Goal: Communication & Community: Answer question/provide support

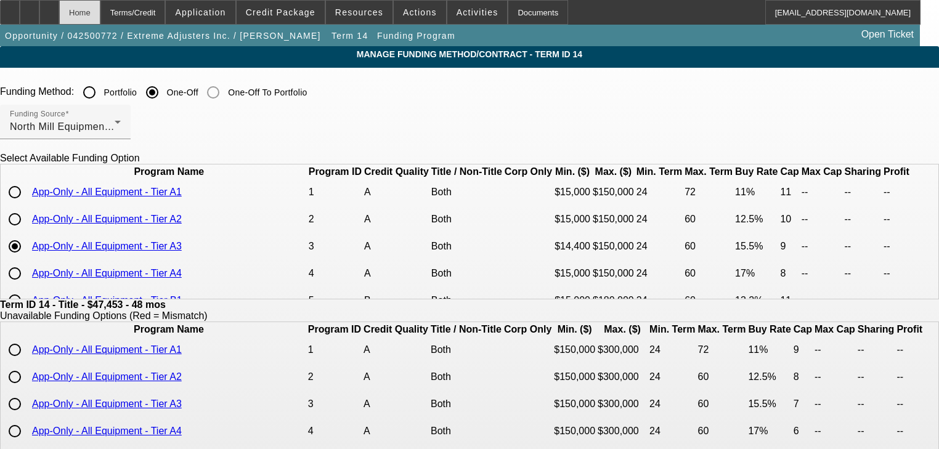
click at [100, 10] on div "Home" at bounding box center [79, 12] width 41 height 25
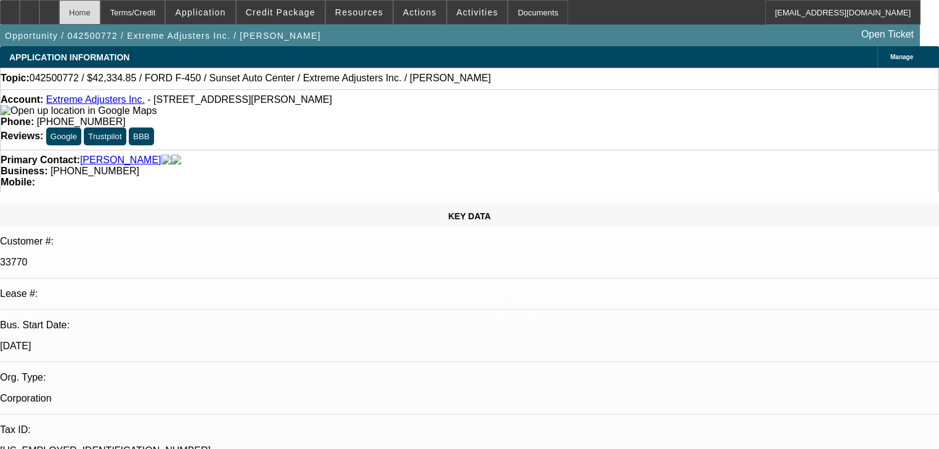
select select "0"
select select "2"
select select "0.1"
select select "4"
select select "0"
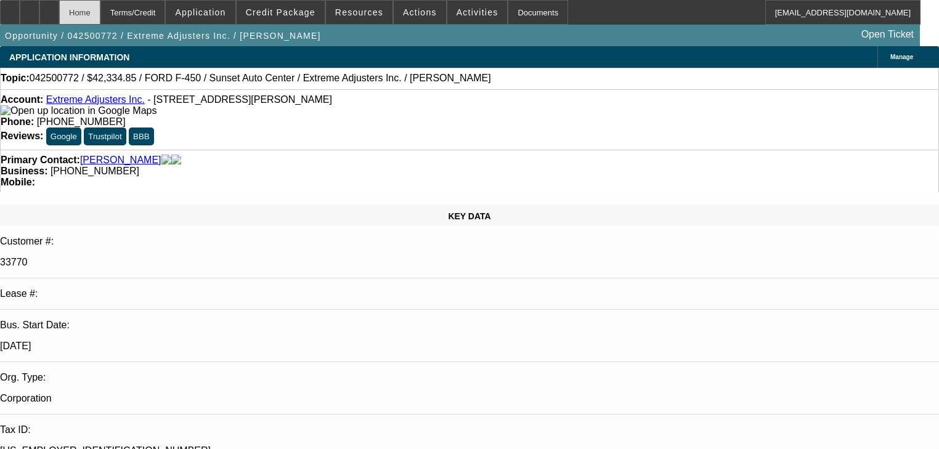
select select "2"
select select "0.1"
select select "4"
select select "0"
select select "2"
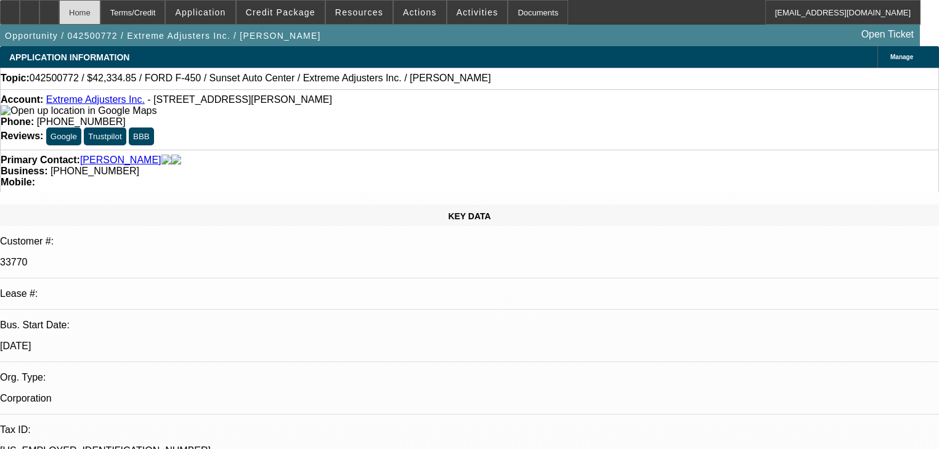
select select "0.1"
select select "4"
select select "0"
select select "2"
select select "0.1"
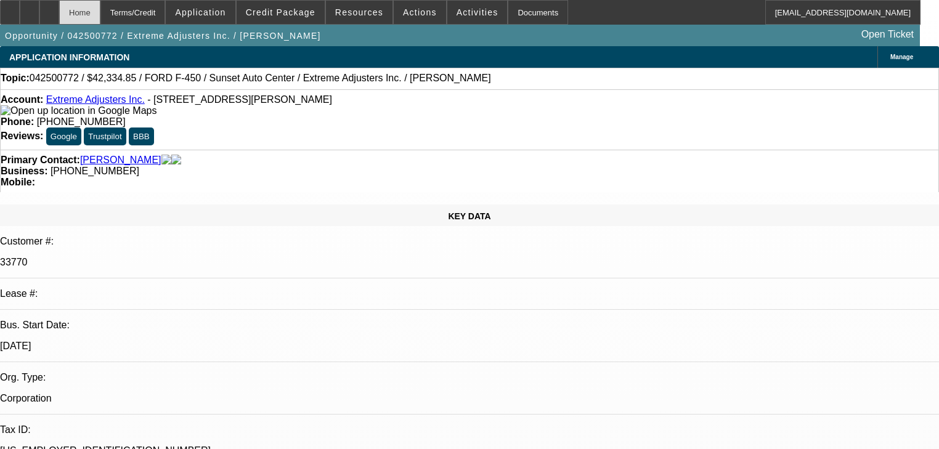
select select "4"
select select "0"
select select "2"
select select "0"
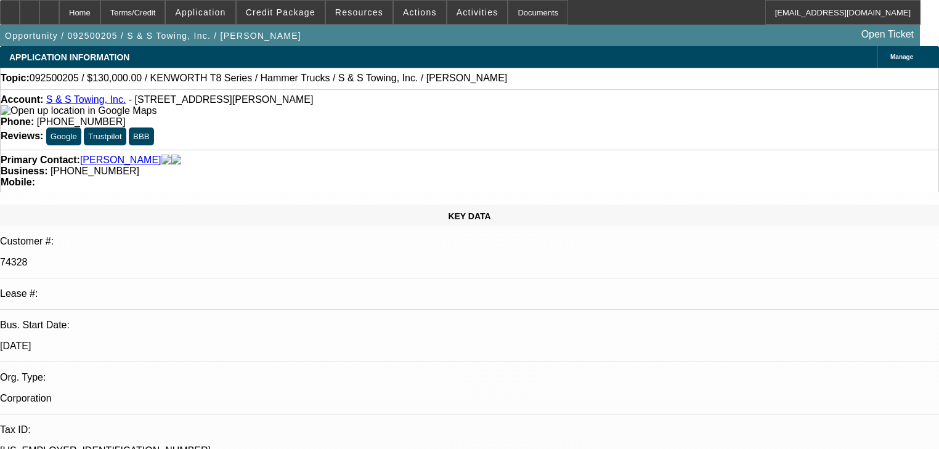
select select "6"
select select "0"
select select "2"
select select "0"
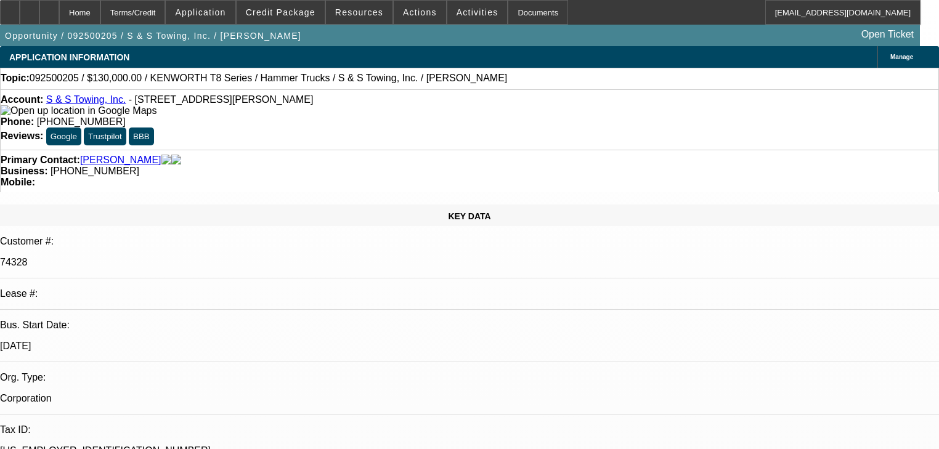
select select "6"
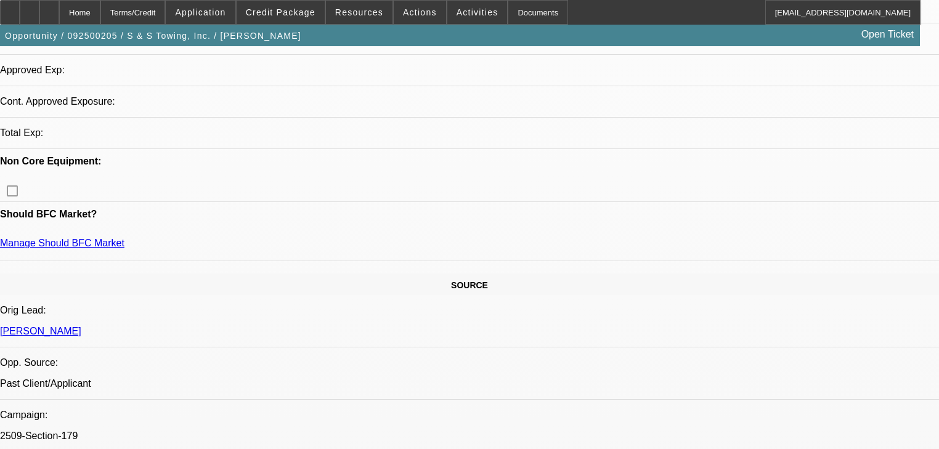
select select "0"
select select "2"
select select "0"
select select "6"
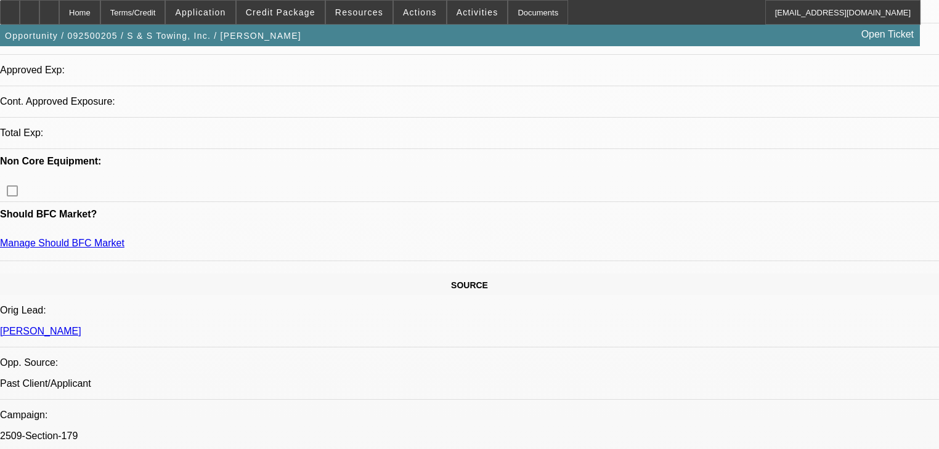
select select "0"
select select "2"
select select "0"
select select "6"
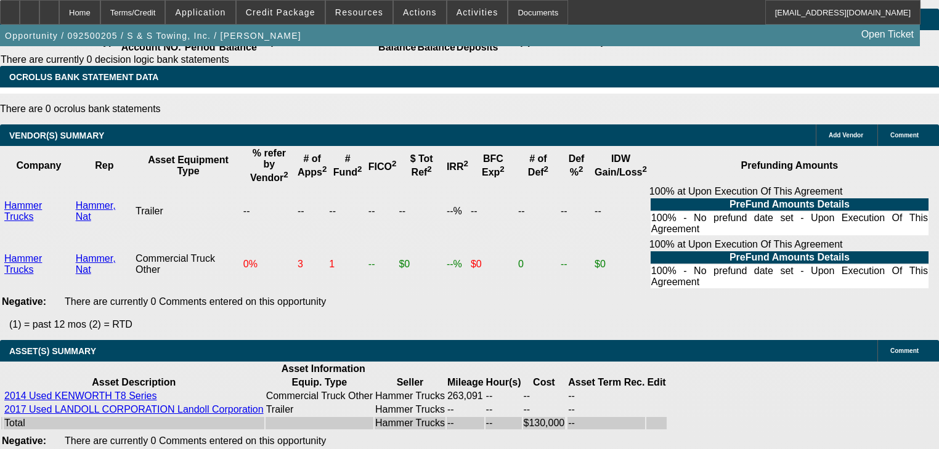
scroll to position [2106, 0]
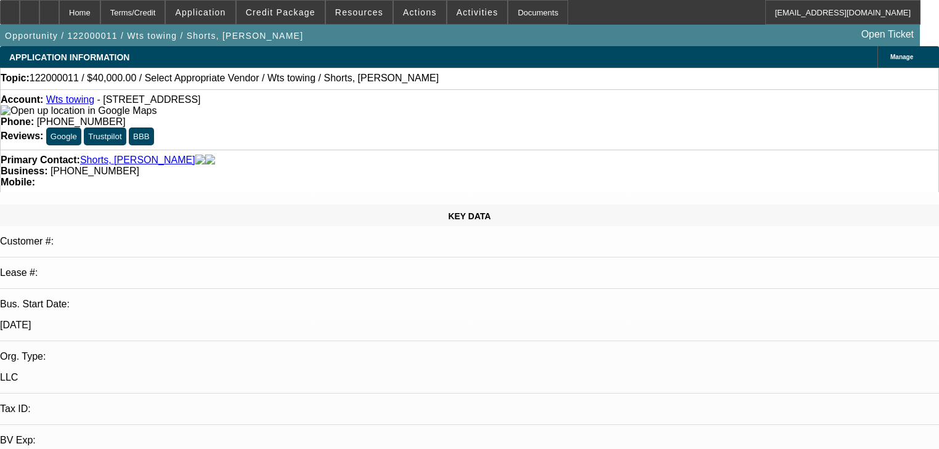
select select "0"
select select "2"
select select "0.1"
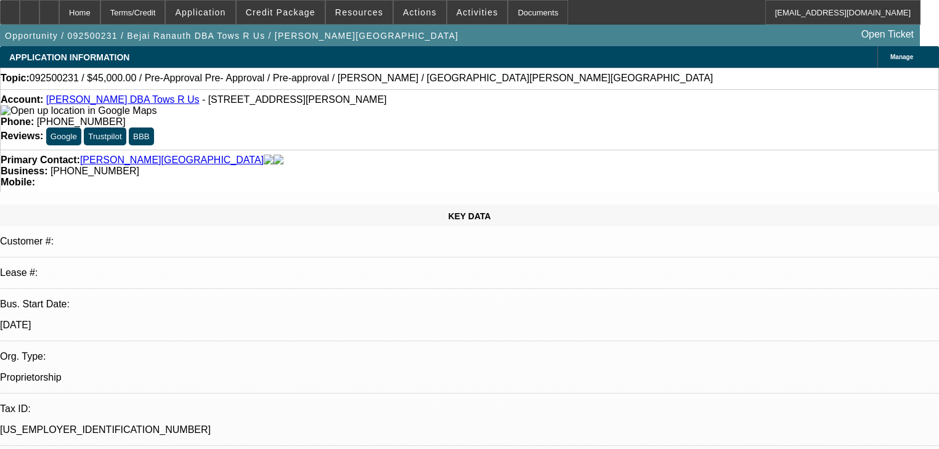
select select "0"
select select "0.1"
select select "4"
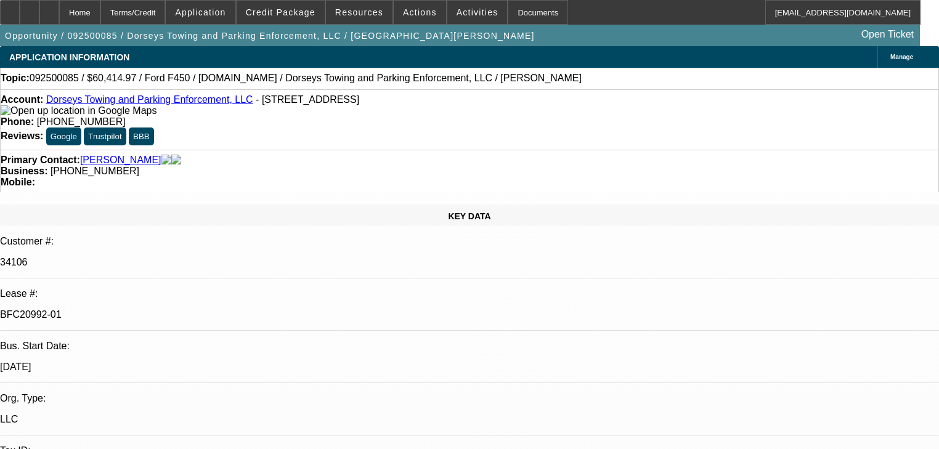
select select "2"
select select "0"
select select "6"
select select "2"
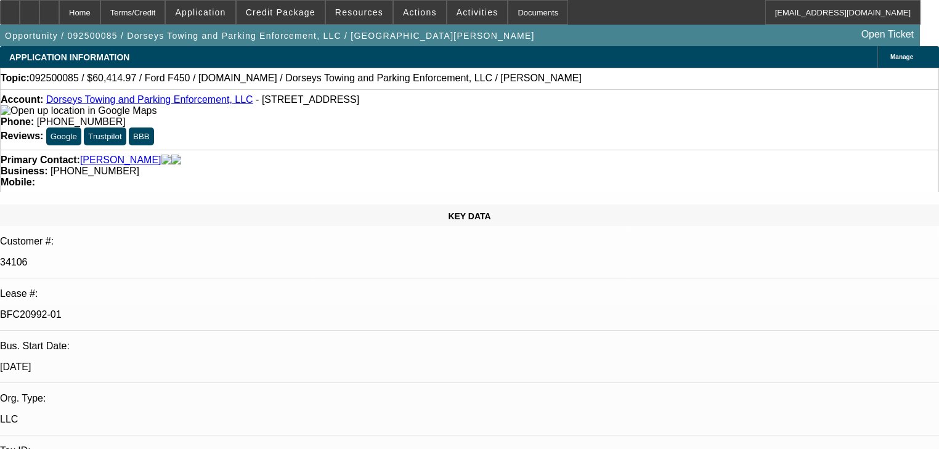
select select "2"
select select "0"
select select "6"
select select "0"
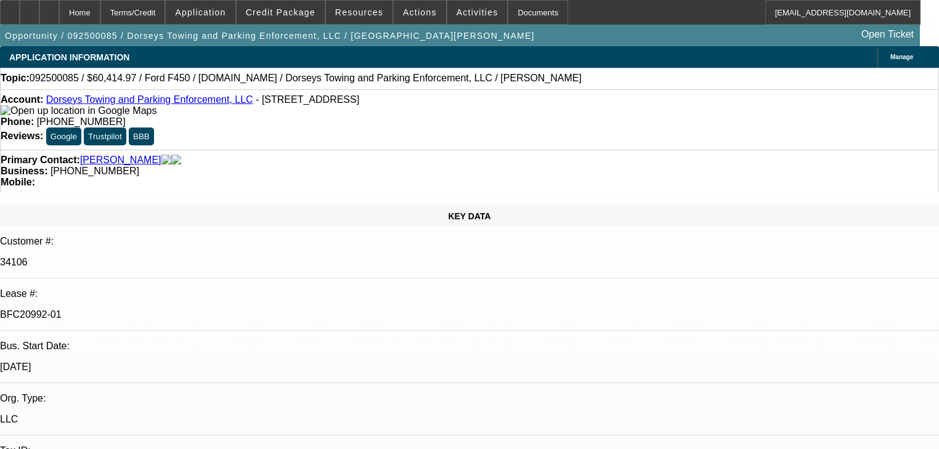
select select "2"
select select "0"
select select "6"
select select "0"
select select "2"
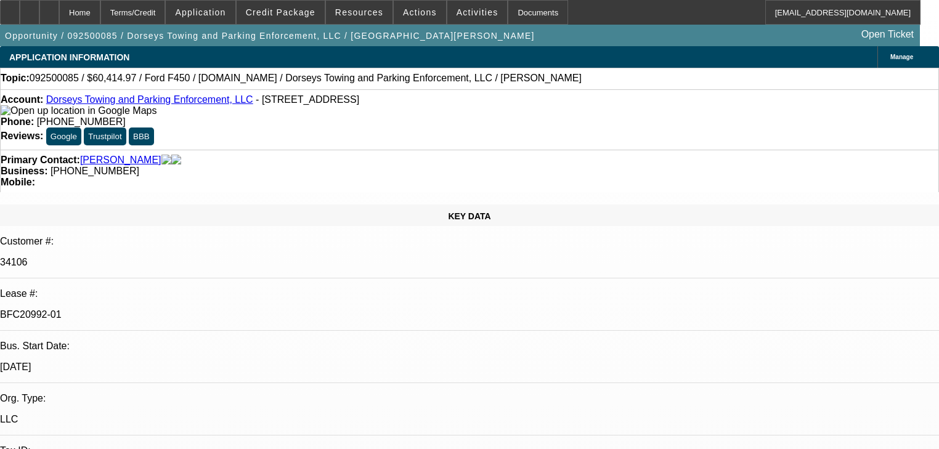
select select "2"
select select "0"
select select "6"
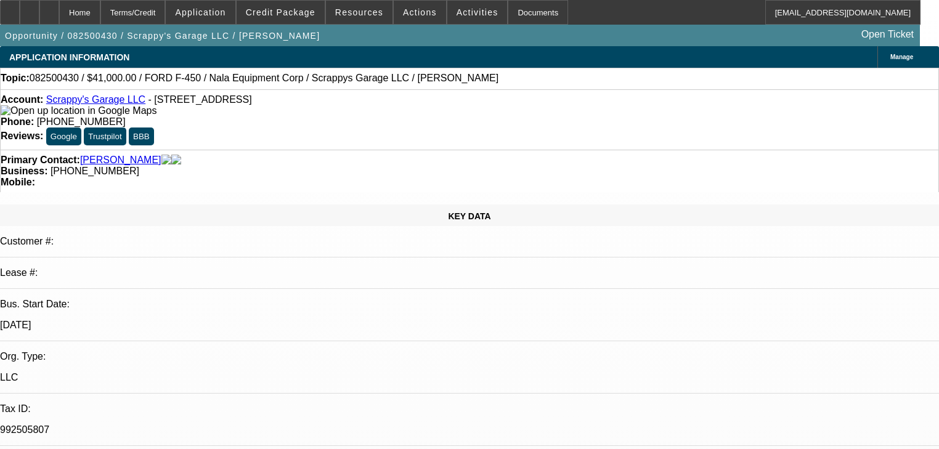
select select "0"
select select "2"
select select "0.1"
select select "4"
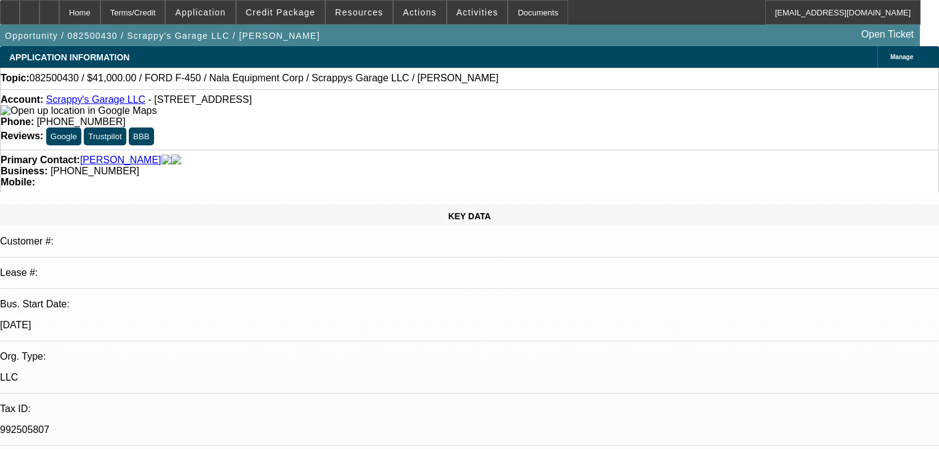
select select "0"
select select "2"
select select "0.1"
select select "4"
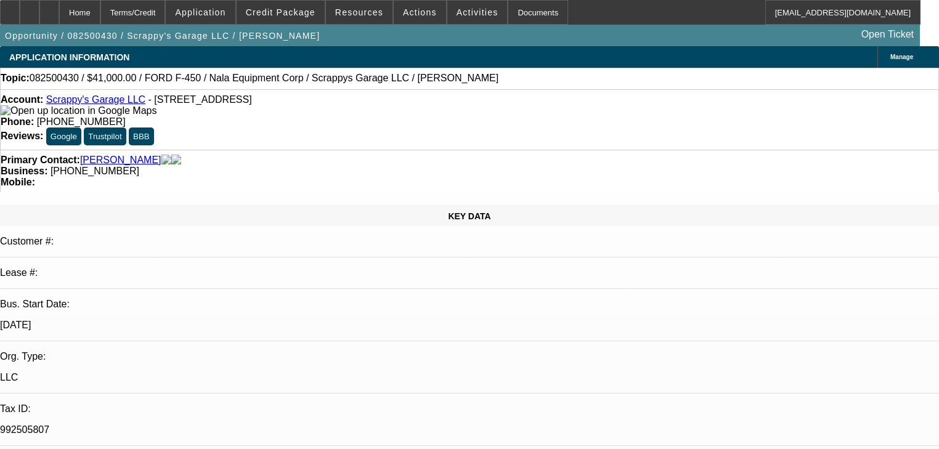
select select "0"
select select "6"
select select "0"
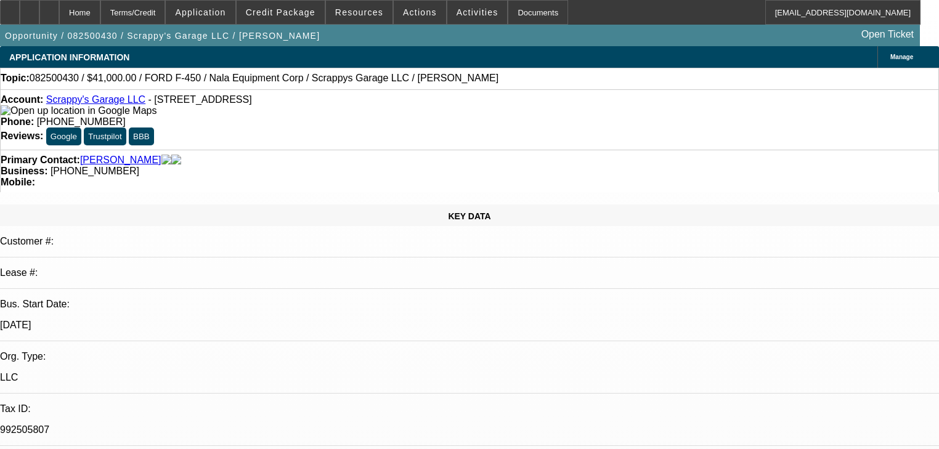
select select "0"
select select "2"
select select "0.1"
select select "4"
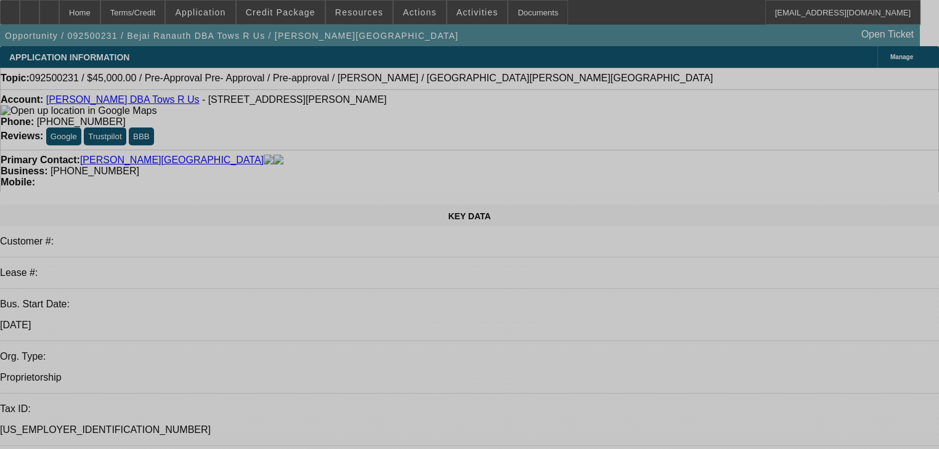
select select "0"
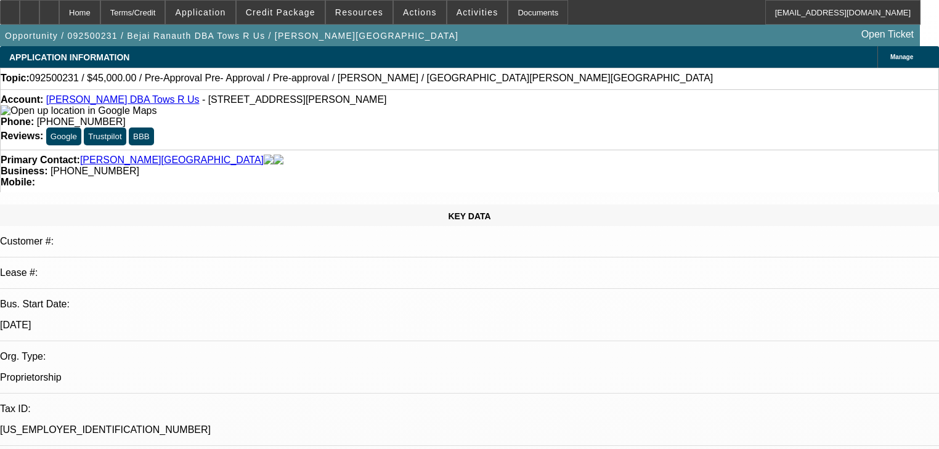
select select "0"
select select "0.1"
select select "4"
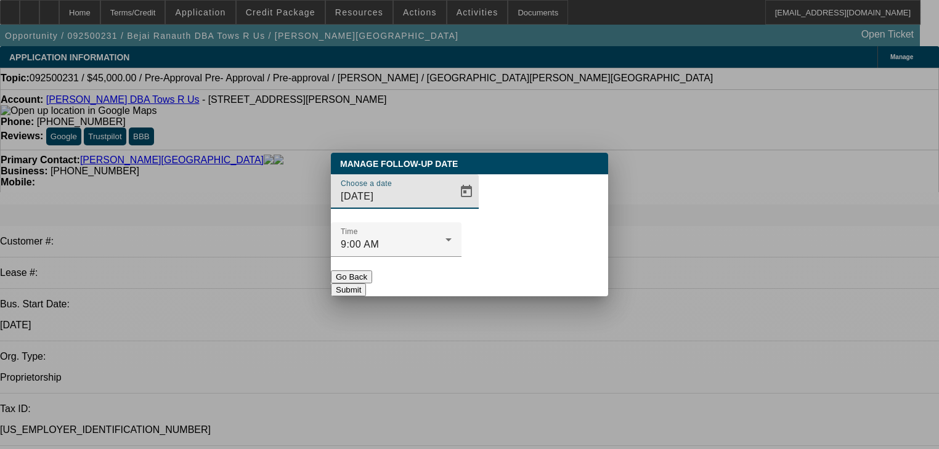
click at [457, 206] on span "Open calendar" at bounding box center [467, 192] width 30 height 30
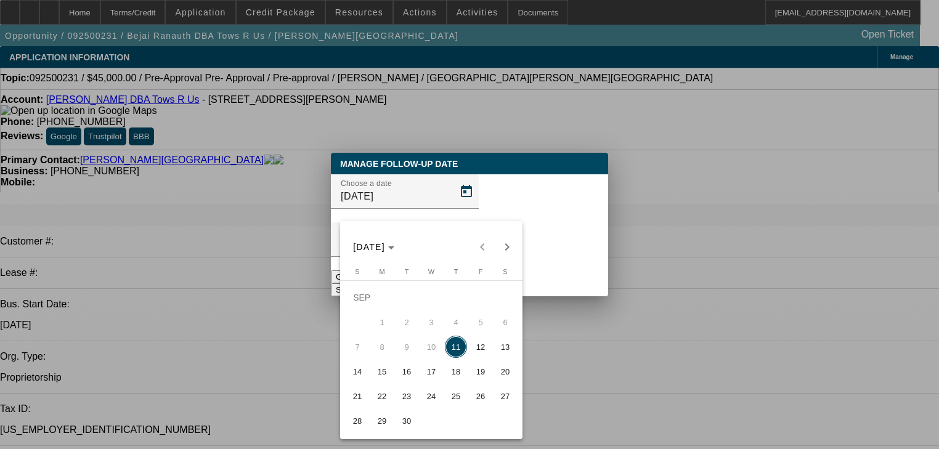
click at [446, 382] on button "18" at bounding box center [456, 371] width 25 height 25
type input "9/18/2025"
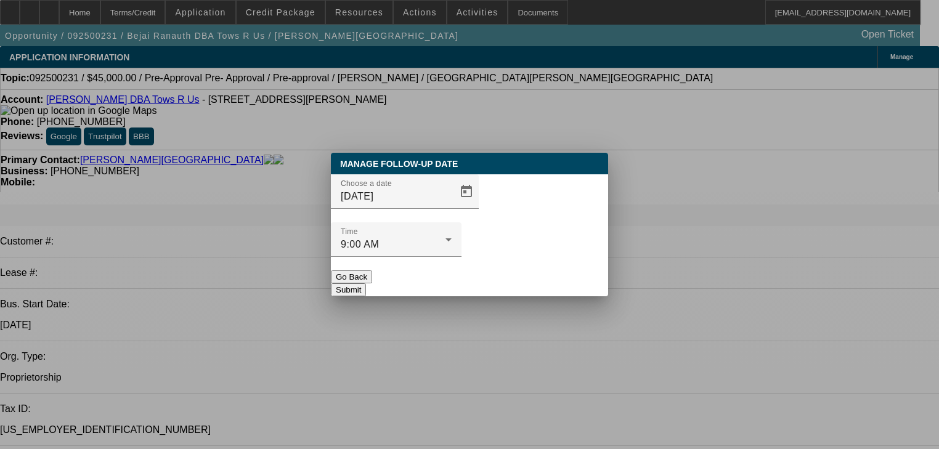
click at [366, 284] on button "Submit" at bounding box center [348, 290] width 35 height 13
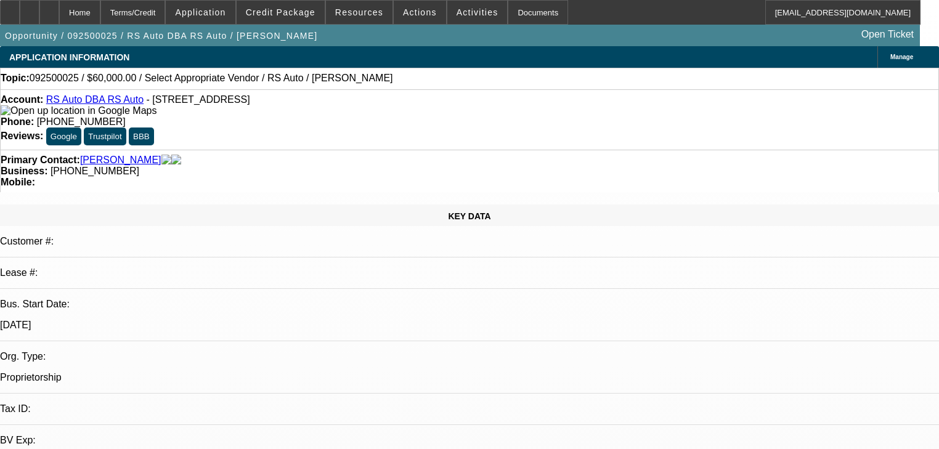
select select "0"
select select "2"
select select "0.1"
select select "4"
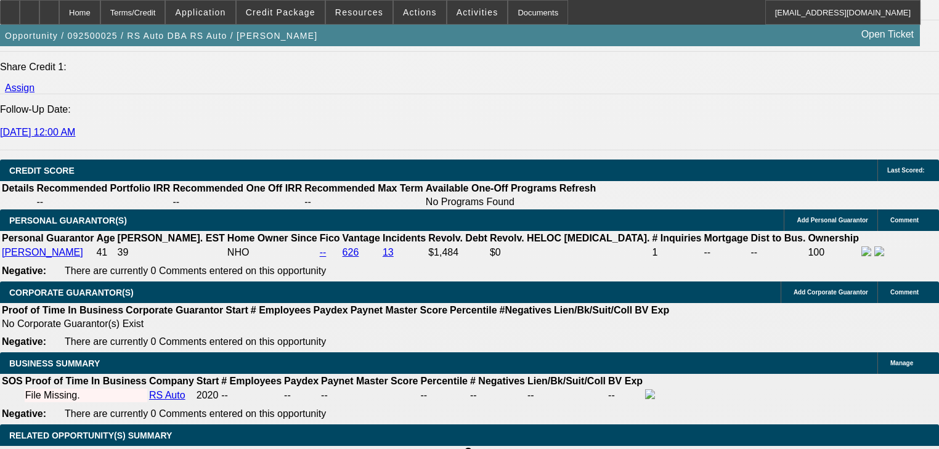
scroll to position [1233, 0]
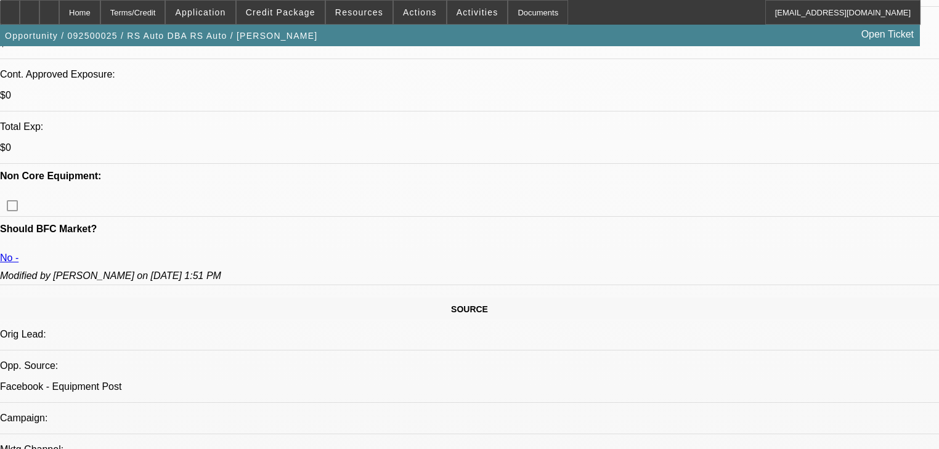
scroll to position [542, 0]
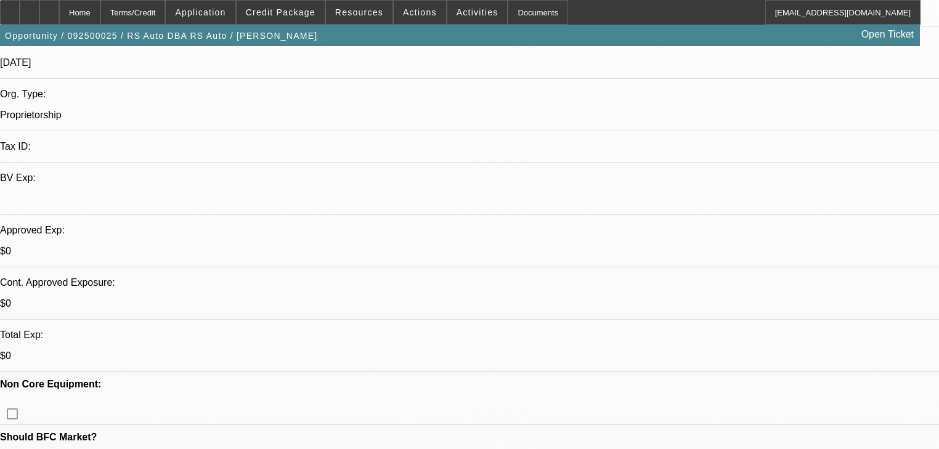
scroll to position [296, 0]
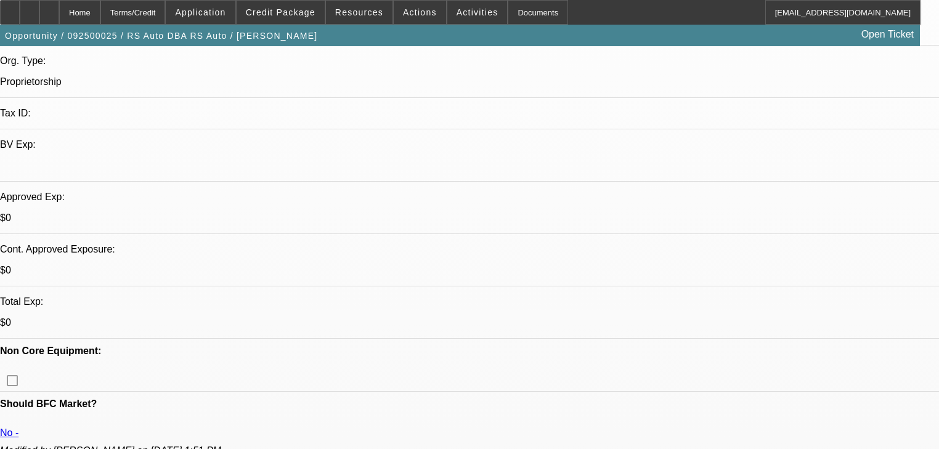
drag, startPoint x: 770, startPoint y: 30, endPoint x: 763, endPoint y: 39, distance: 12.3
click at [766, 35] on div "Opportunity / 092500025 / RS Auto DBA RS Auto / Young, Rick Open Ticket" at bounding box center [460, 36] width 920 height 22
drag, startPoint x: 723, startPoint y: 72, endPoint x: 729, endPoint y: 62, distance: 11.6
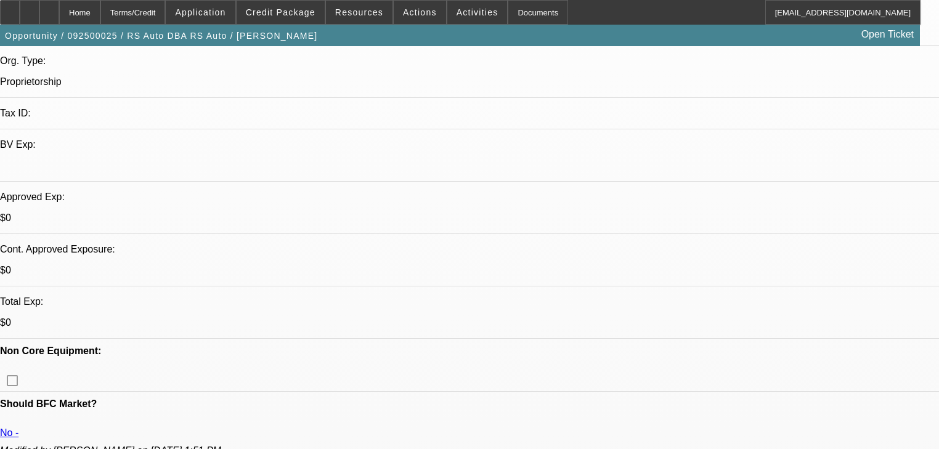
radio input "false"
radio input "true"
drag, startPoint x: 724, startPoint y: 243, endPoint x: 720, endPoint y: 248, distance: 6.6
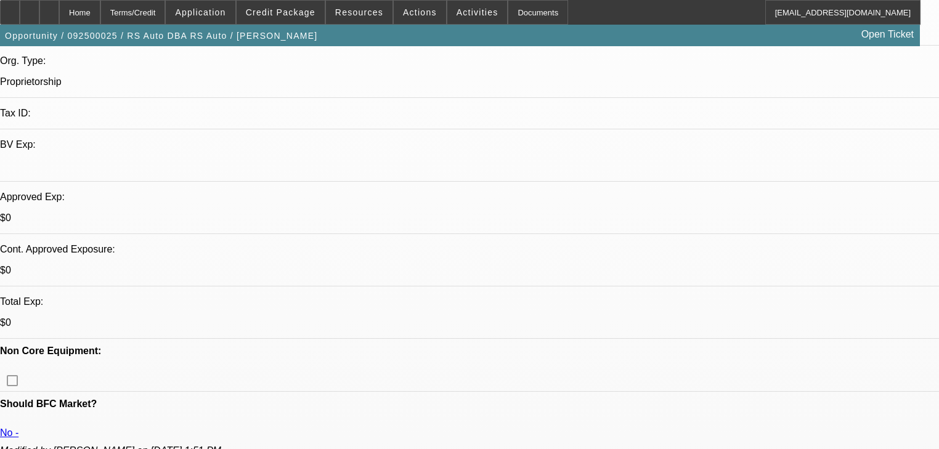
type textarea "Told him it is approved with 40% down. Texted him vm full"
radio input "true"
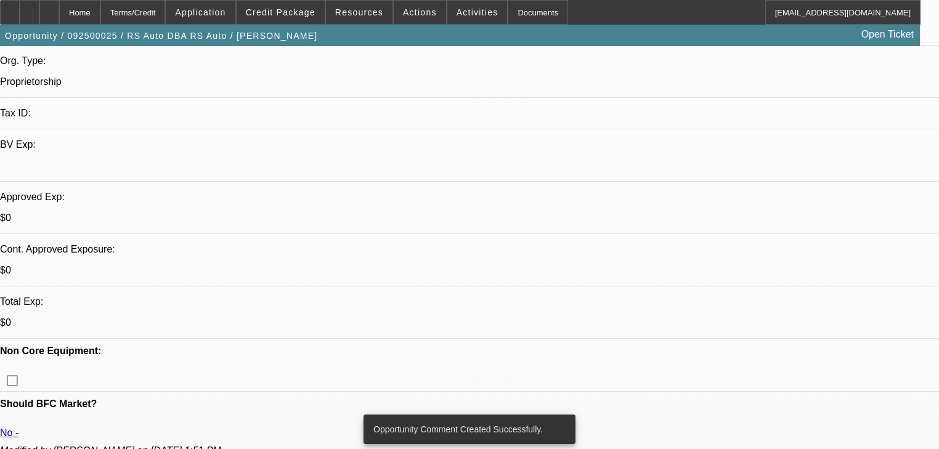
scroll to position [0, 0]
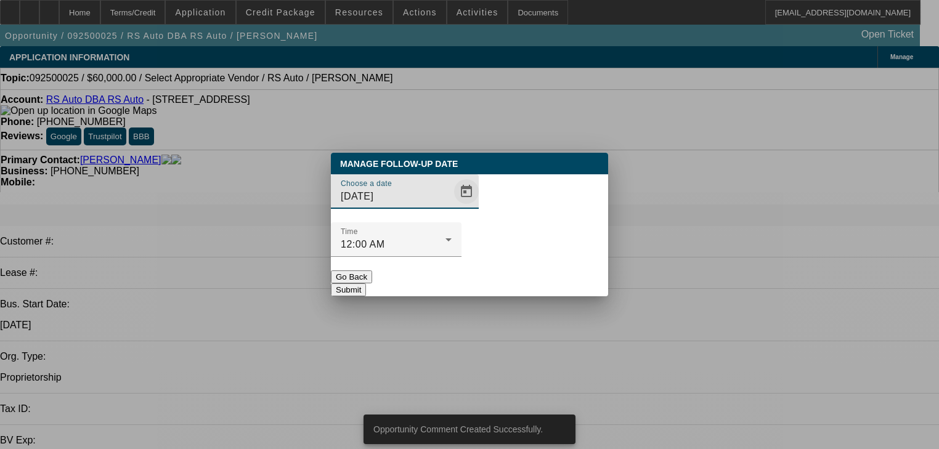
click at [452, 206] on span "Open calendar" at bounding box center [467, 192] width 30 height 30
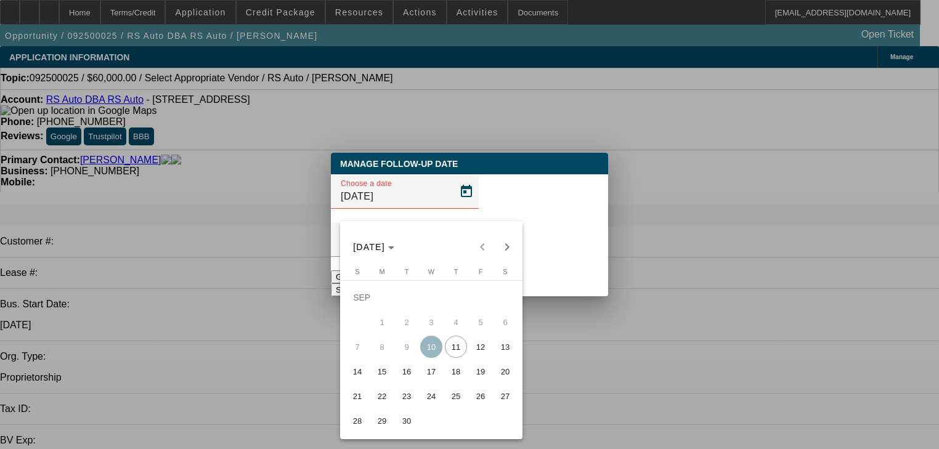
click at [391, 375] on span "15" at bounding box center [382, 372] width 22 height 22
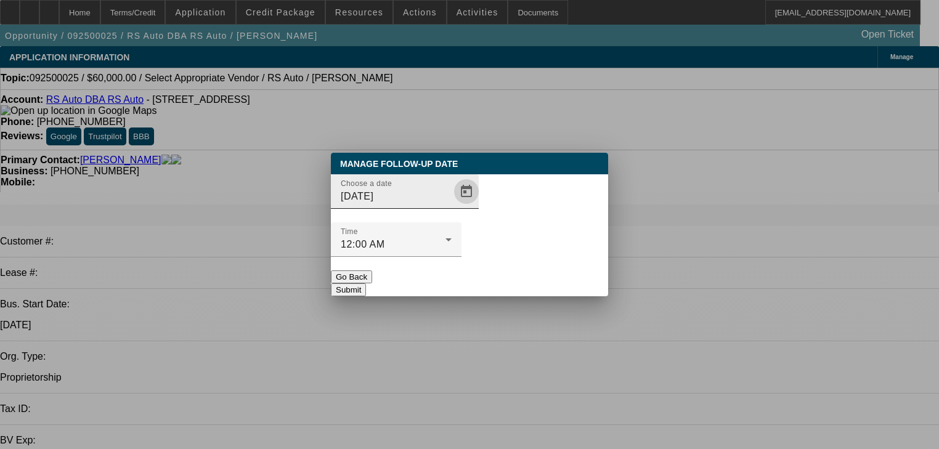
click at [452, 206] on span "Open calendar" at bounding box center [467, 192] width 30 height 30
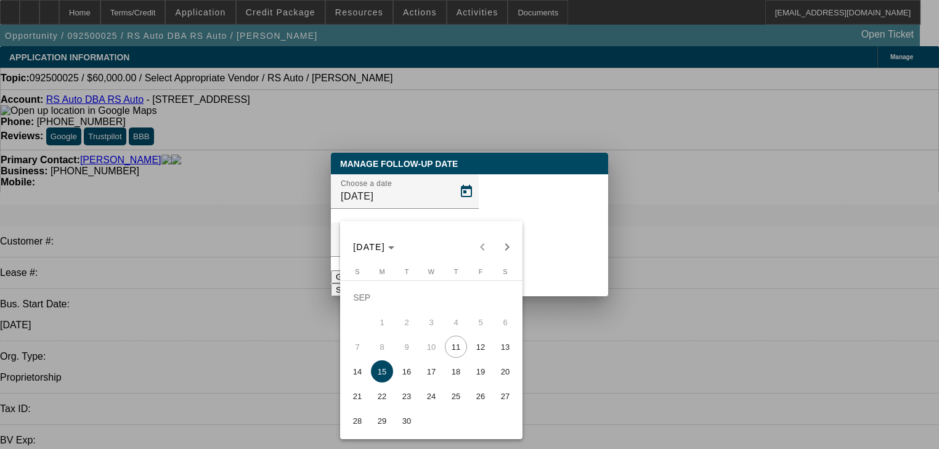
click at [404, 373] on span "16" at bounding box center [407, 372] width 22 height 22
type input "[DATE]"
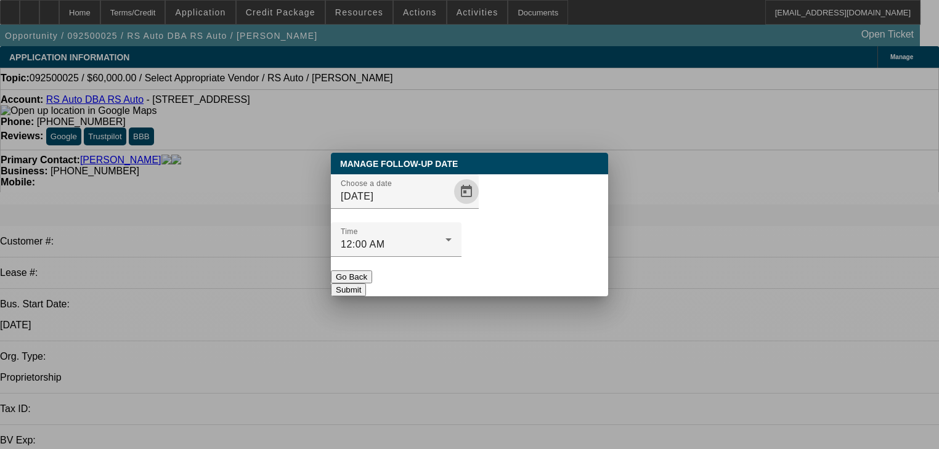
click at [366, 284] on button "Submit" at bounding box center [348, 290] width 35 height 13
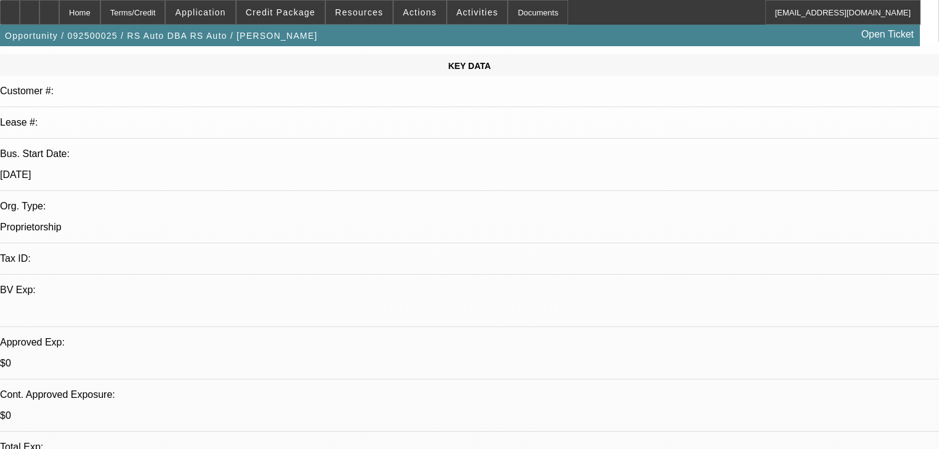
scroll to position [345, 0]
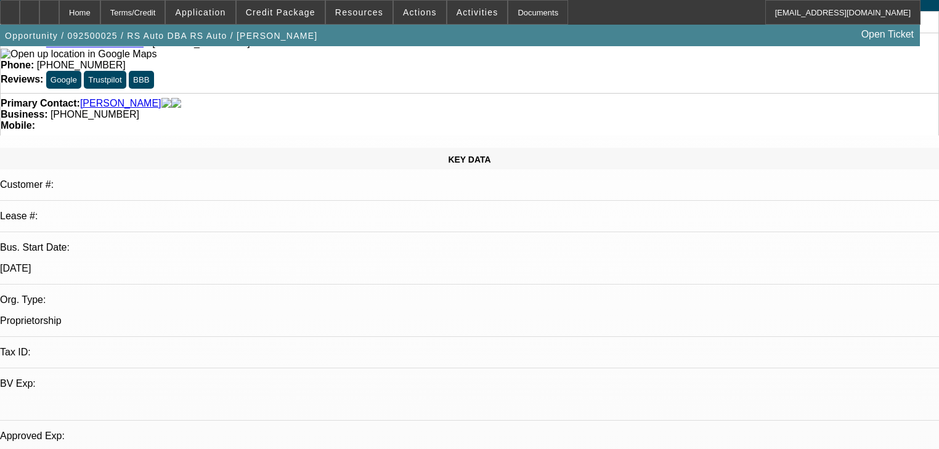
scroll to position [0, 0]
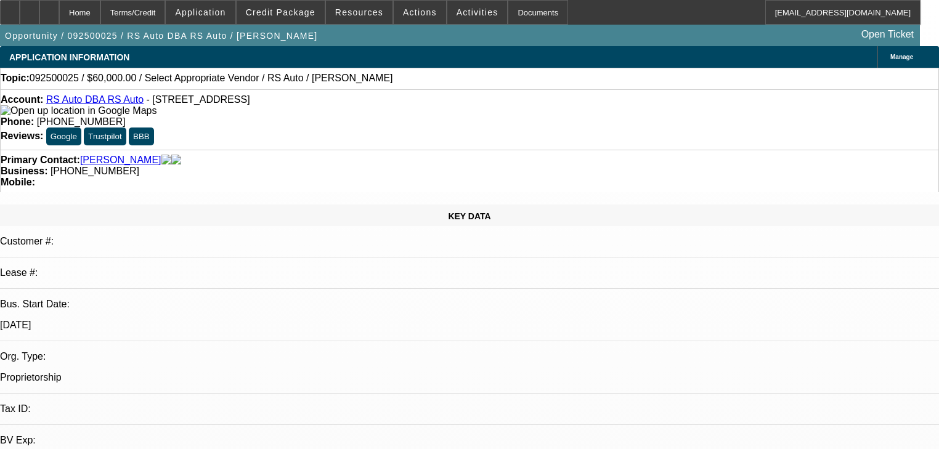
radio input "true"
type textarea "S"
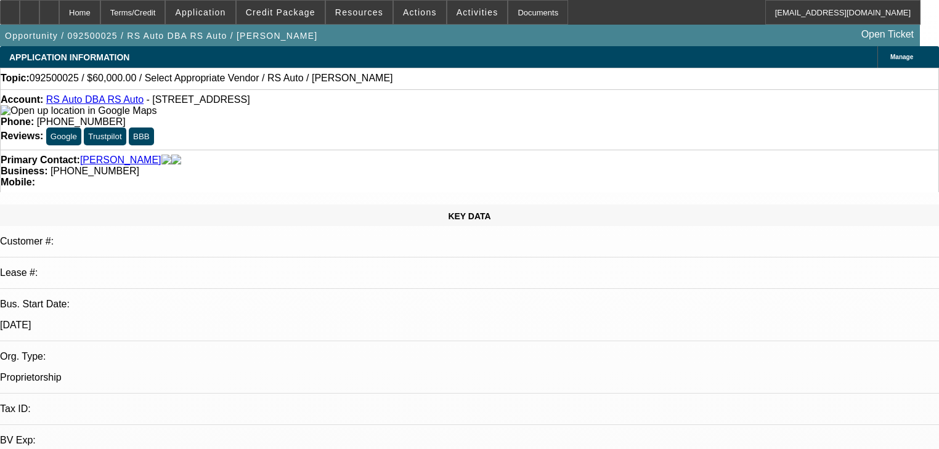
type textarea "Was excited about the approval it seems. told him dealerships only. said contig…"
radio input "true"
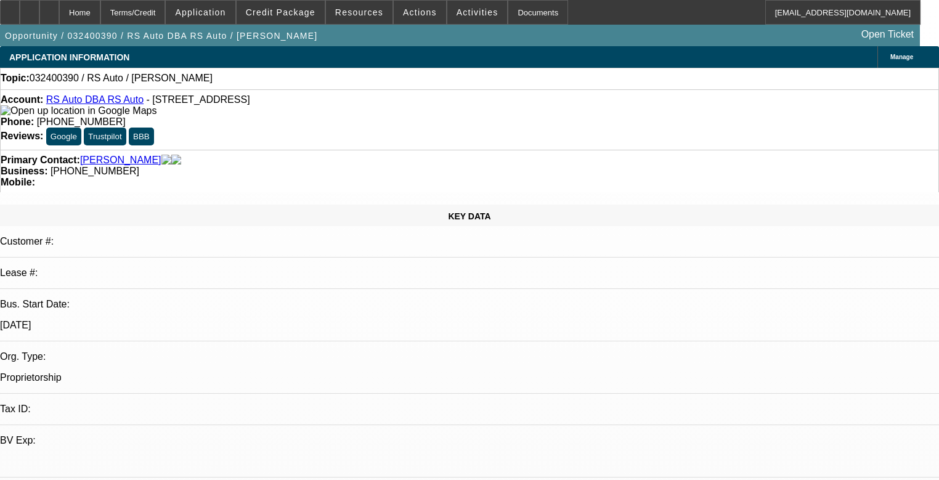
select select "0"
select select "2"
select select "0.1"
select select "4"
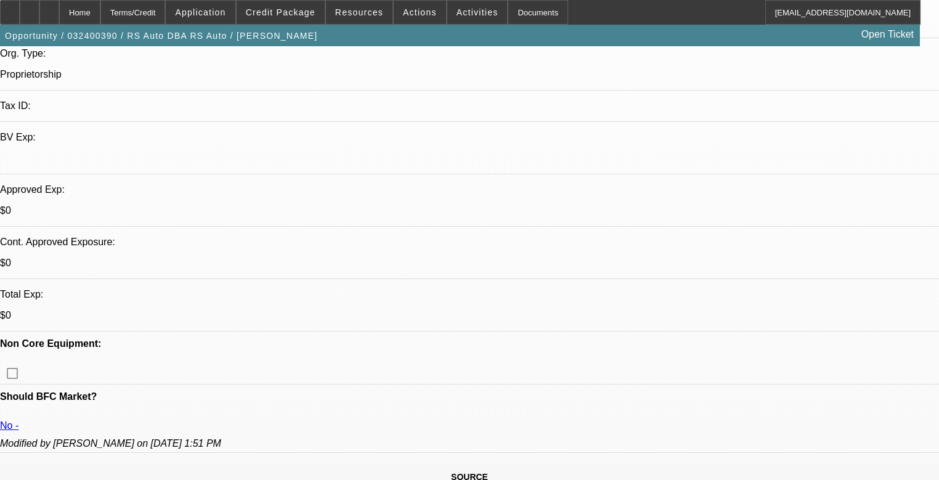
scroll to position [444, 0]
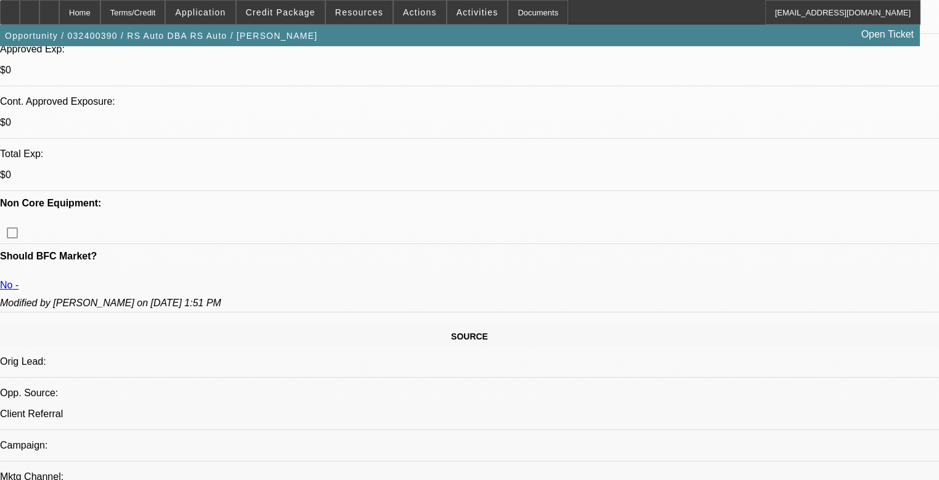
click at [270, 17] on span at bounding box center [281, 13] width 88 height 30
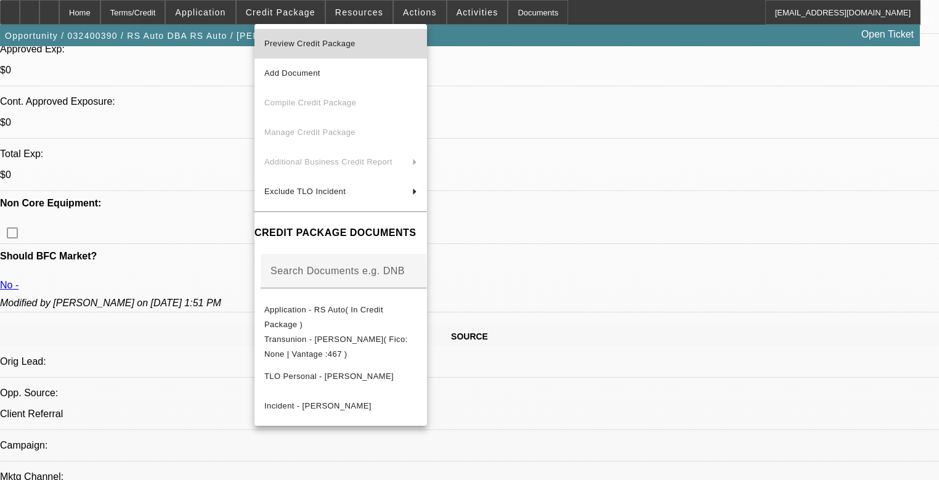
click at [321, 45] on span "Preview Credit Package" at bounding box center [309, 43] width 91 height 9
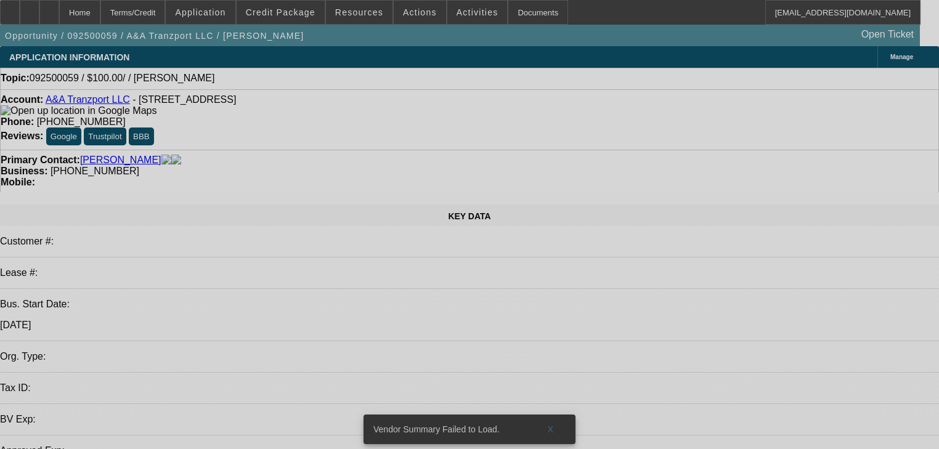
select select "0"
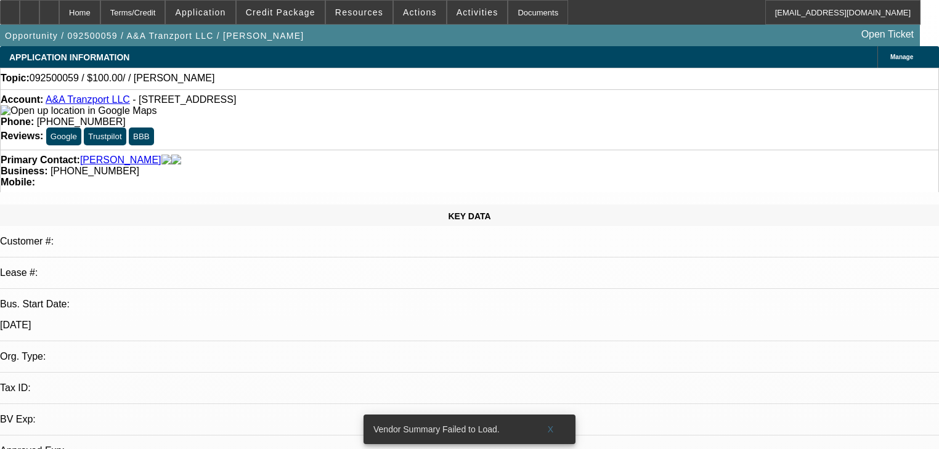
select select "2"
select select "0.1"
select select "4"
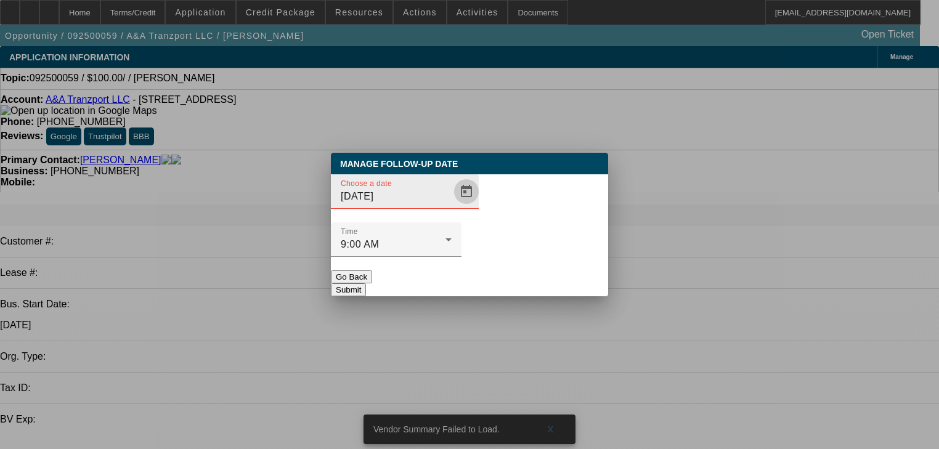
click at [452, 206] on span "Open calendar" at bounding box center [467, 192] width 30 height 30
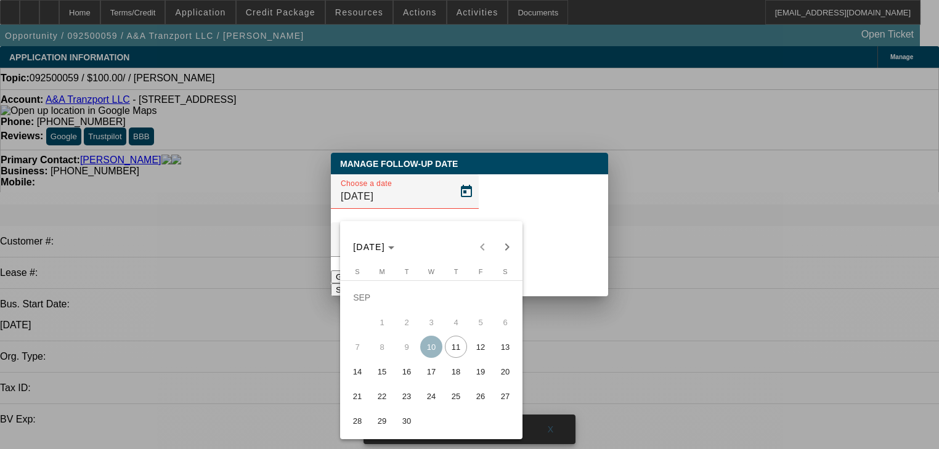
click at [407, 380] on span "16" at bounding box center [407, 372] width 22 height 22
type input "[DATE]"
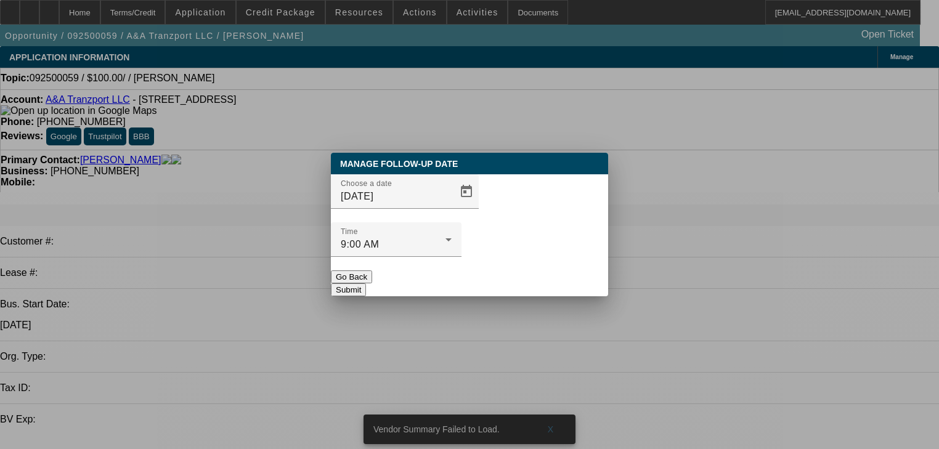
click at [372, 271] on button "Go Back" at bounding box center [351, 277] width 41 height 13
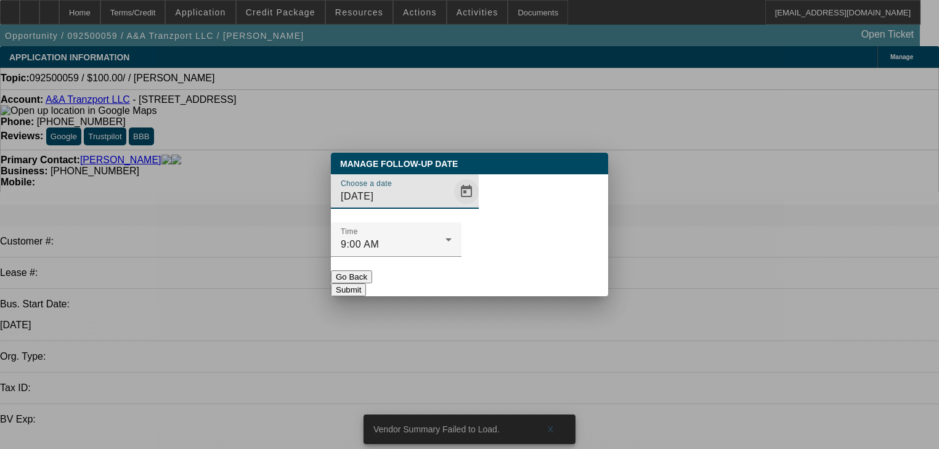
click at [452, 206] on span "Open calendar" at bounding box center [467, 192] width 30 height 30
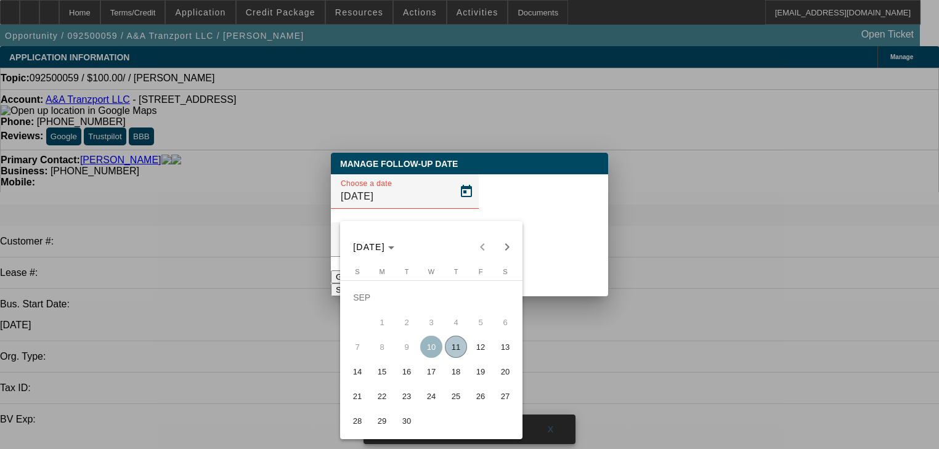
click at [393, 376] on button "15" at bounding box center [382, 371] width 25 height 25
type input "[DATE]"
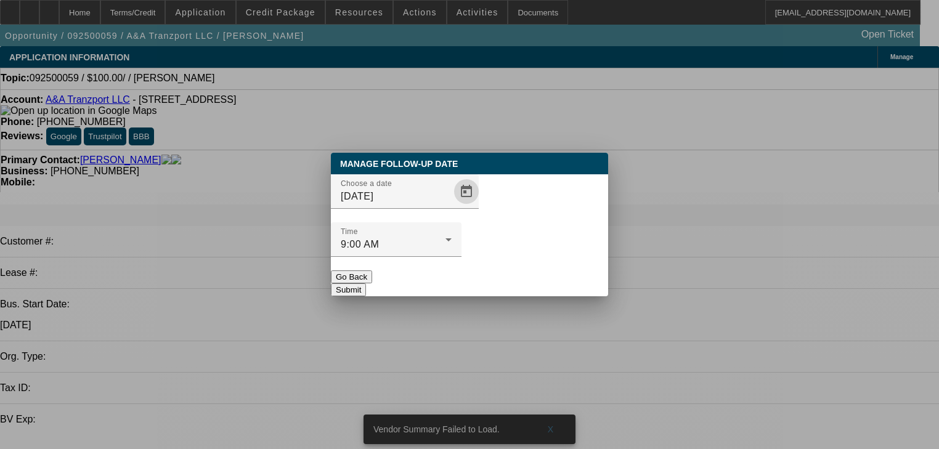
click at [366, 284] on button "Submit" at bounding box center [348, 290] width 35 height 13
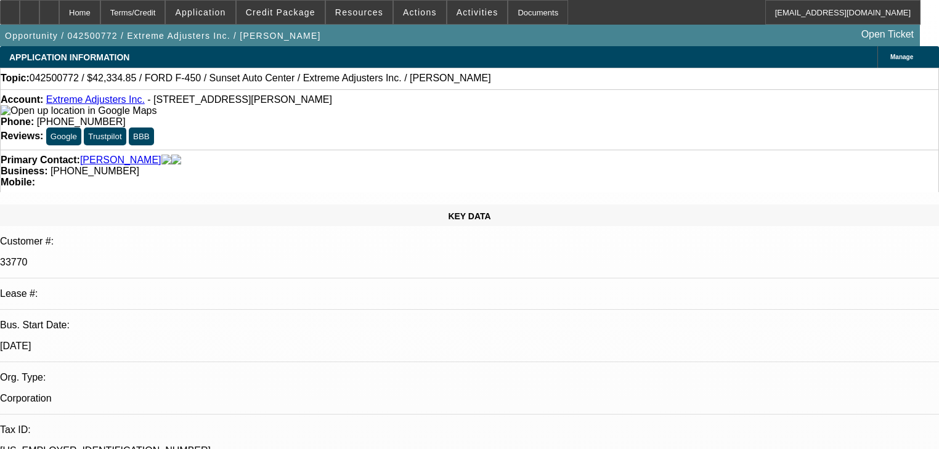
select select "0"
select select "2"
select select "0.1"
select select "4"
select select "0"
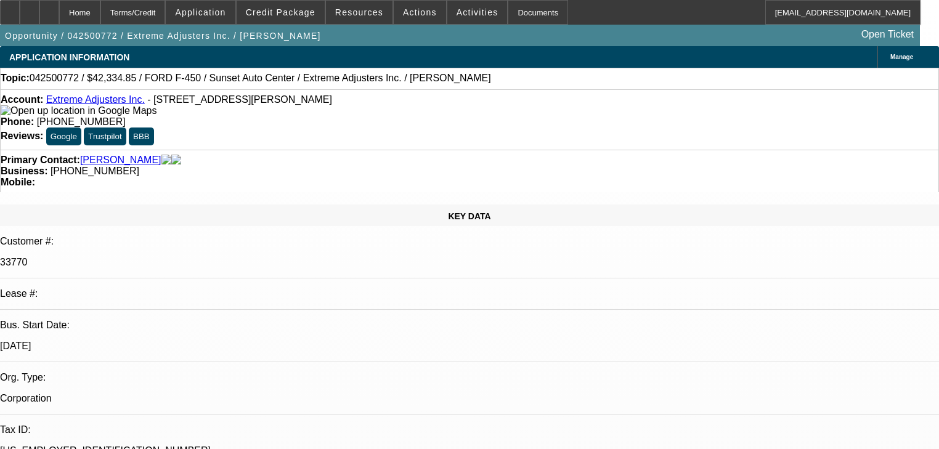
select select "2"
select select "0.1"
select select "4"
select select "0"
select select "2"
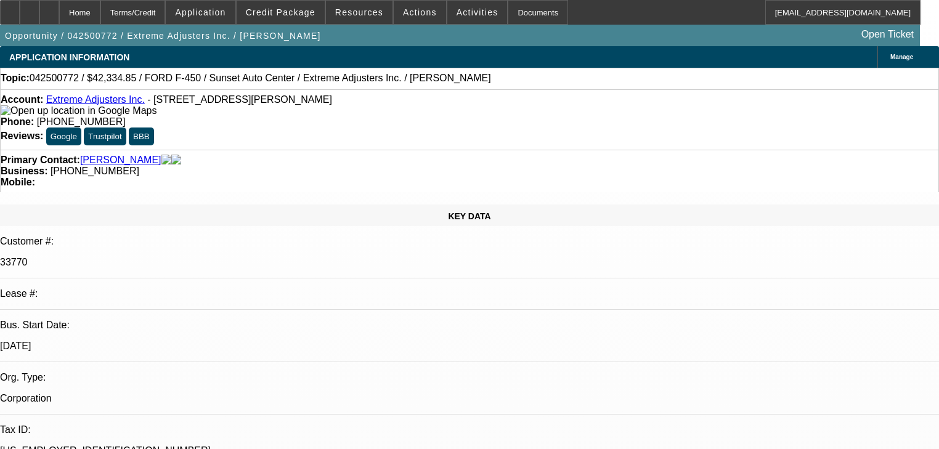
select select "0.1"
select select "4"
select select "0"
select select "2"
select select "0.1"
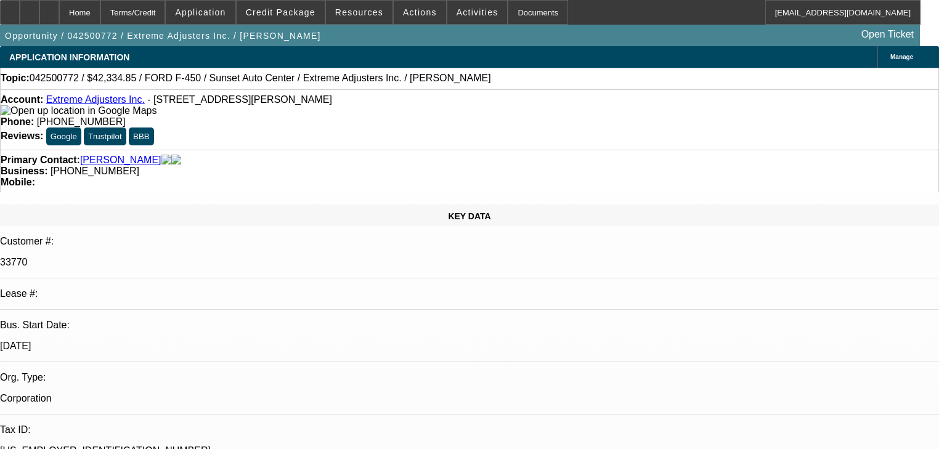
select select "4"
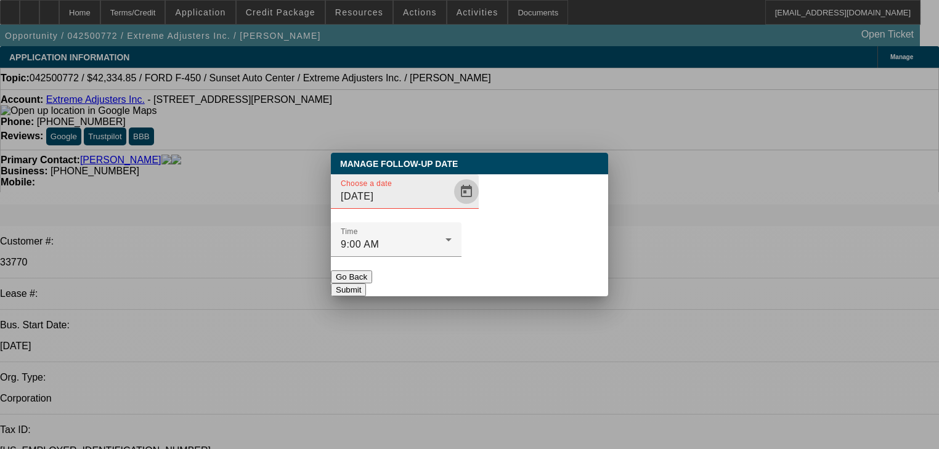
click at [452, 206] on span "Open calendar" at bounding box center [467, 192] width 30 height 30
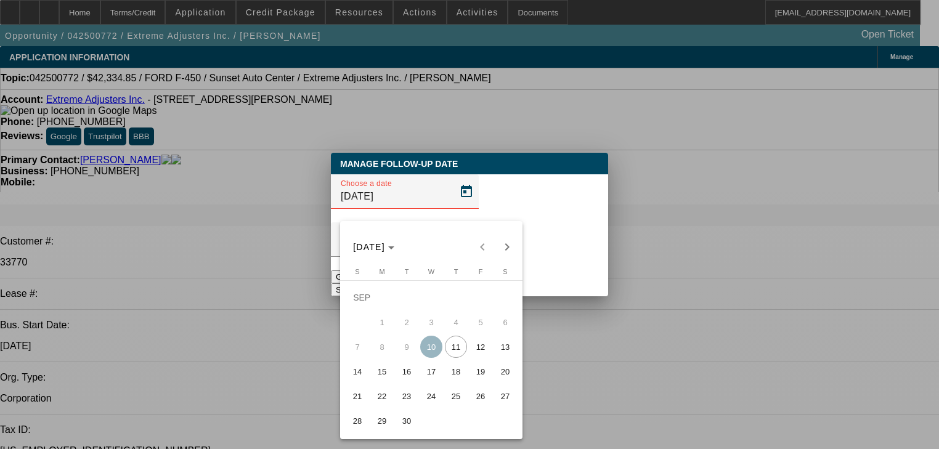
drag, startPoint x: 383, startPoint y: 375, endPoint x: 393, endPoint y: 375, distance: 9.9
click at [393, 375] on span "15" at bounding box center [382, 372] width 22 height 22
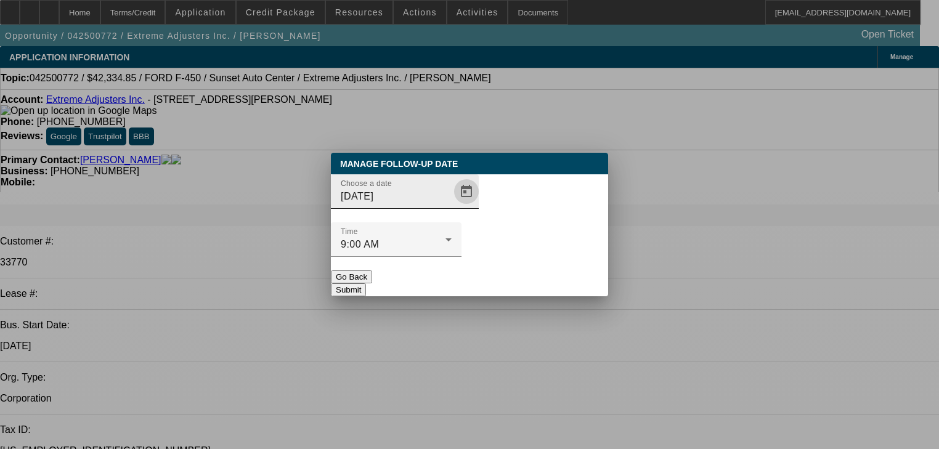
click at [452, 206] on span "Open calendar" at bounding box center [467, 192] width 30 height 30
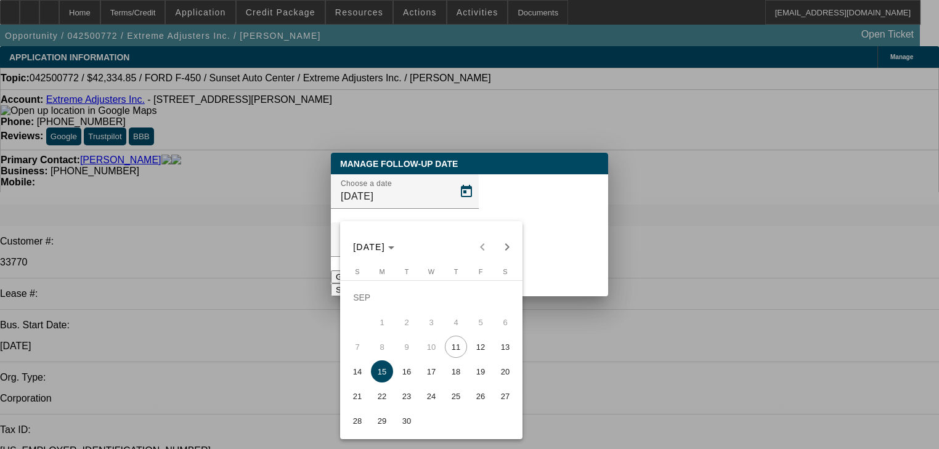
click at [433, 368] on span "17" at bounding box center [431, 372] width 22 height 22
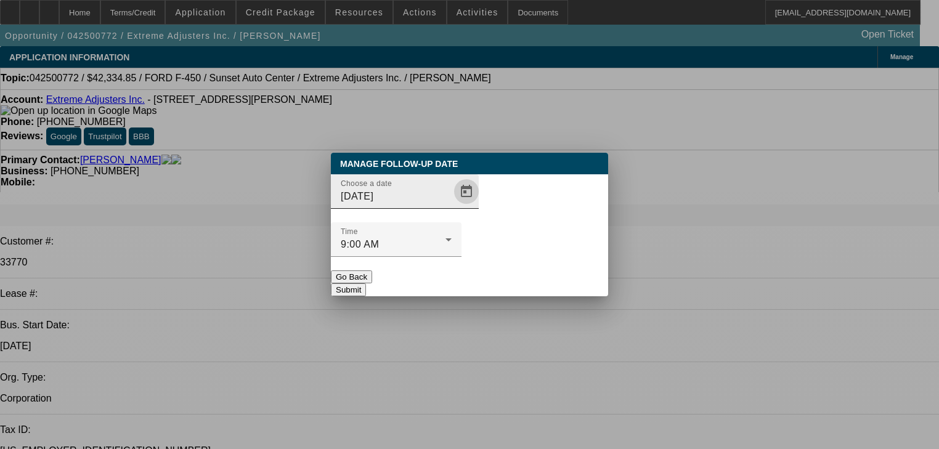
click at [452, 206] on span "Open calendar" at bounding box center [467, 192] width 30 height 30
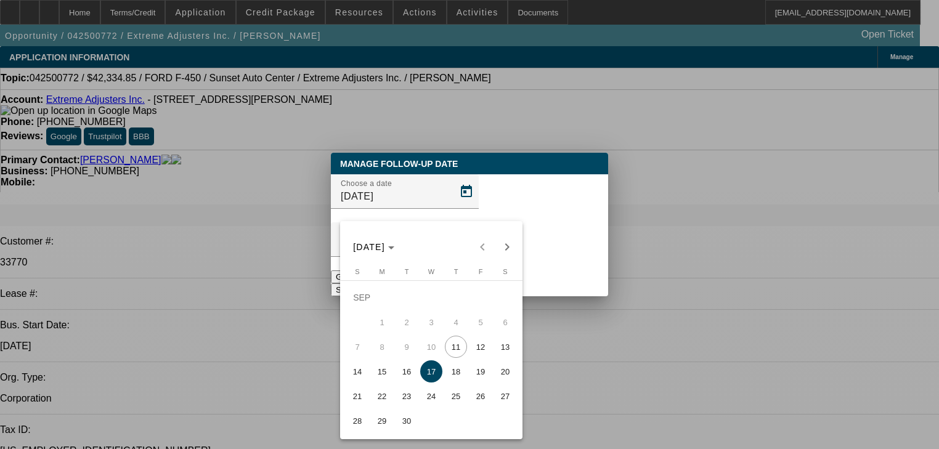
click at [460, 365] on button "18" at bounding box center [456, 371] width 25 height 25
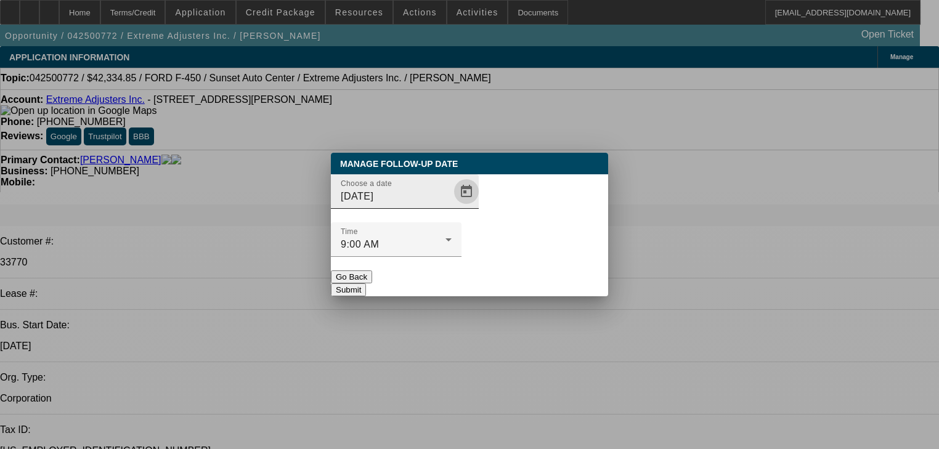
click at [455, 206] on span "Open calendar" at bounding box center [467, 192] width 30 height 30
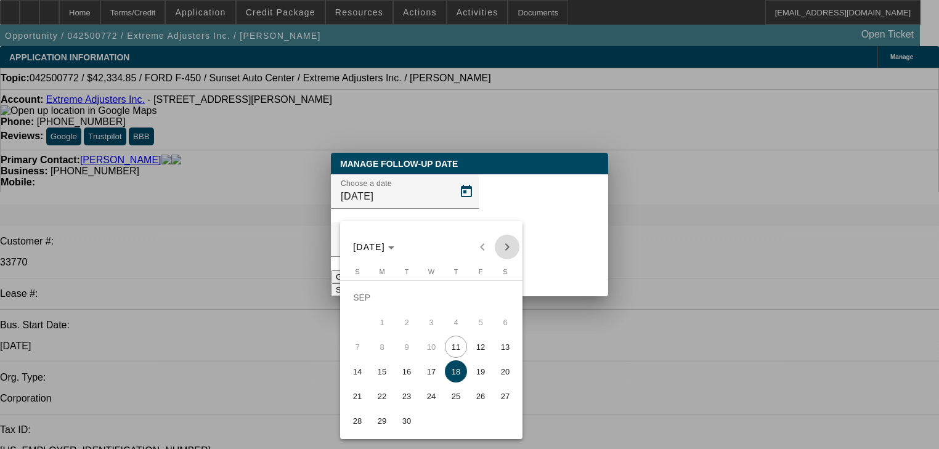
click at [505, 244] on span "Next month" at bounding box center [507, 247] width 25 height 25
click at [449, 303] on span "2" at bounding box center [456, 298] width 22 height 22
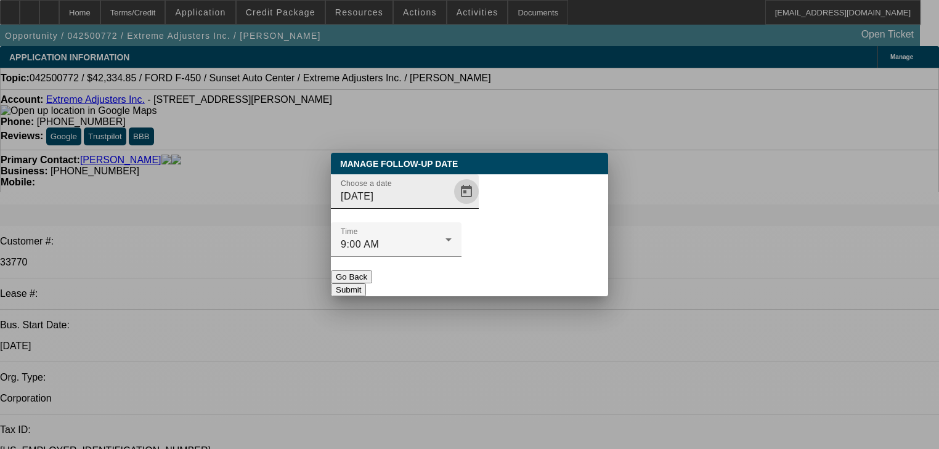
click at [452, 206] on span "Open calendar" at bounding box center [467, 192] width 30 height 30
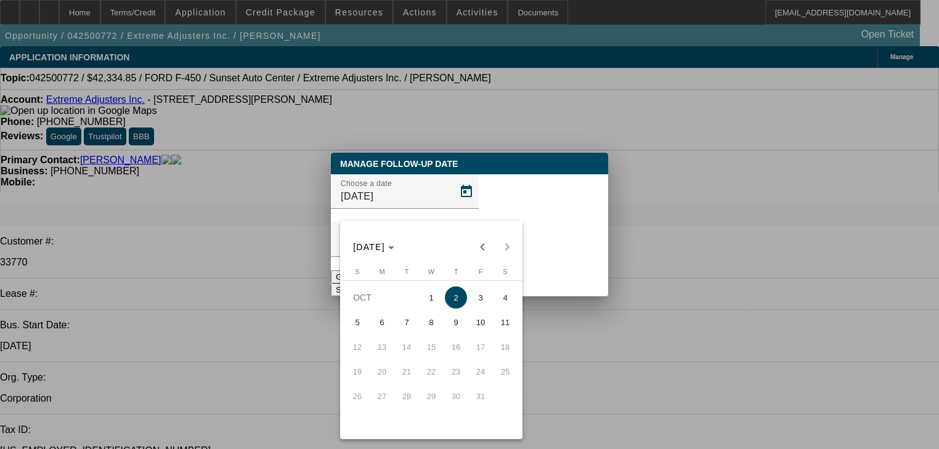
click at [485, 251] on span "Previous month" at bounding box center [482, 247] width 25 height 25
click at [460, 377] on span "18" at bounding box center [456, 372] width 22 height 22
type input "9/18/2025"
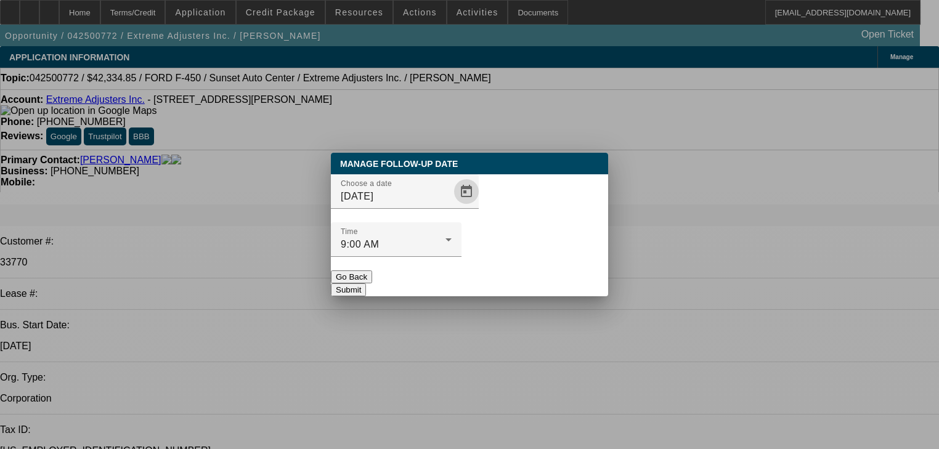
click at [366, 284] on button "Submit" at bounding box center [348, 290] width 35 height 13
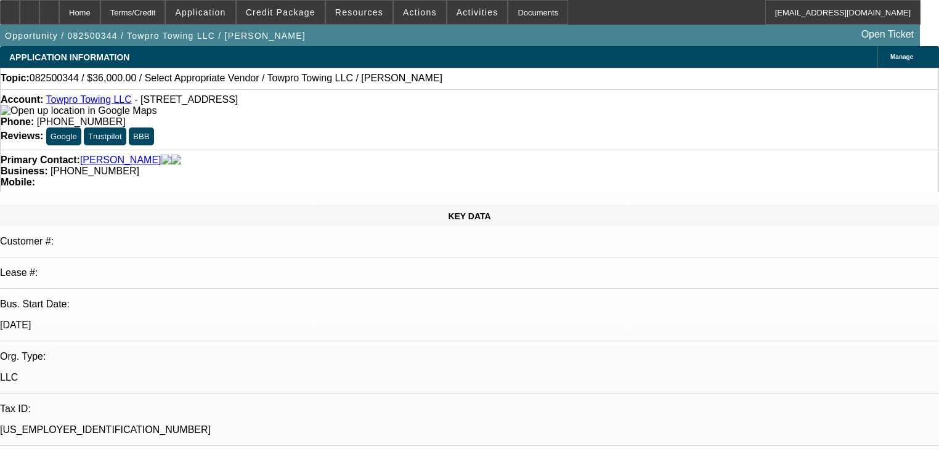
select select "0.2"
select select "0"
select select "0.1"
select select "1"
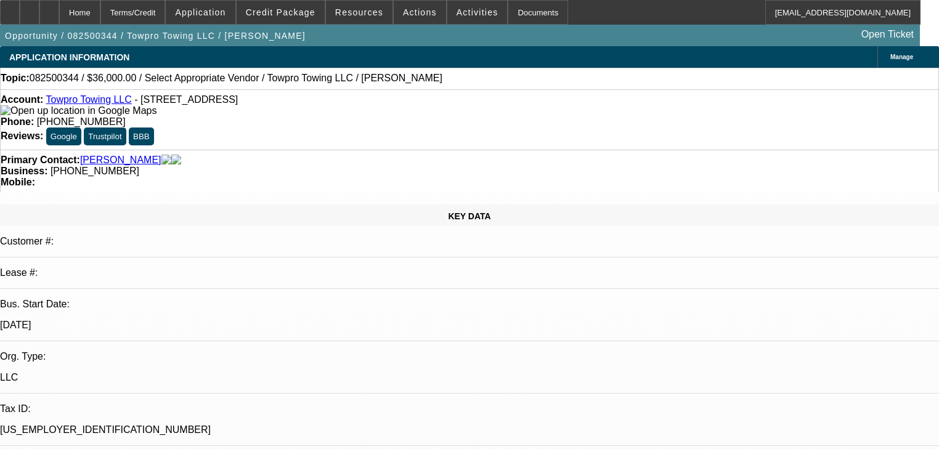
select select "4"
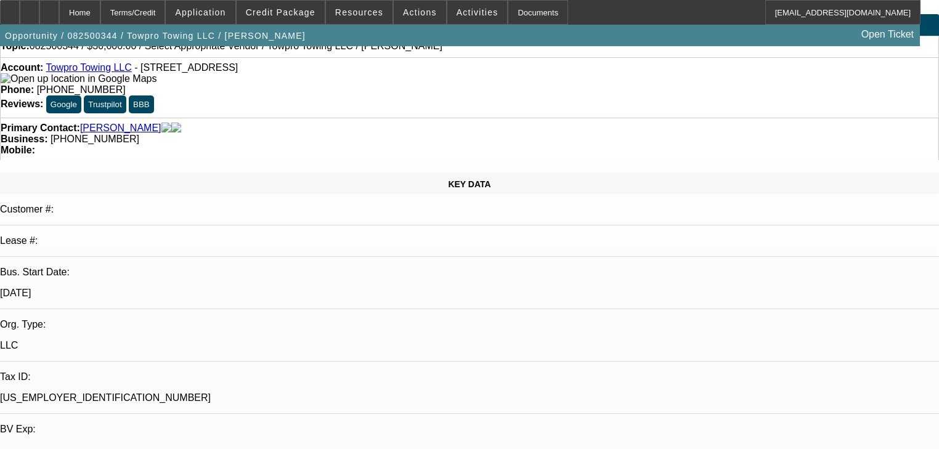
scroll to position [49, 0]
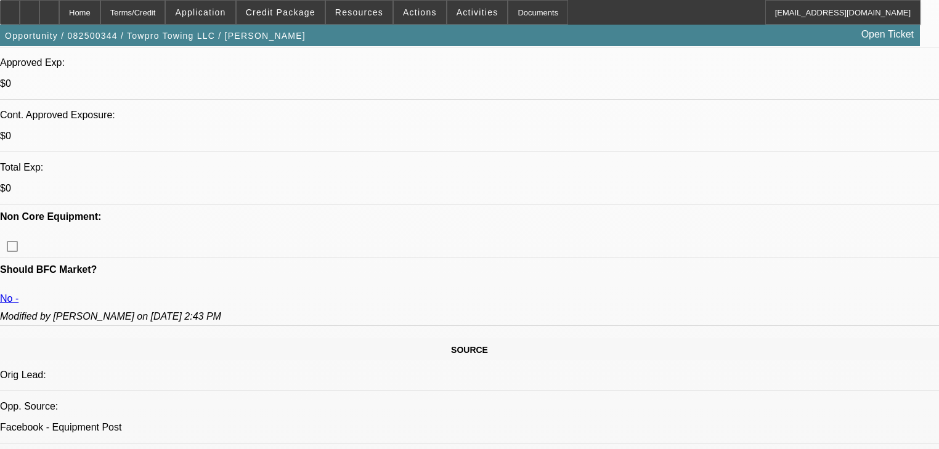
scroll to position [394, 0]
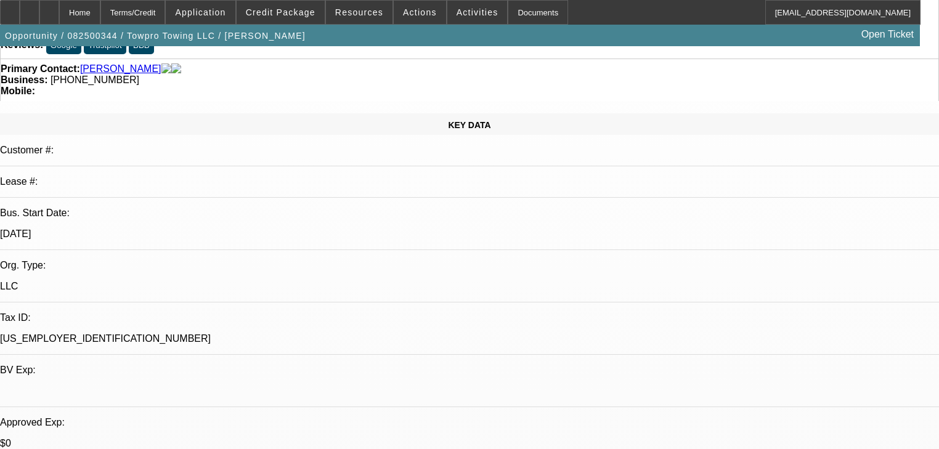
scroll to position [0, 0]
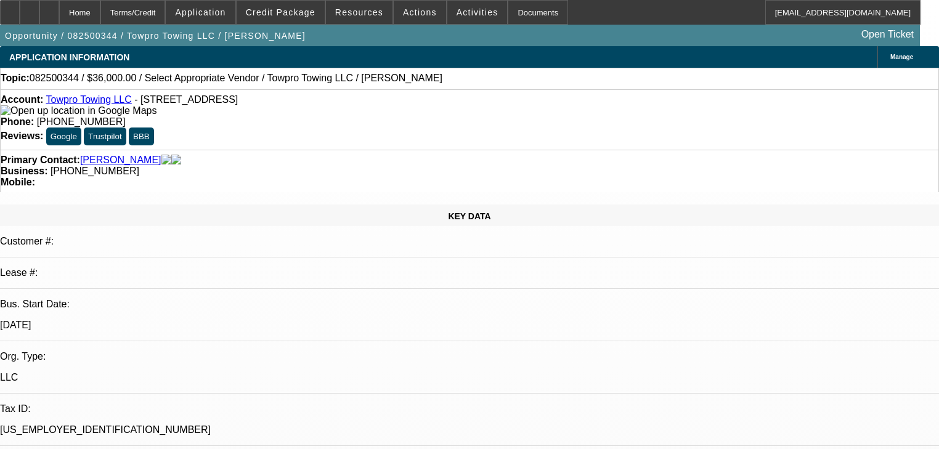
click at [727, 45] on div "Opportunity / 082500344 / Towpro Towing LLC / Arnold, Jonathan Open Ticket" at bounding box center [460, 36] width 920 height 22
radio input "true"
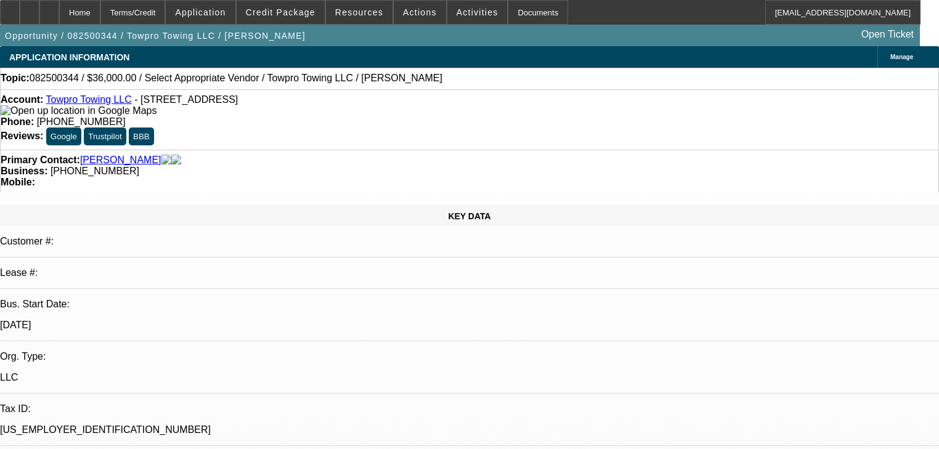
type textarea "Texted told him I got it approved with 40% down"
radio input "true"
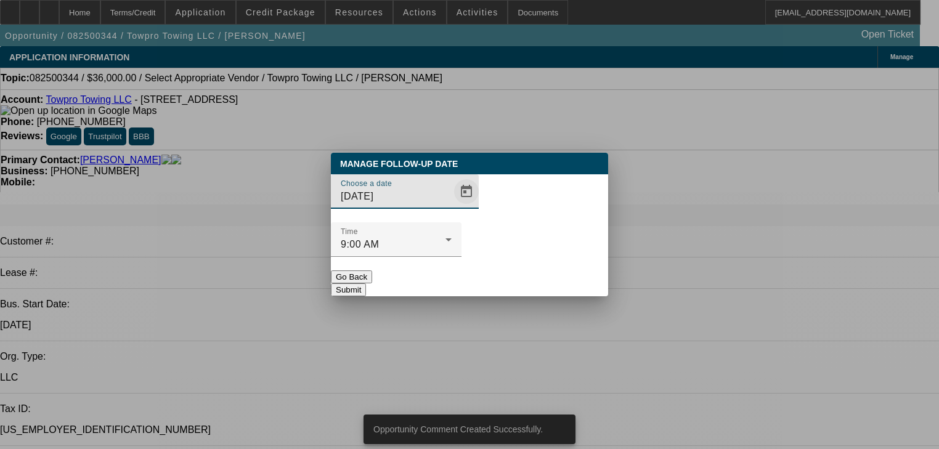
click at [452, 206] on span "Open calendar" at bounding box center [467, 192] width 30 height 30
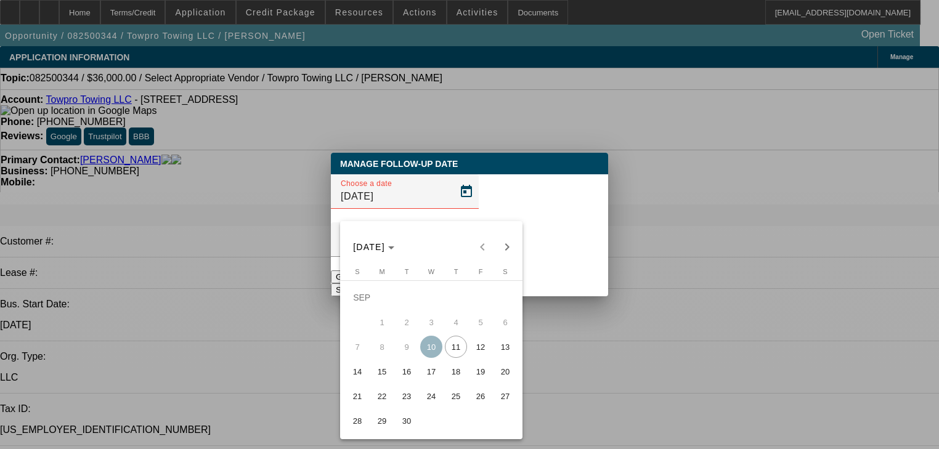
click at [454, 372] on span "18" at bounding box center [456, 372] width 22 height 22
type input "9/18/2025"
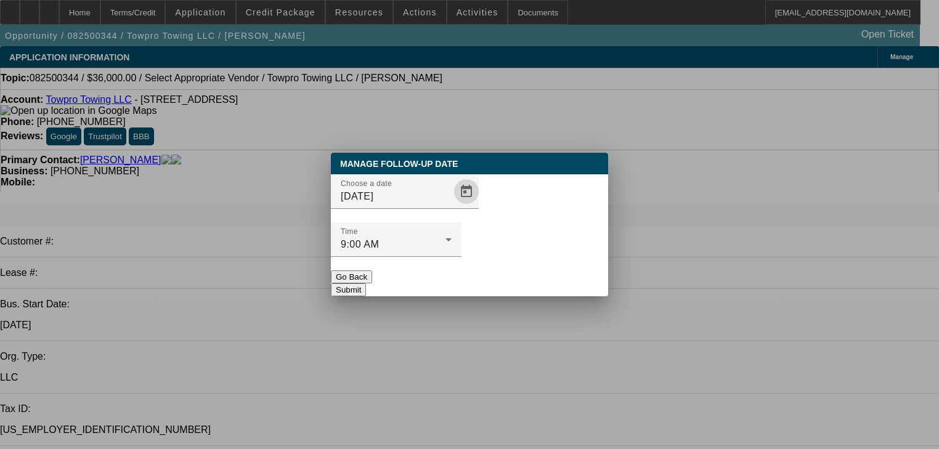
click at [366, 284] on button "Submit" at bounding box center [348, 290] width 35 height 13
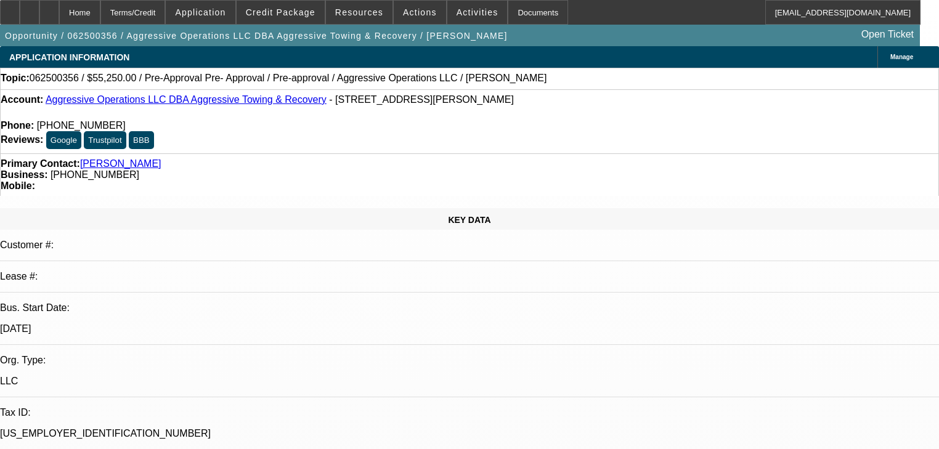
select select "0.15"
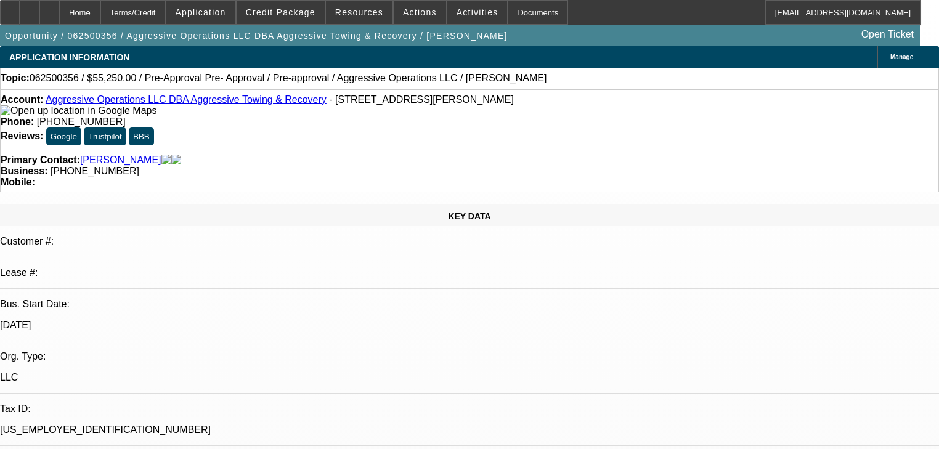
select select "2"
select select "0"
select select "6"
select select "0.15"
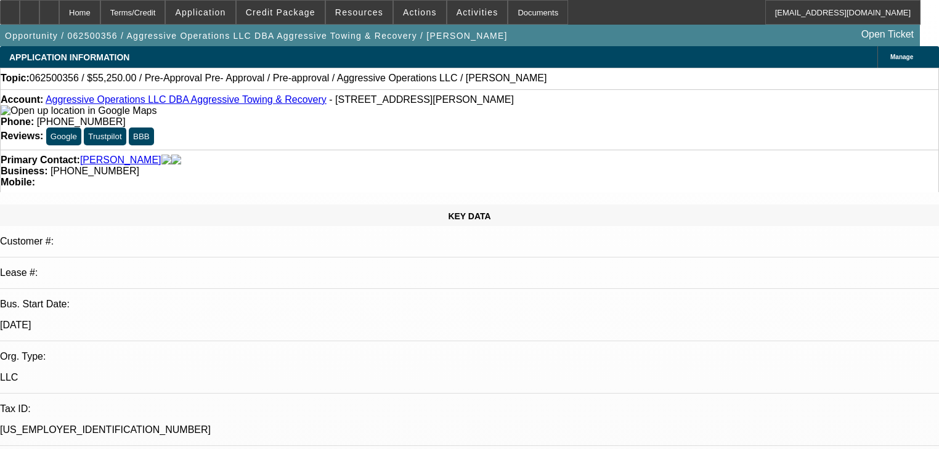
select select "2"
select select "0"
select select "6"
select select "0.15"
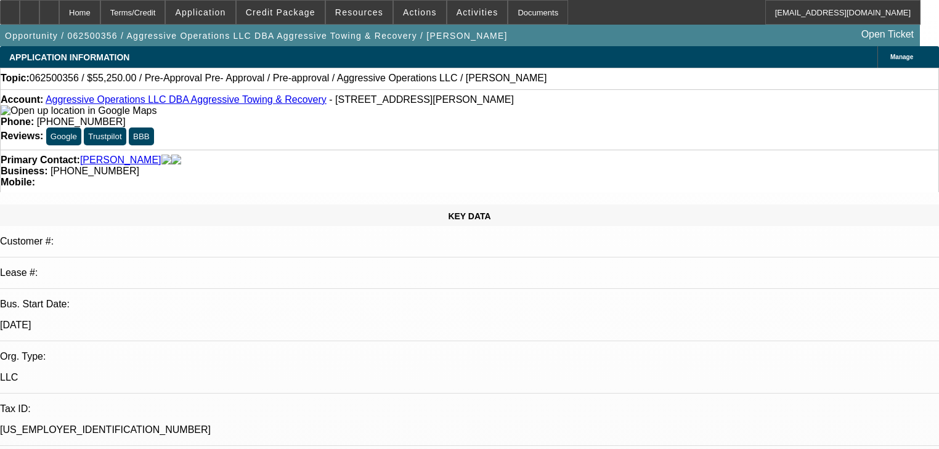
select select "2"
select select "0"
select select "6"
select select "0.15"
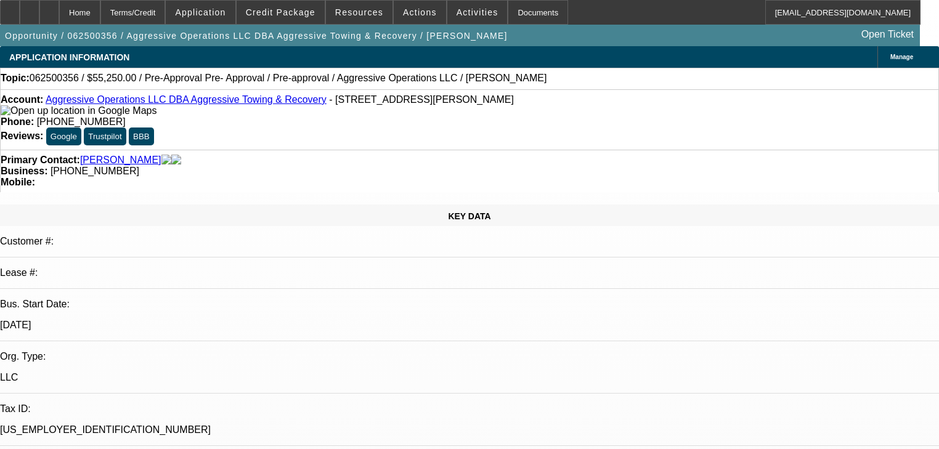
select select "2"
select select "0"
select select "6"
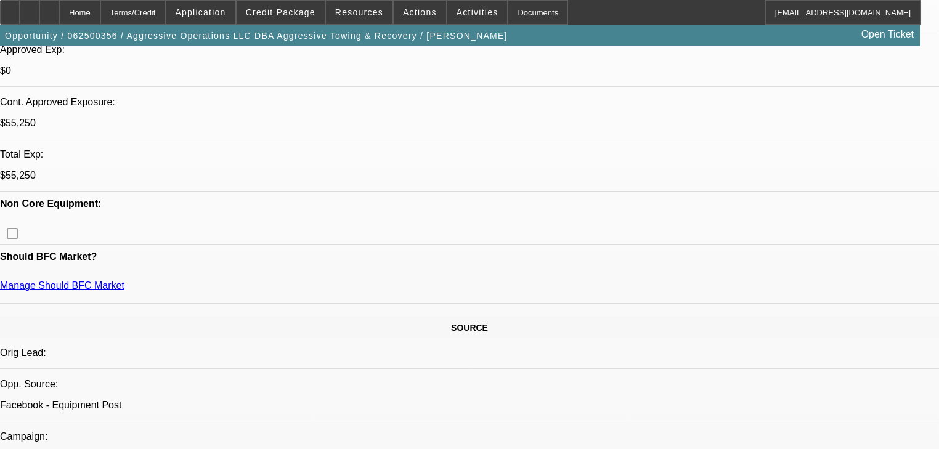
scroll to position [493, 0]
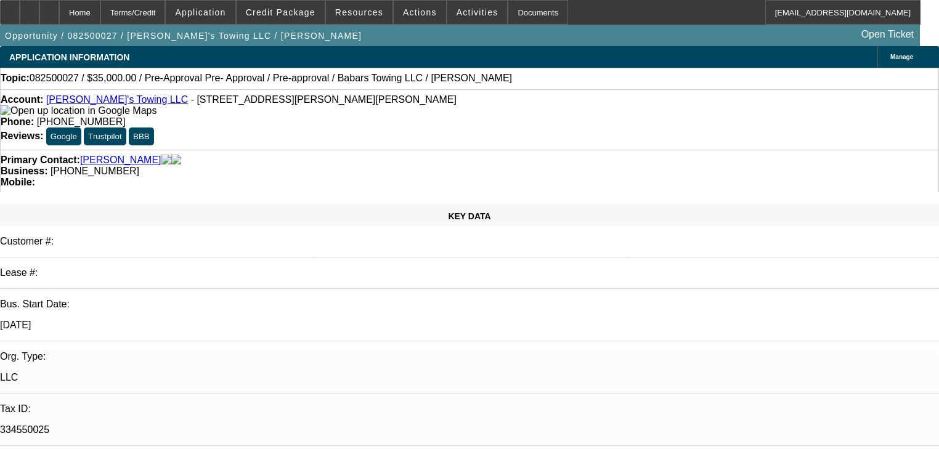
select select "0"
select select "2"
select select "0"
select select "6"
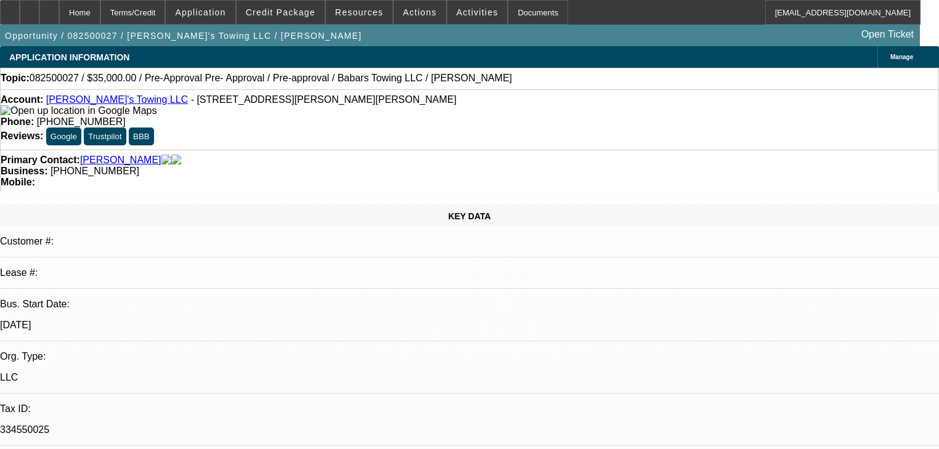
select select "0"
select select "2"
select select "0"
select select "6"
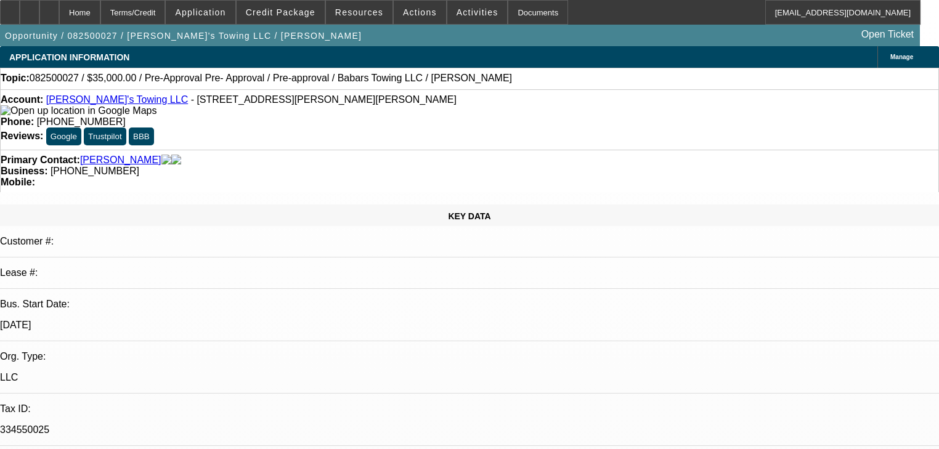
select select "0"
select select "2"
select select "0"
select select "6"
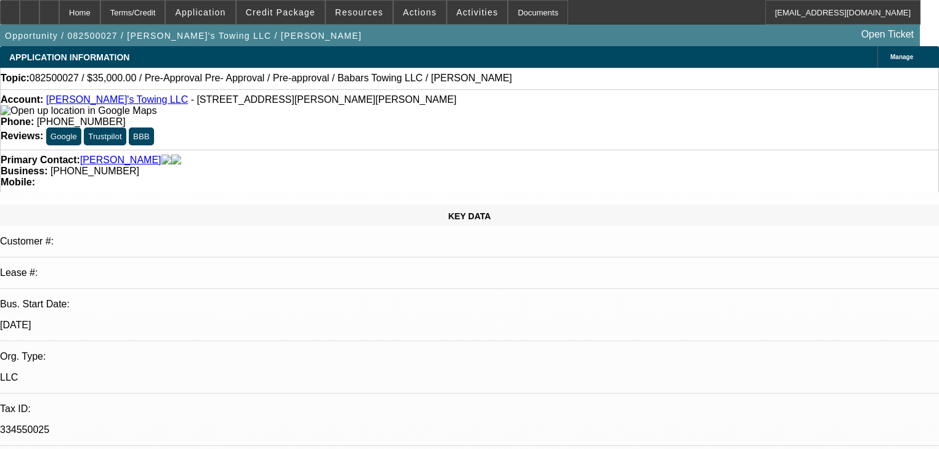
select select "0.15"
select select "2"
select select "0"
select select "6"
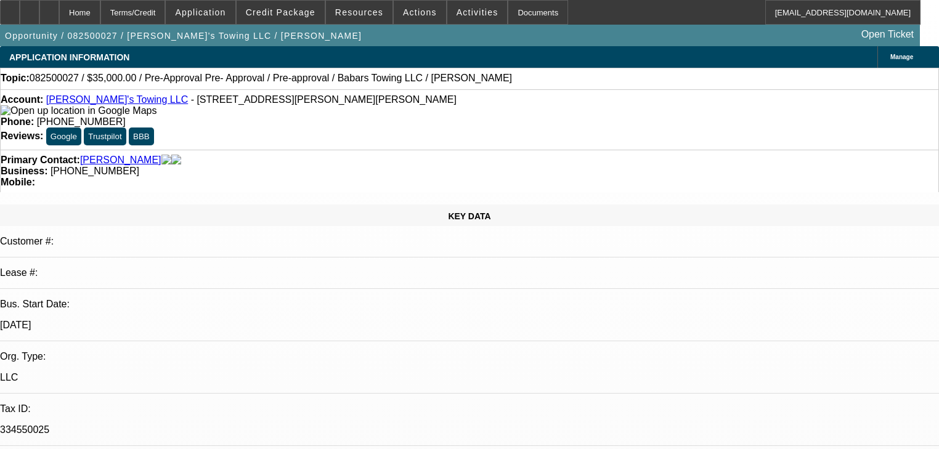
scroll to position [49, 0]
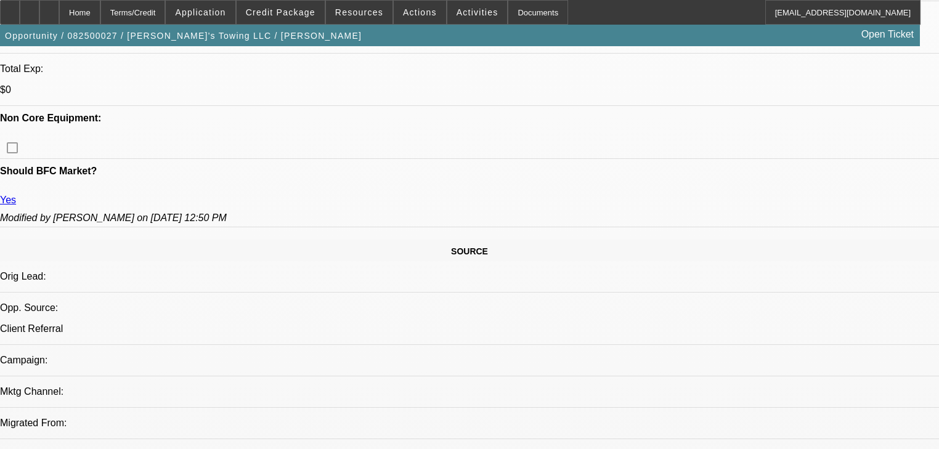
scroll to position [493, 0]
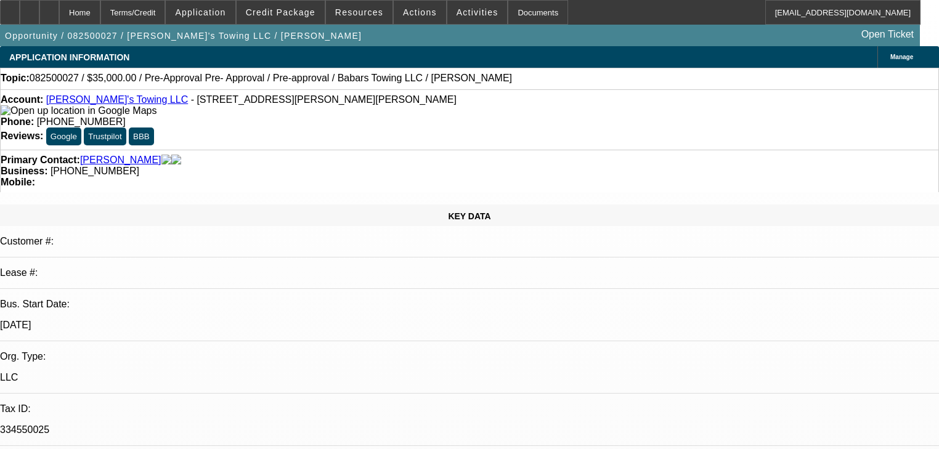
scroll to position [565, 0]
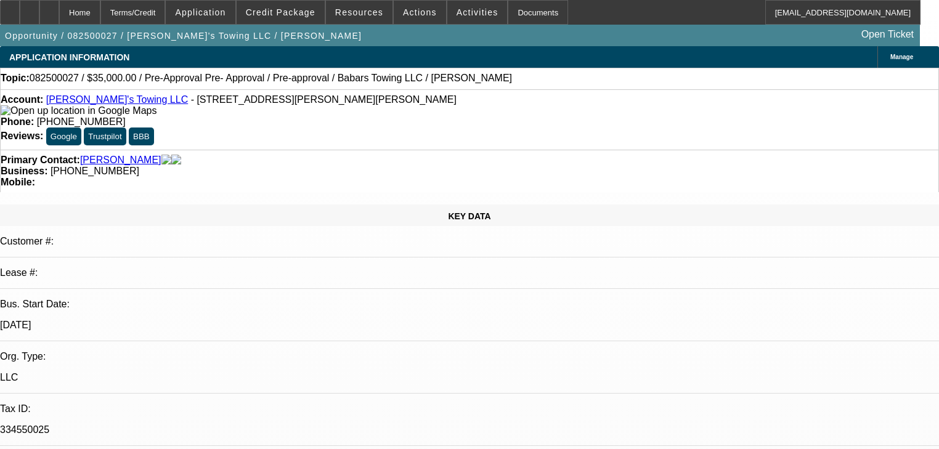
scroll to position [318, 0]
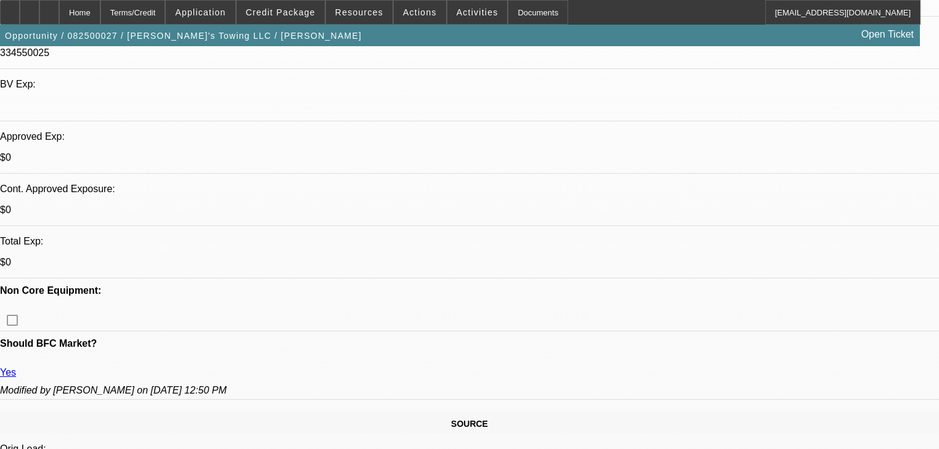
scroll to position [394, 0]
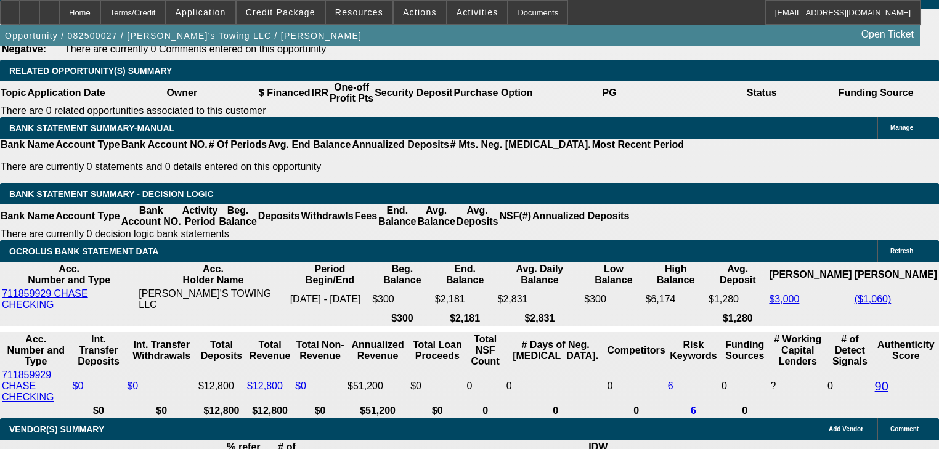
scroll to position [1874, 0]
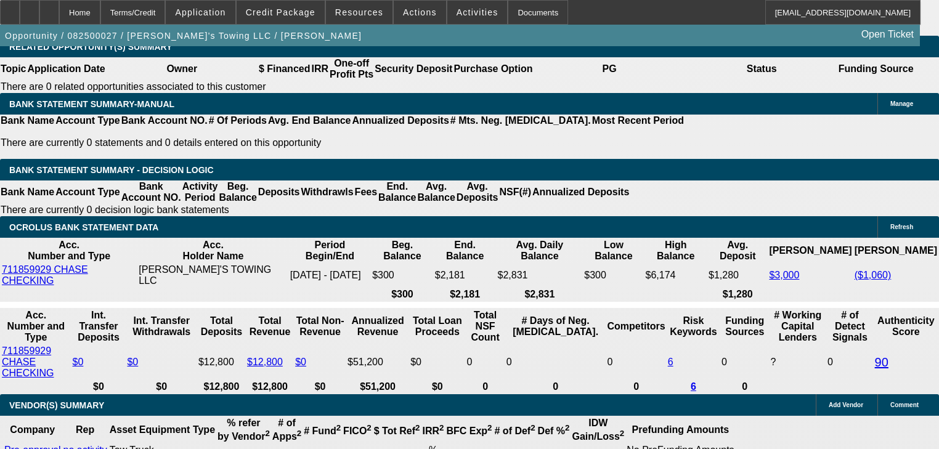
scroll to position [2120, 0]
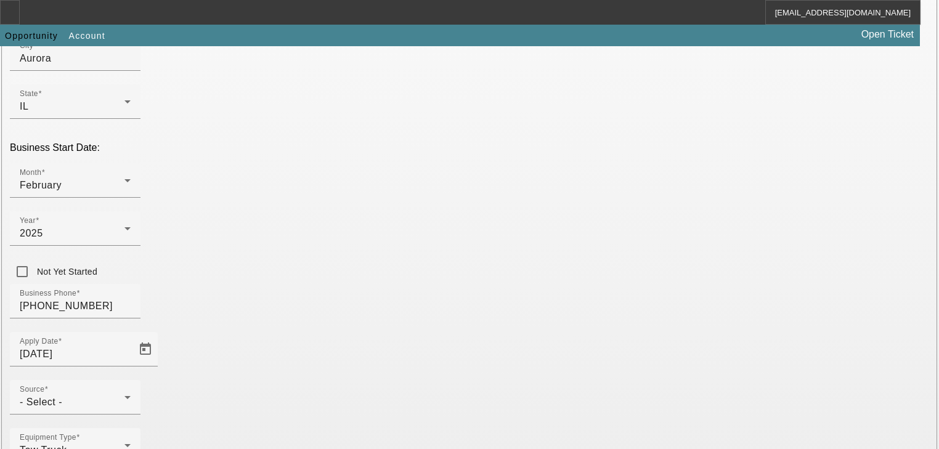
scroll to position [296, 0]
click at [131, 379] on div "Source - Select -" at bounding box center [75, 396] width 111 height 35
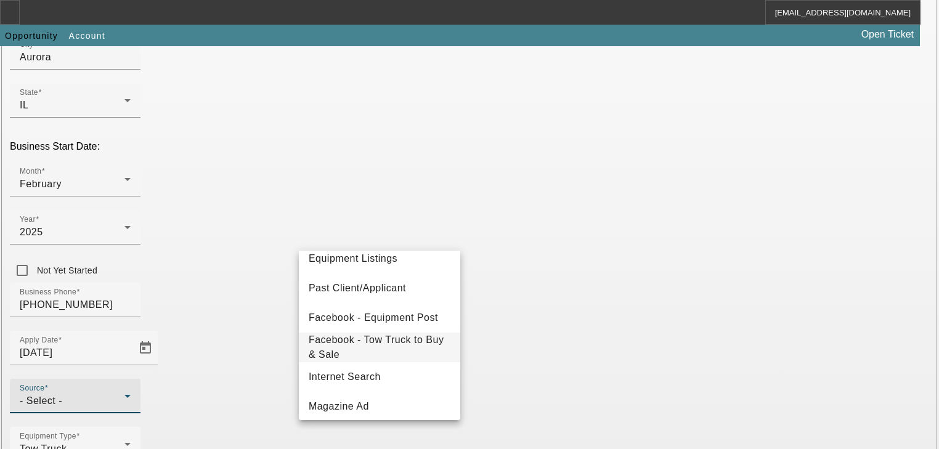
scroll to position [197, 0]
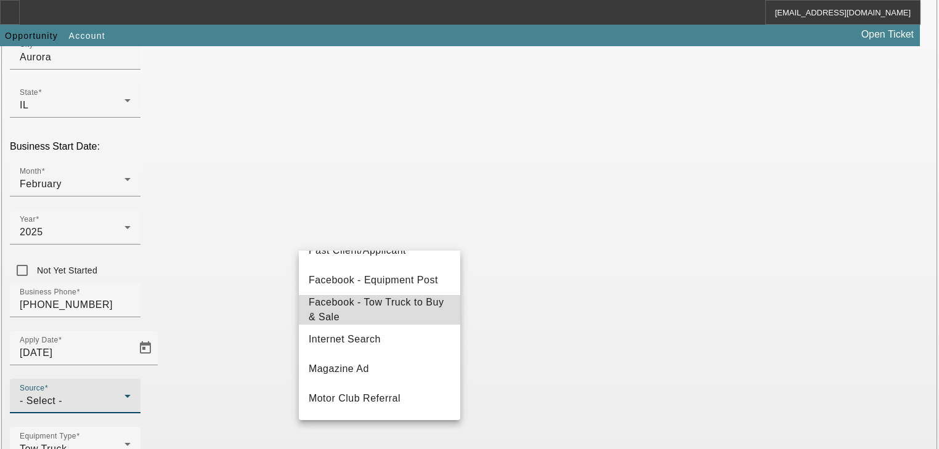
click at [399, 311] on span "Facebook - Tow Truck to Buy & Sale" at bounding box center [380, 310] width 142 height 30
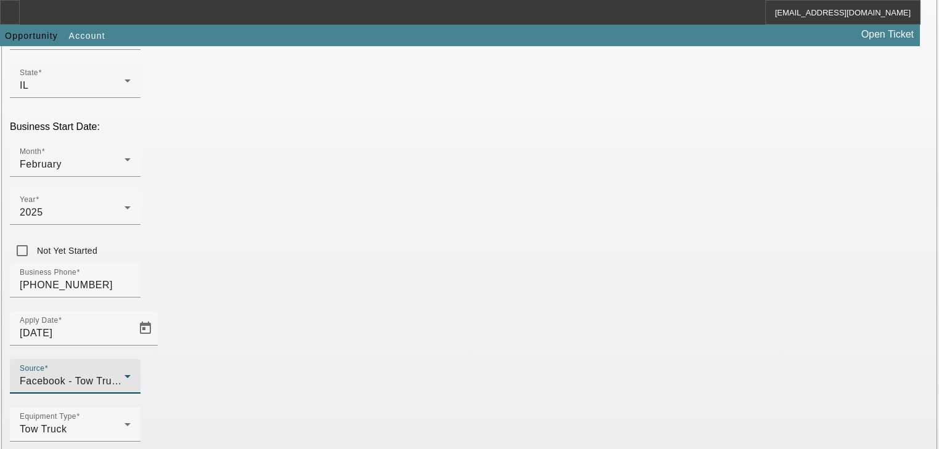
scroll to position [324, 0]
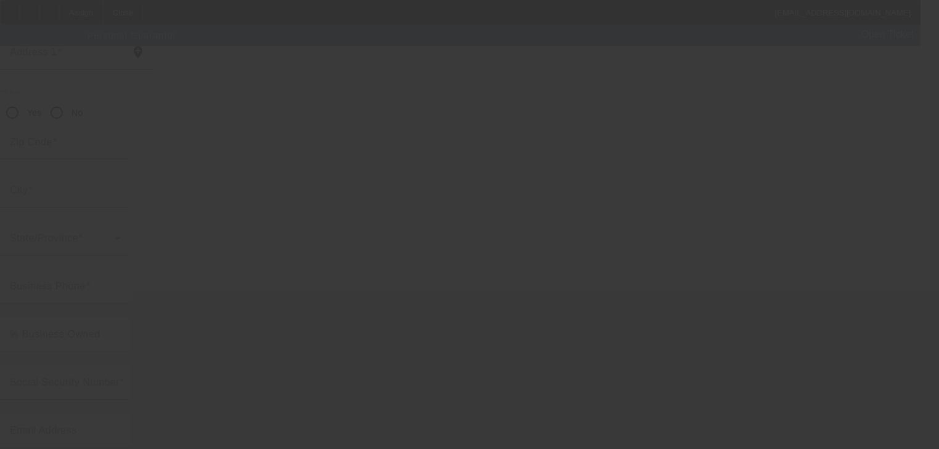
scroll to position [150, 0]
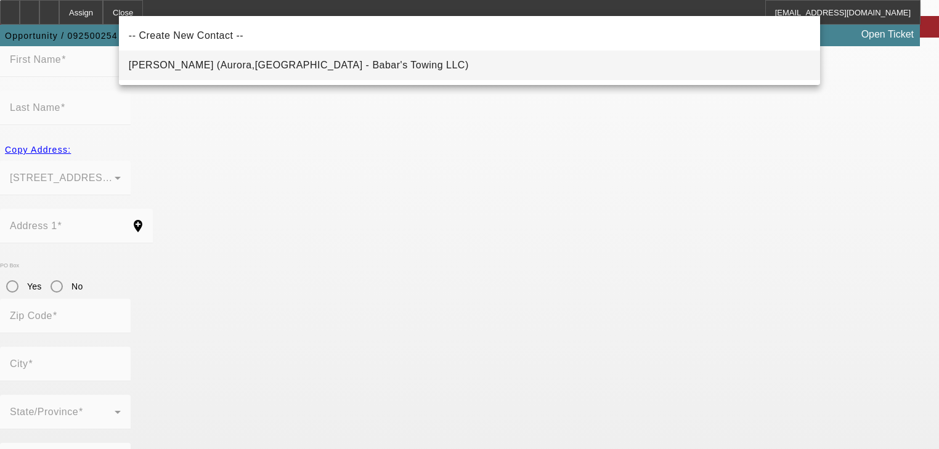
click at [364, 73] on mat-option "[PERSON_NAME] (Aurora,[GEOGRAPHIC_DATA] - Babar's Towing LLC)" at bounding box center [469, 66] width 701 height 30
type input "[PERSON_NAME] (Aurora,[GEOGRAPHIC_DATA] - Babar's Towing LLC)"
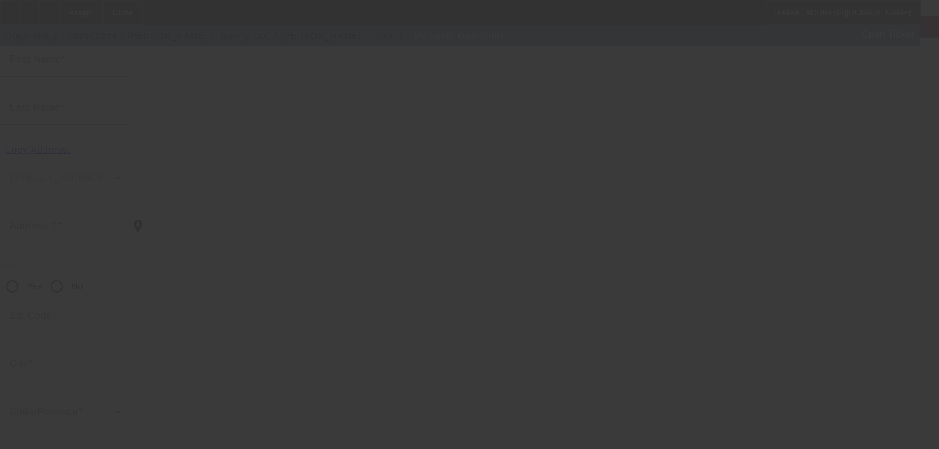
scroll to position [147, 0]
type input "[PERSON_NAME]"
type input "Babar"
type input "705 [PERSON_NAME] CTE"
radio input "true"
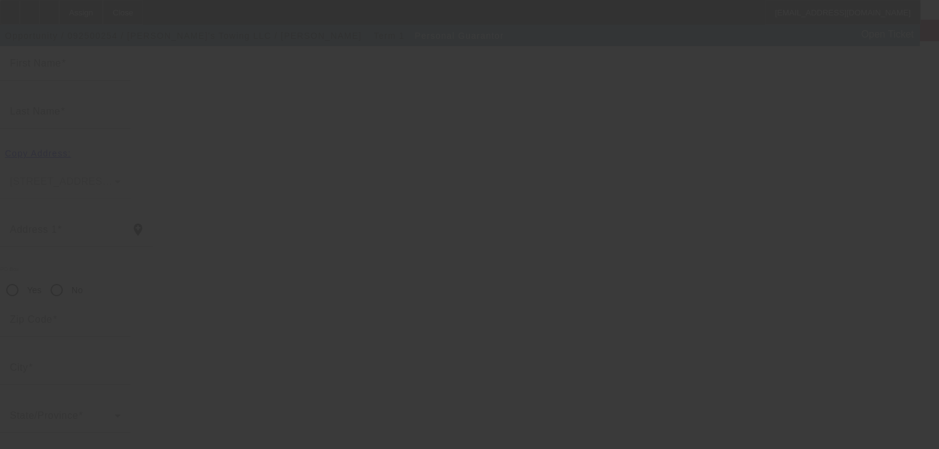
type input "60504"
type input "Aurora"
type input "[PHONE_NUMBER]"
type input "100"
type input "318-88-0675"
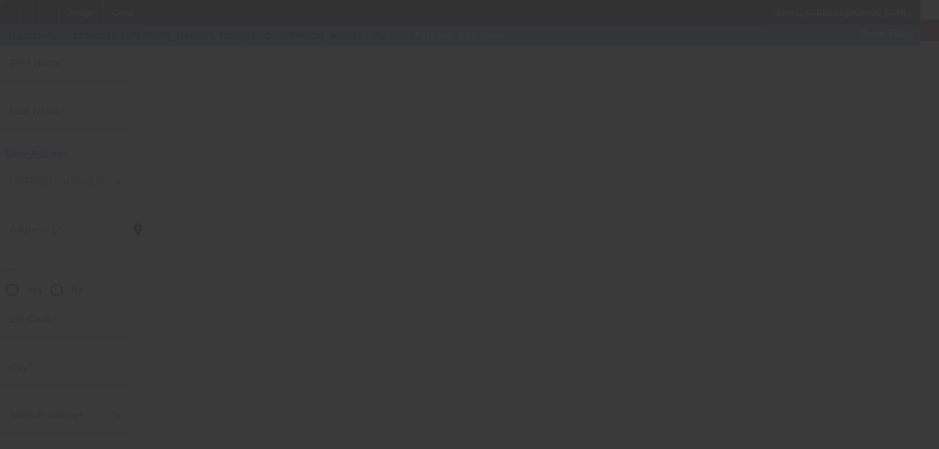
type input "[EMAIL_ADDRESS][DOMAIN_NAME]"
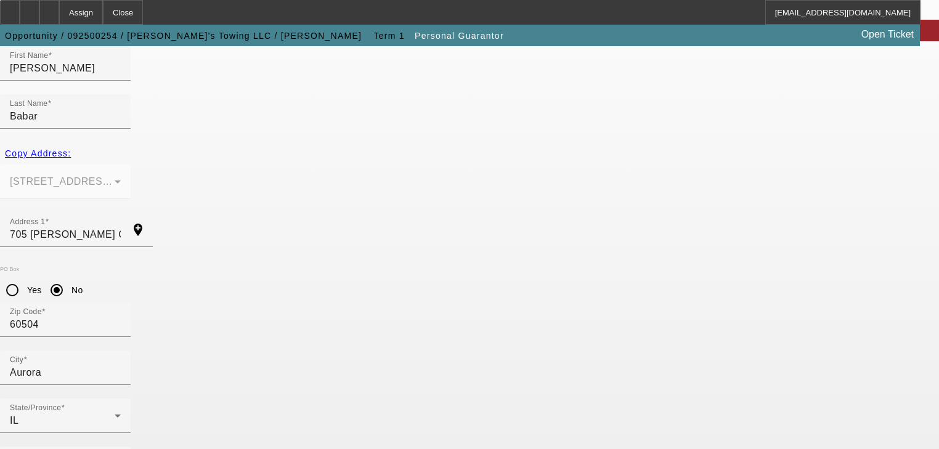
drag, startPoint x: 694, startPoint y: 420, endPoint x: 673, endPoint y: 415, distance: 21.7
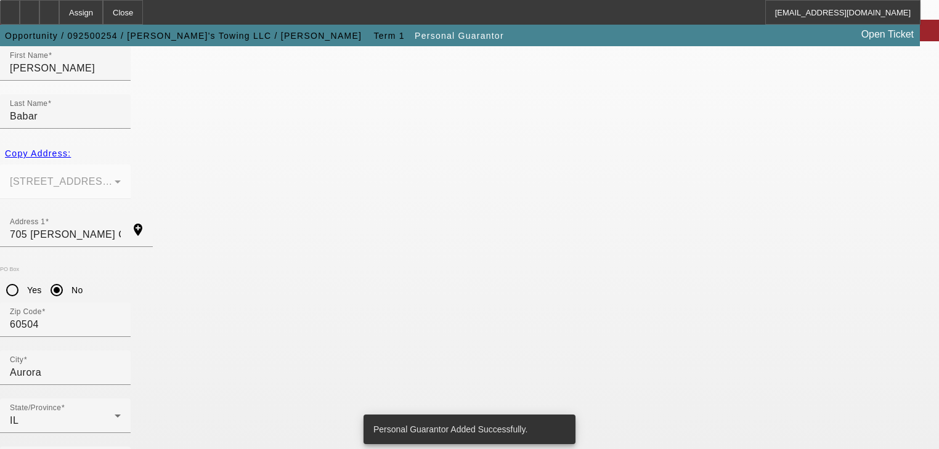
scroll to position [0, 0]
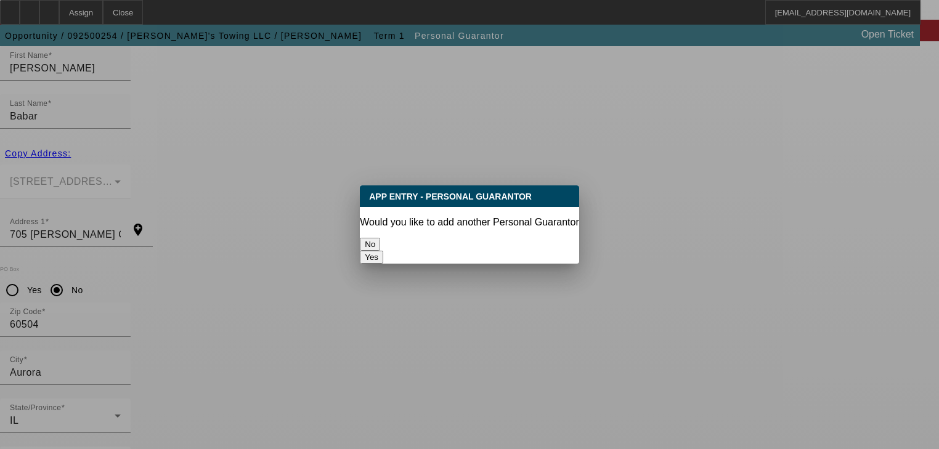
drag, startPoint x: 412, startPoint y: 246, endPoint x: 380, endPoint y: 264, distance: 36.7
click at [380, 264] on div "App Entry - Personal Guarantor Would you like to add another Personal Guarantor…" at bounding box center [469, 224] width 939 height 449
click at [380, 238] on button "No" at bounding box center [370, 244] width 20 height 13
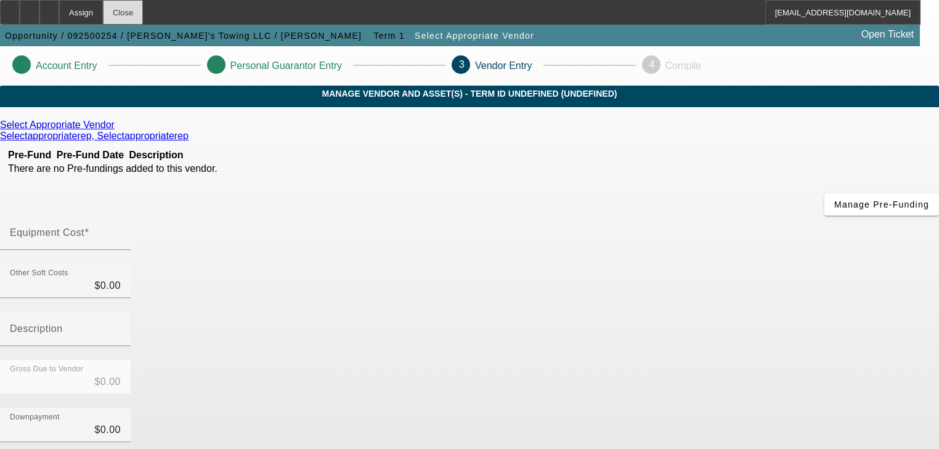
click at [143, 14] on div "Close" at bounding box center [123, 12] width 40 height 25
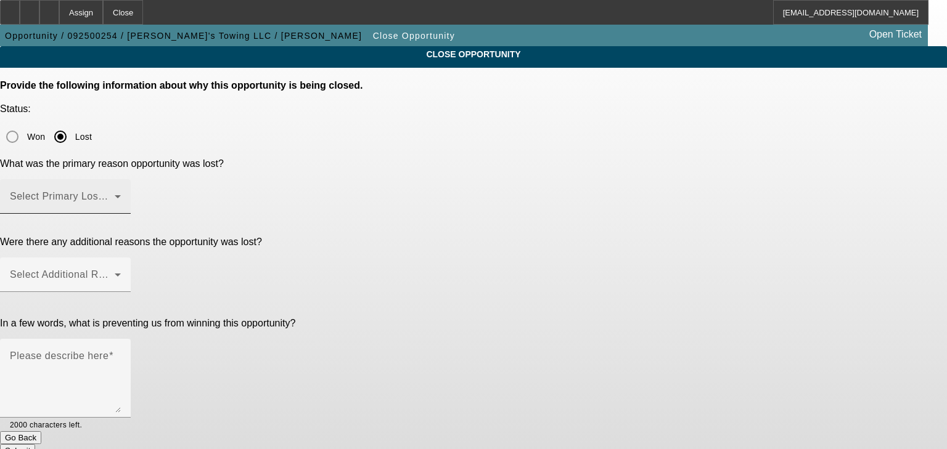
click at [115, 194] on span at bounding box center [62, 201] width 105 height 15
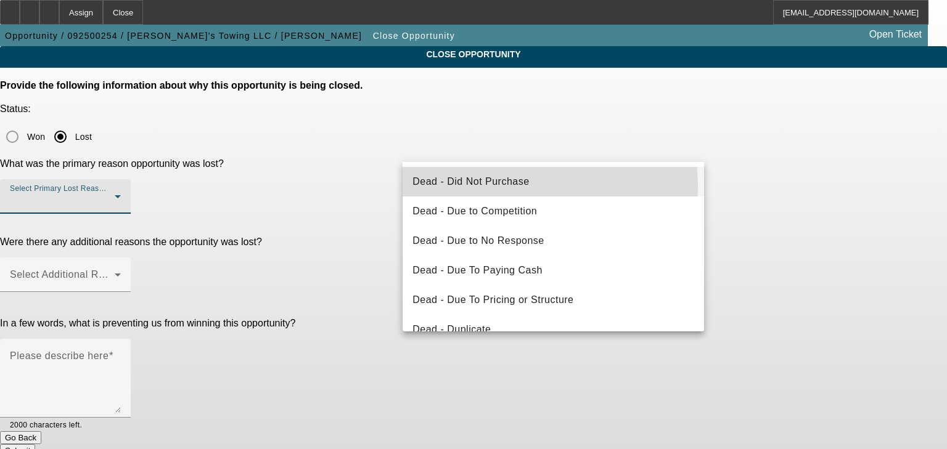
click at [502, 186] on span "Dead - Did Not Purchase" at bounding box center [470, 181] width 116 height 15
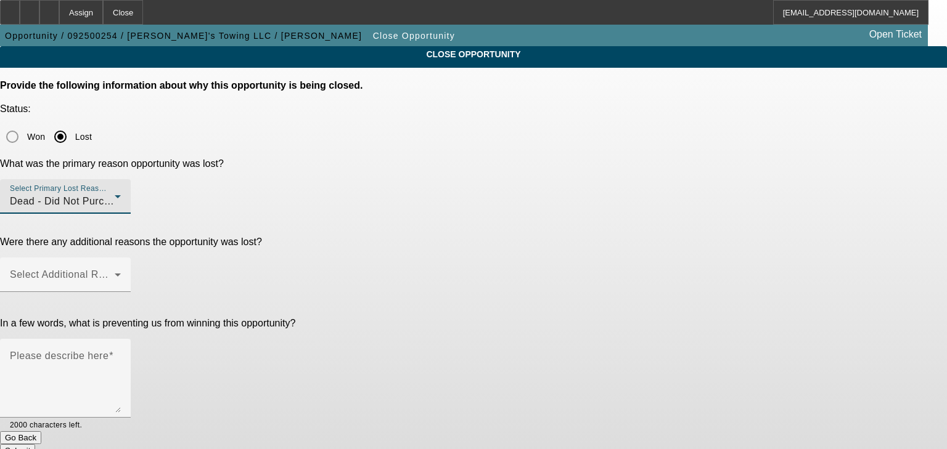
click at [115, 194] on div "Dead - Did Not Purchase" at bounding box center [62, 201] width 105 height 15
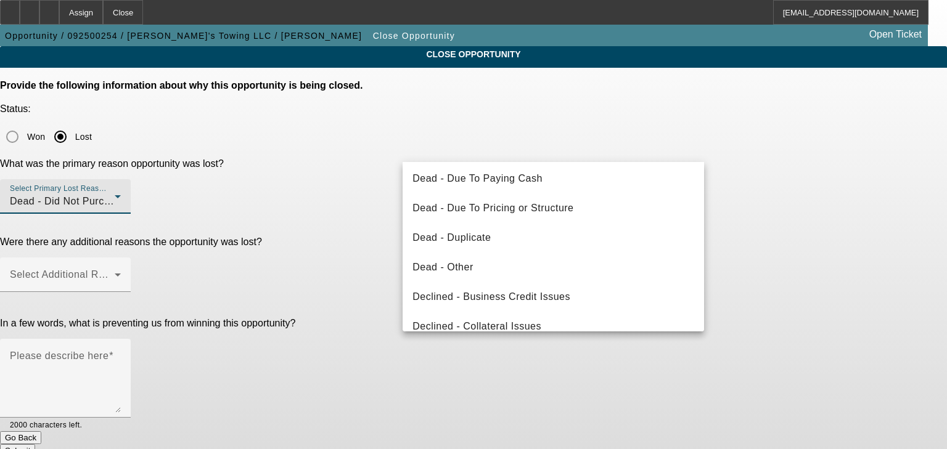
scroll to position [99, 0]
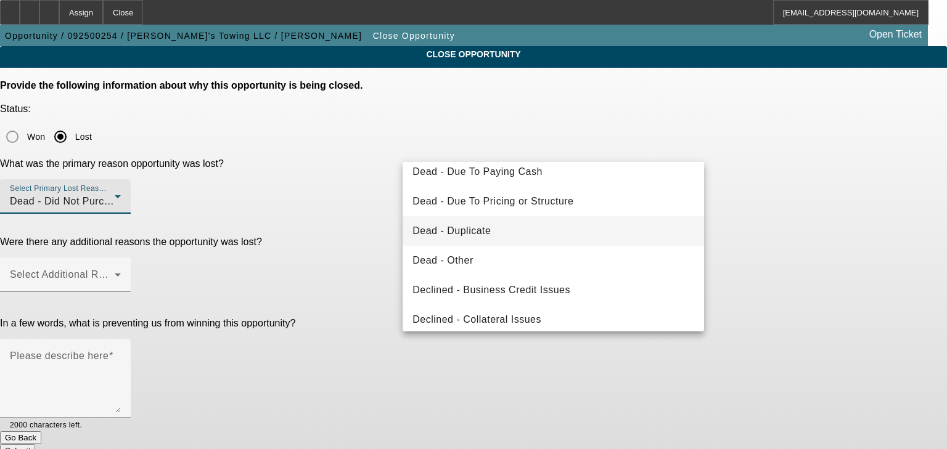
click at [491, 226] on span "Dead - Duplicate" at bounding box center [451, 231] width 78 height 15
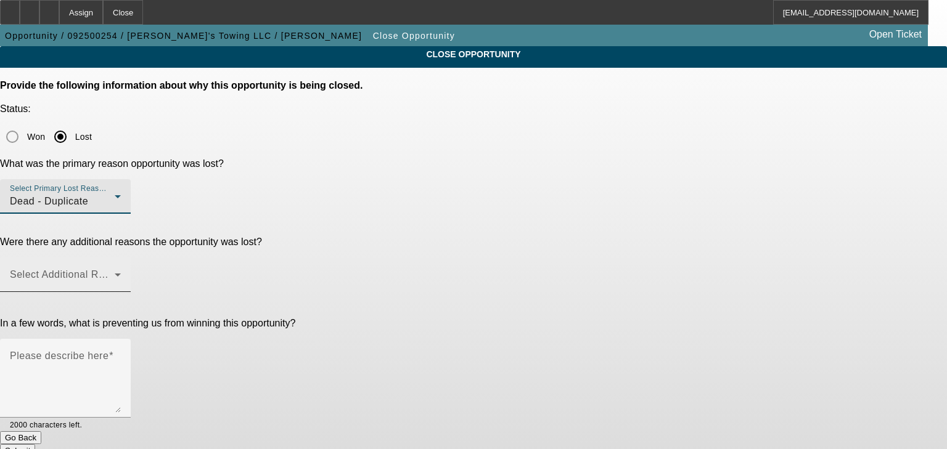
click at [115, 272] on span at bounding box center [62, 279] width 105 height 15
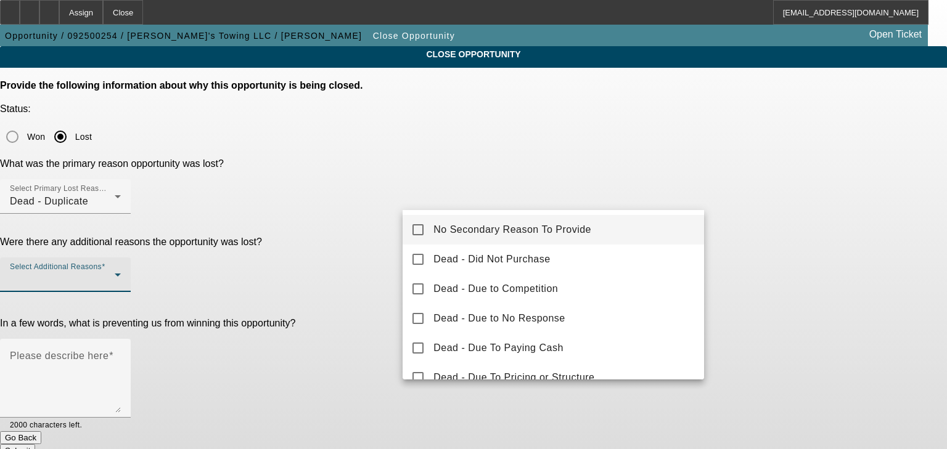
click at [488, 227] on span "No Secondary Reason To Provide" at bounding box center [512, 229] width 158 height 15
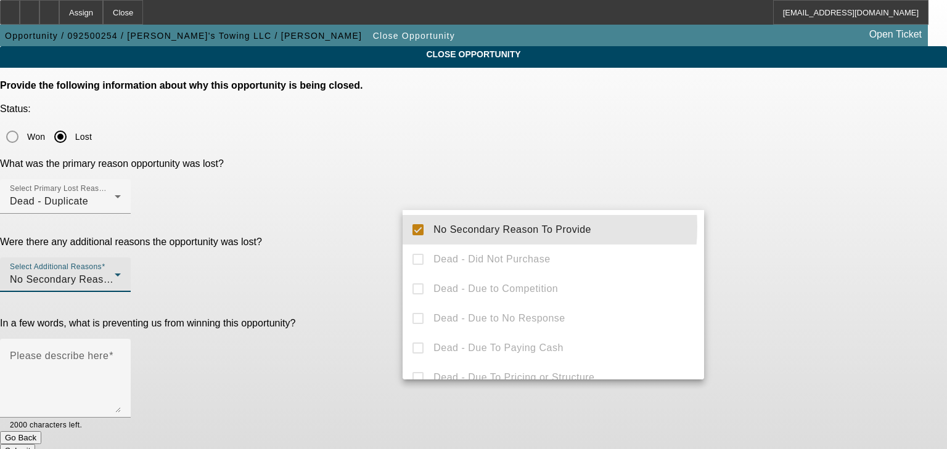
click at [370, 237] on div at bounding box center [473, 224] width 947 height 449
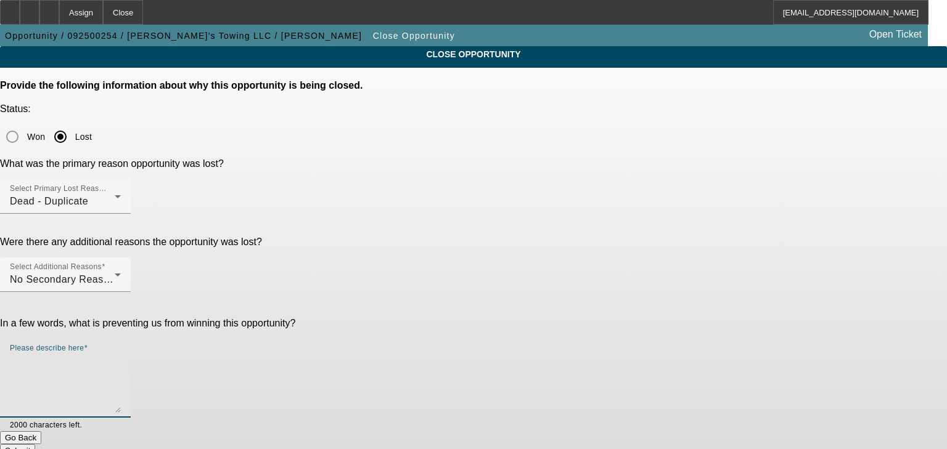
click at [121, 354] on textarea "Please describe here" at bounding box center [65, 383] width 111 height 59
type textarea "Duplicate"
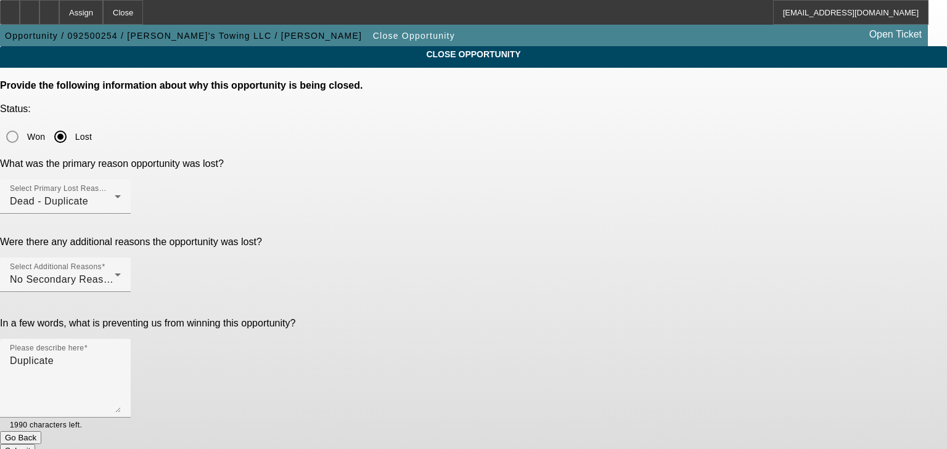
click at [35, 444] on button "Submit" at bounding box center [17, 450] width 35 height 13
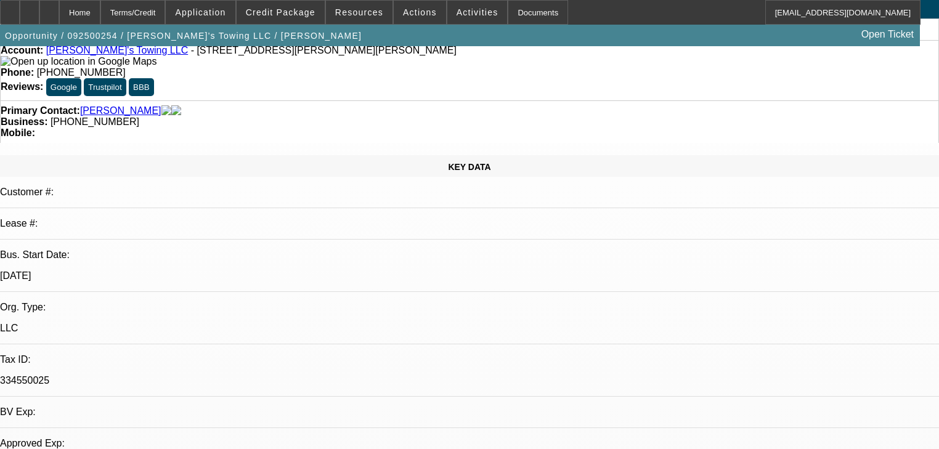
select select "0"
select select "2"
select select "0.1"
select select "4"
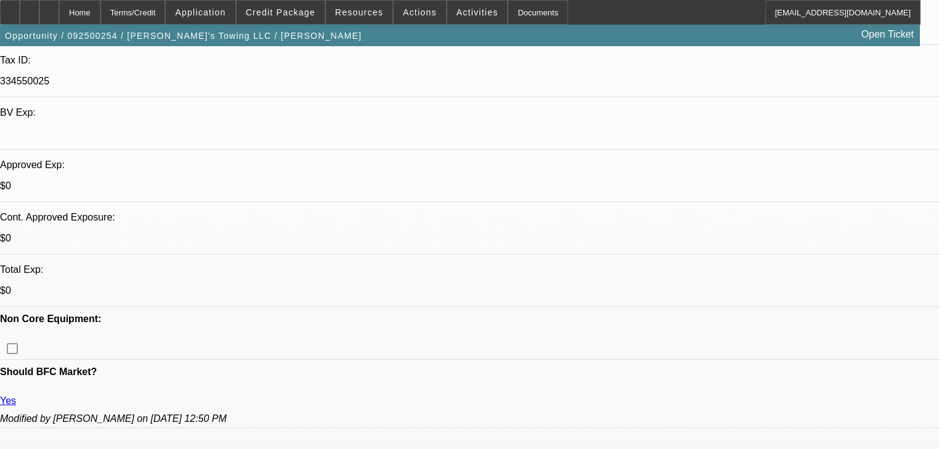
scroll to position [444, 0]
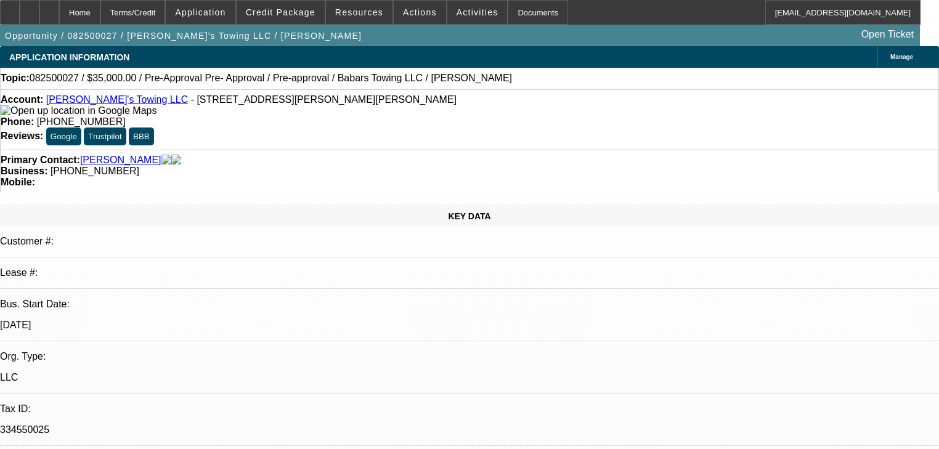
select select "0"
select select "2"
select select "0"
select select "6"
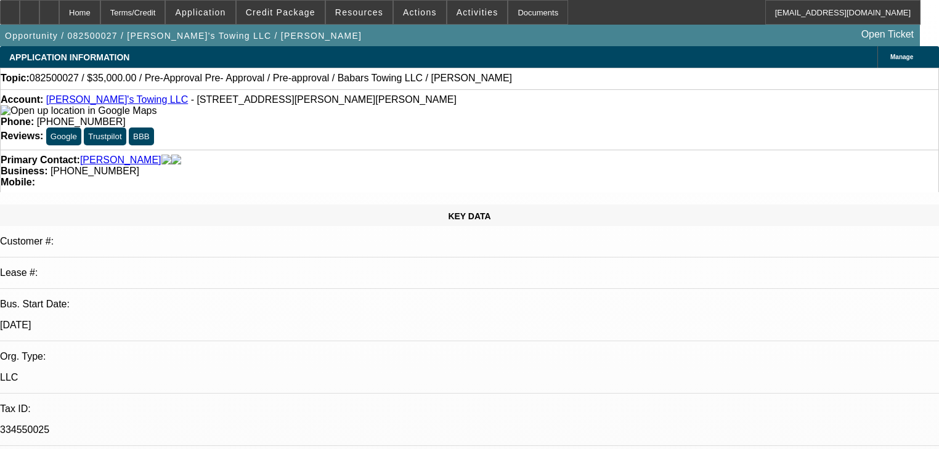
select select "0"
select select "2"
select select "0"
select select "6"
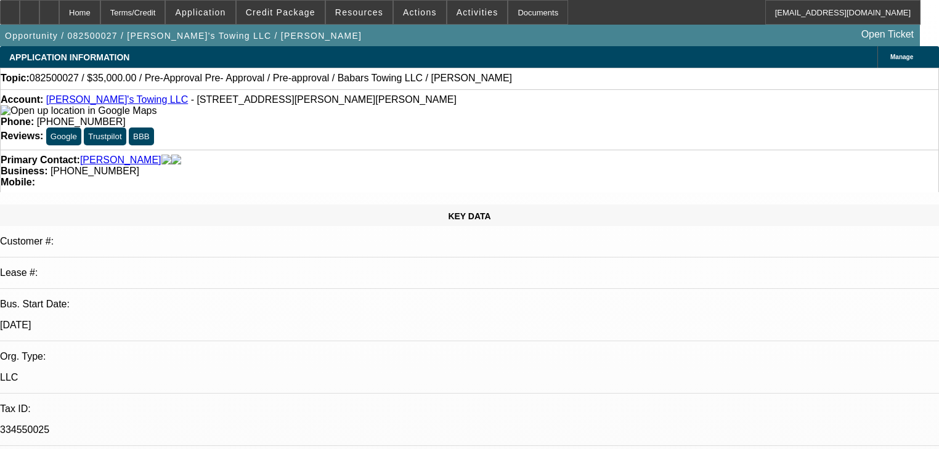
select select "0"
select select "2"
select select "0"
select select "6"
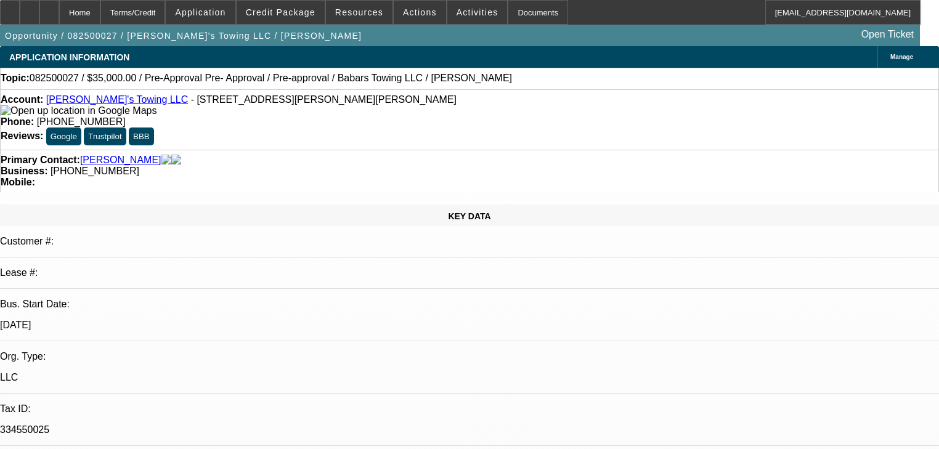
select select "0.15"
select select "2"
select select "0"
select select "6"
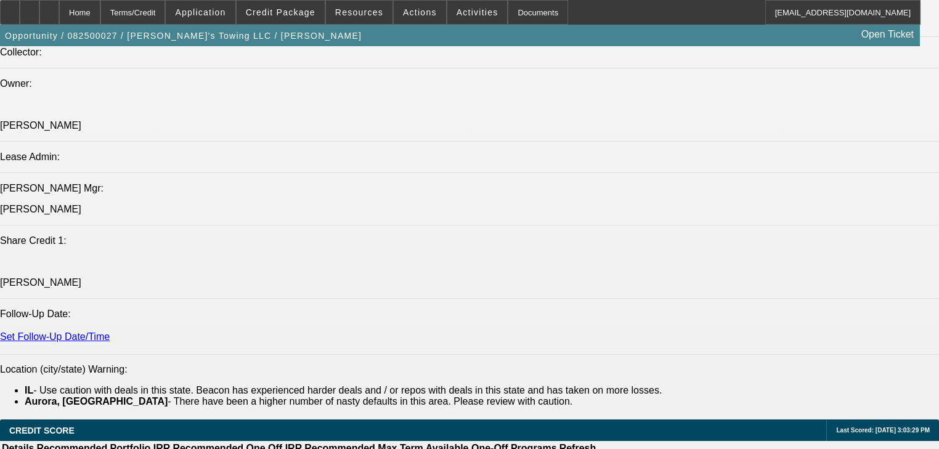
scroll to position [1528, 0]
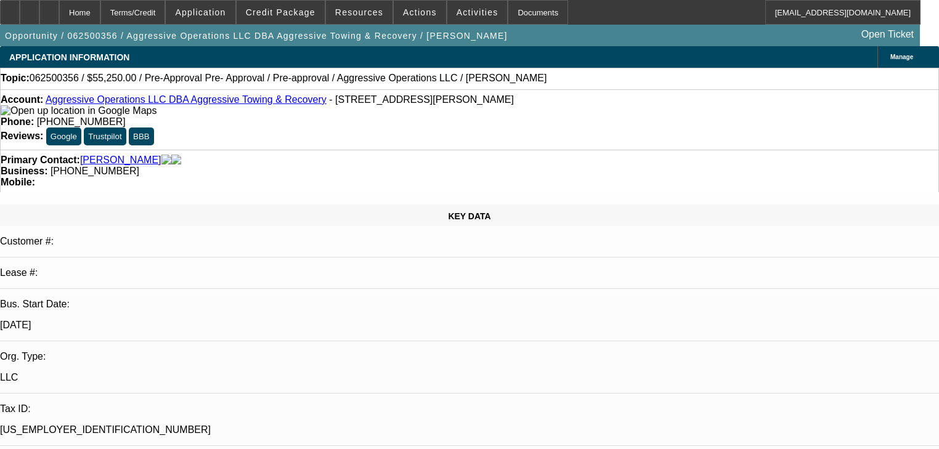
select select "0.15"
select select "2"
select select "0"
select select "6"
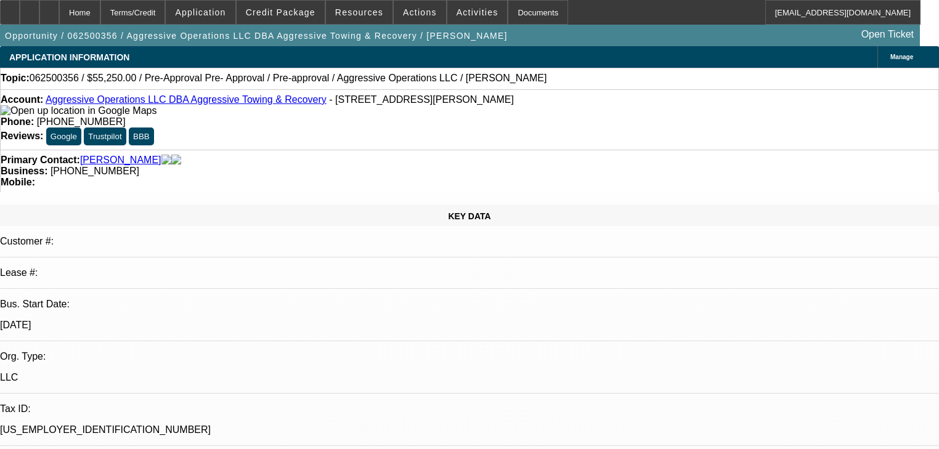
select select "0.15"
select select "2"
select select "0"
select select "6"
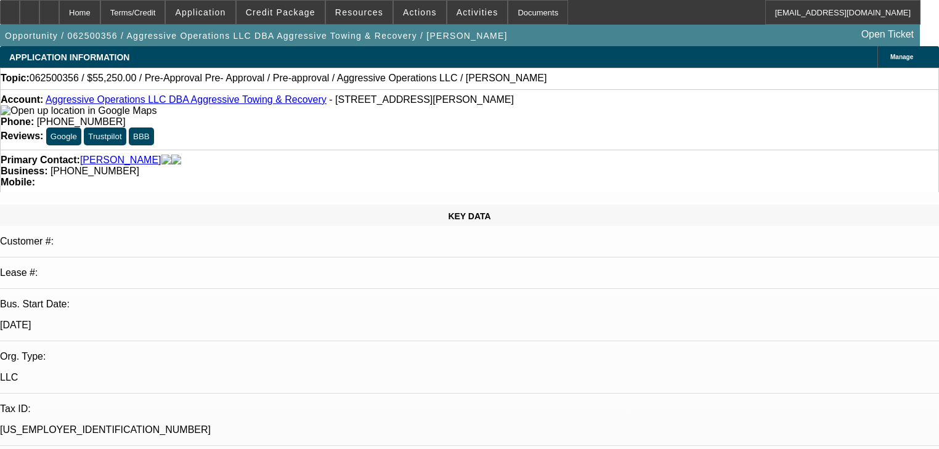
select select "0.15"
select select "2"
select select "0"
select select "6"
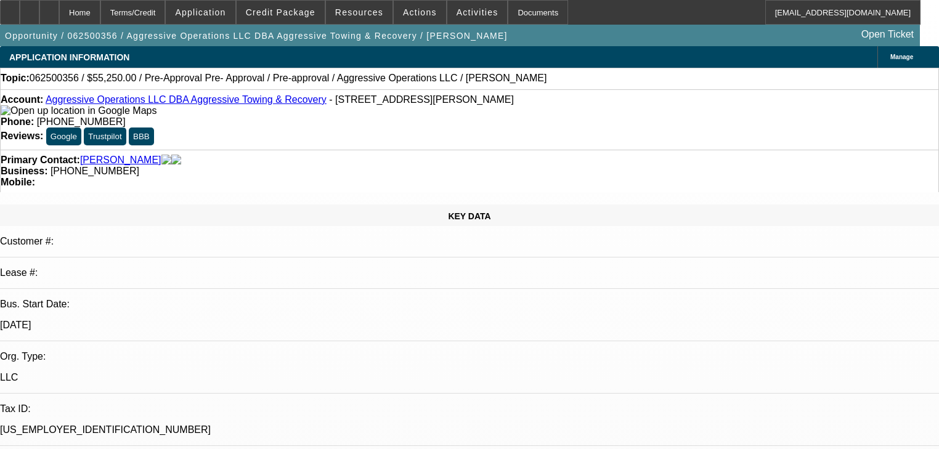
select select "0.15"
select select "2"
select select "0"
select select "6"
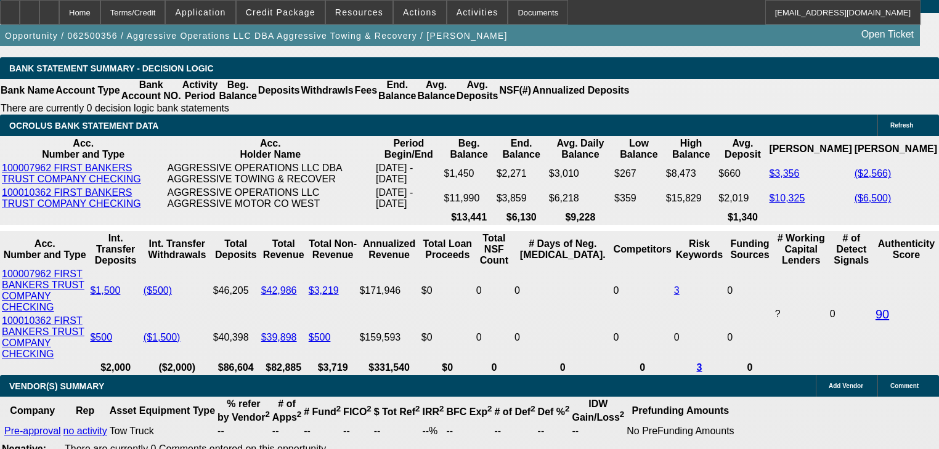
scroll to position [2120, 0]
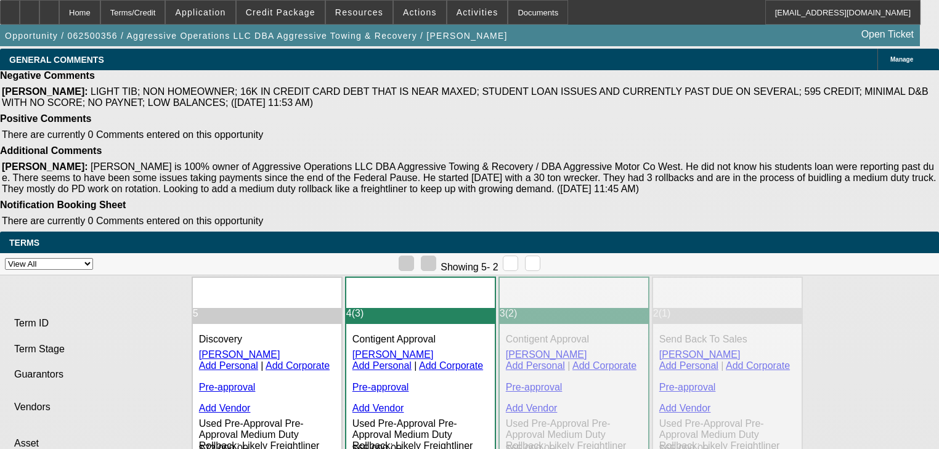
scroll to position [2662, 0]
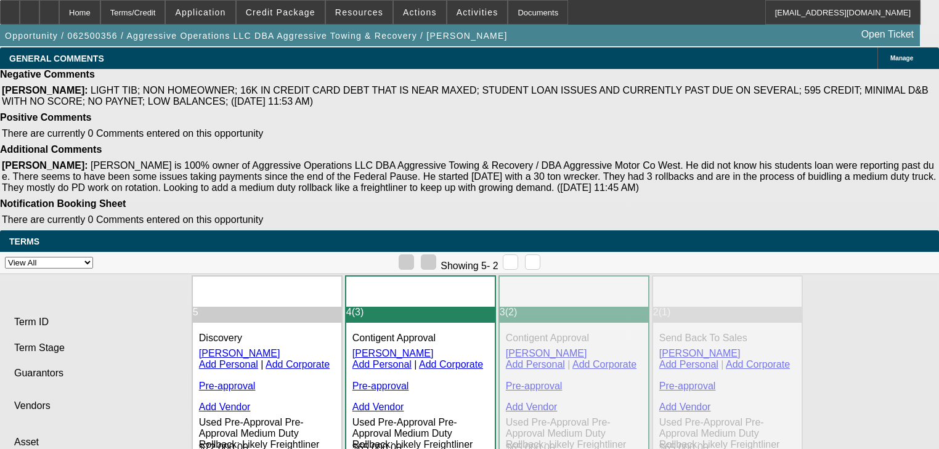
drag, startPoint x: 403, startPoint y: 345, endPoint x: 545, endPoint y: 354, distance: 142.7
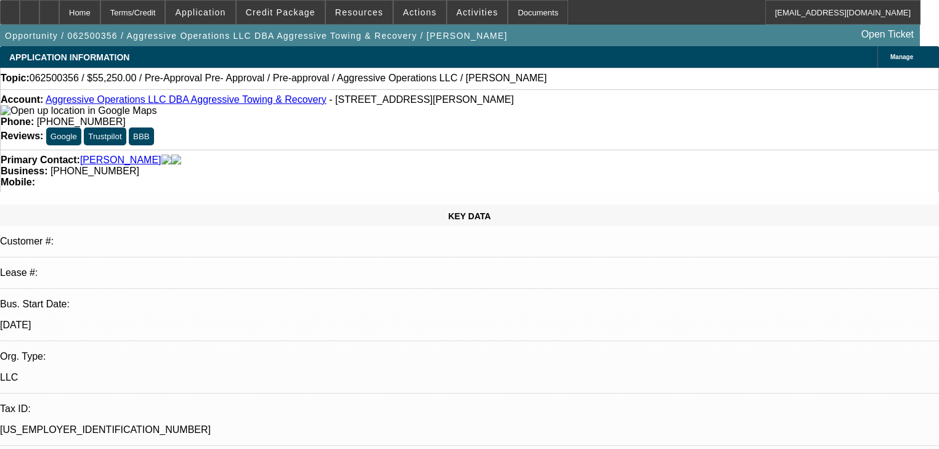
scroll to position [0, 0]
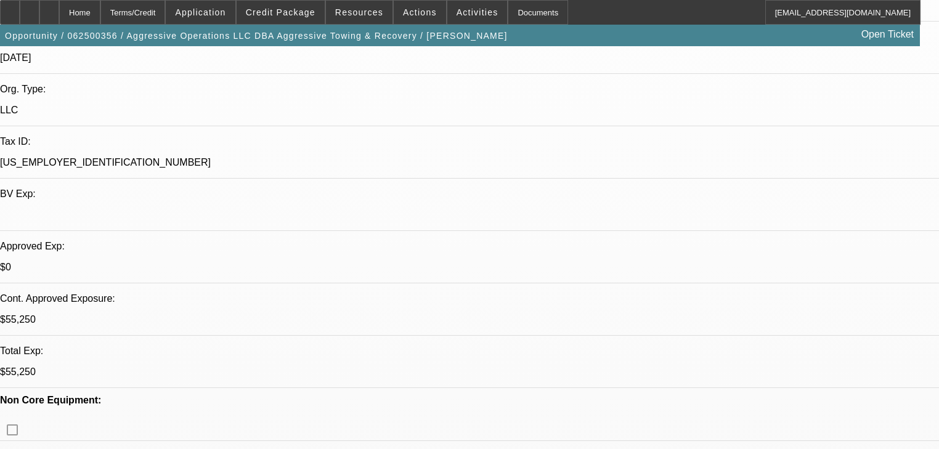
scroll to position [247, 0]
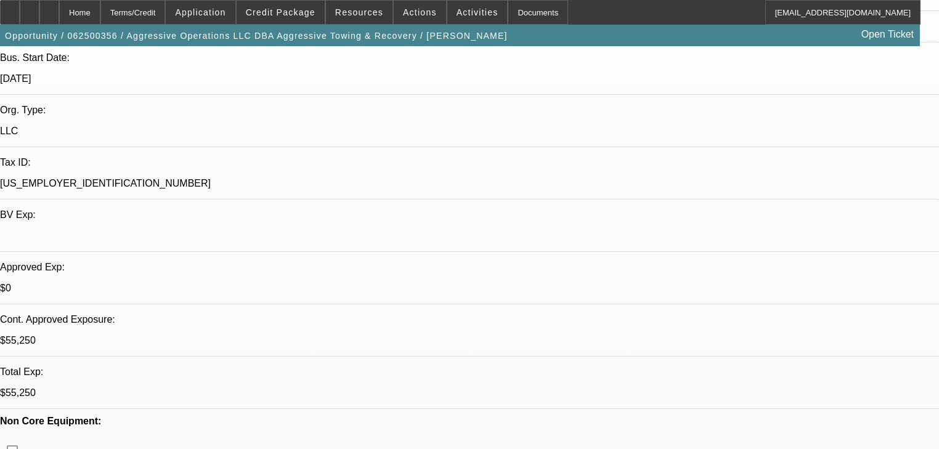
radio input "true"
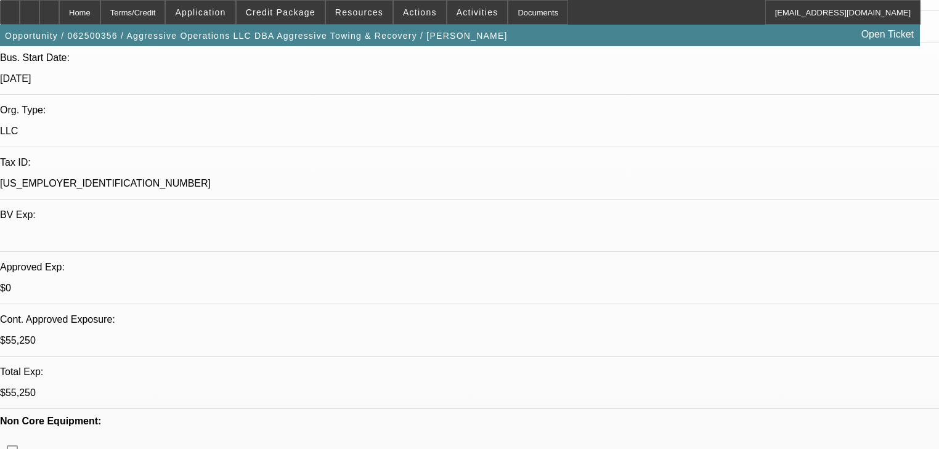
type textarea "vm and text will give this another month"
radio input "true"
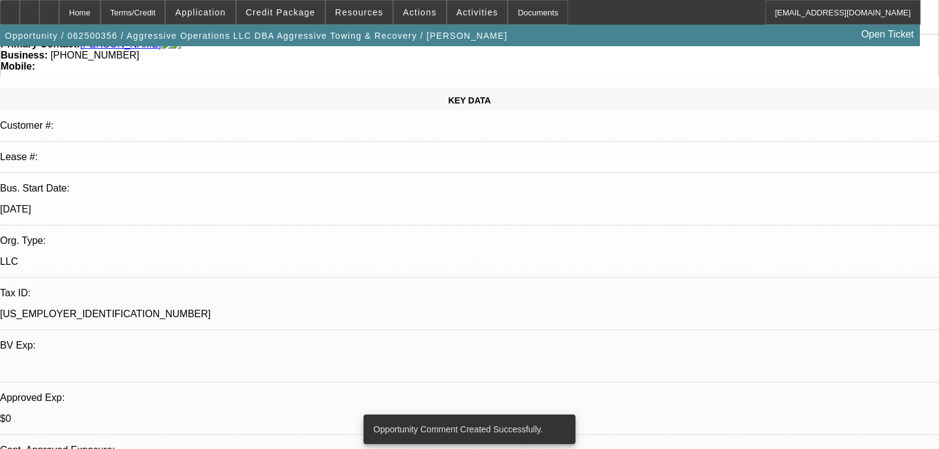
scroll to position [99, 0]
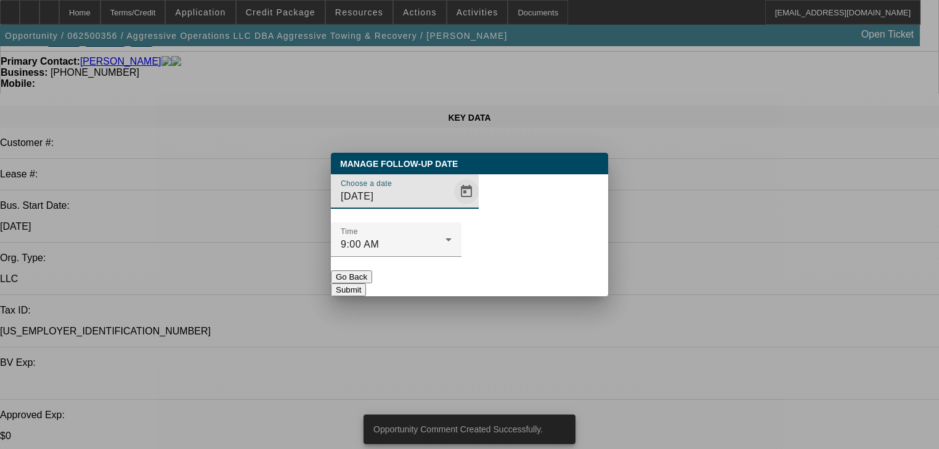
click at [452, 206] on span "Open calendar" at bounding box center [467, 192] width 30 height 30
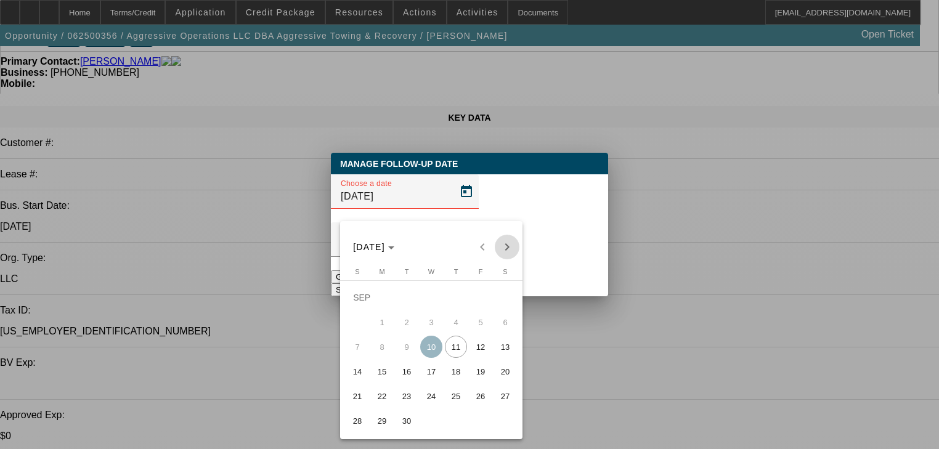
click at [509, 252] on span "Next month" at bounding box center [507, 247] width 25 height 25
click at [372, 323] on span "6" at bounding box center [382, 322] width 22 height 22
type input "10/6/2025"
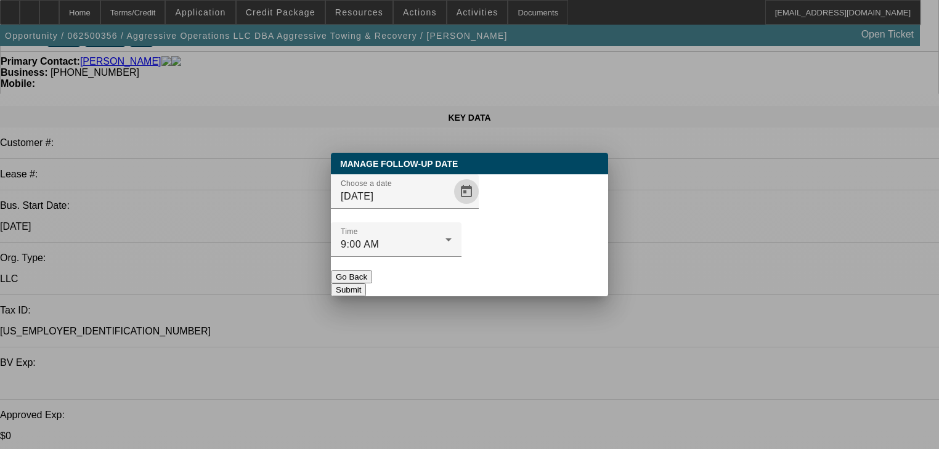
click at [366, 284] on button "Submit" at bounding box center [348, 290] width 35 height 13
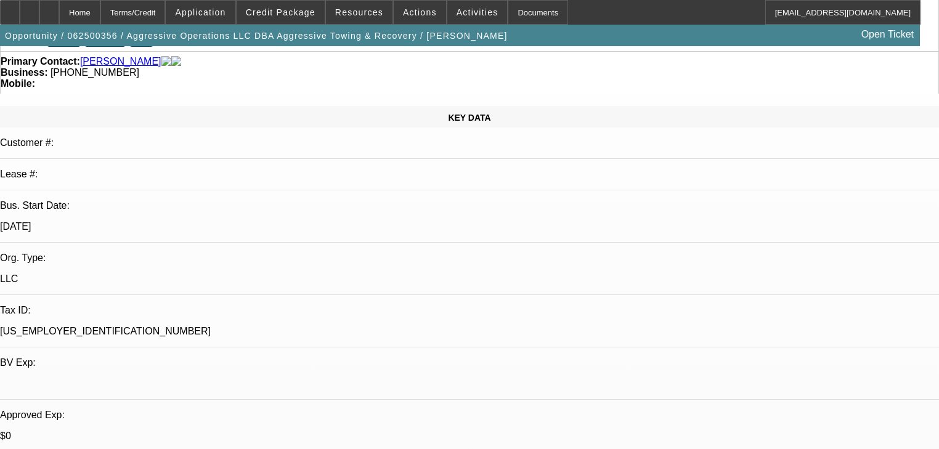
scroll to position [99, 0]
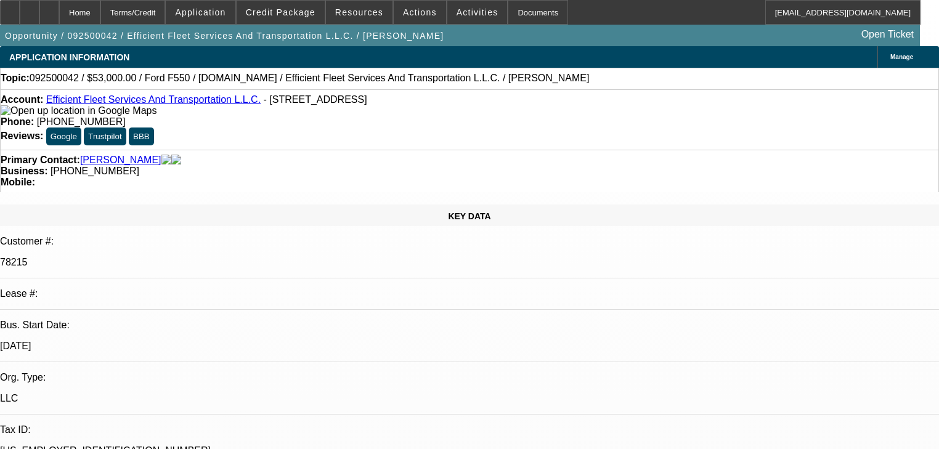
select select "0"
select select "2"
select select "0"
select select "6"
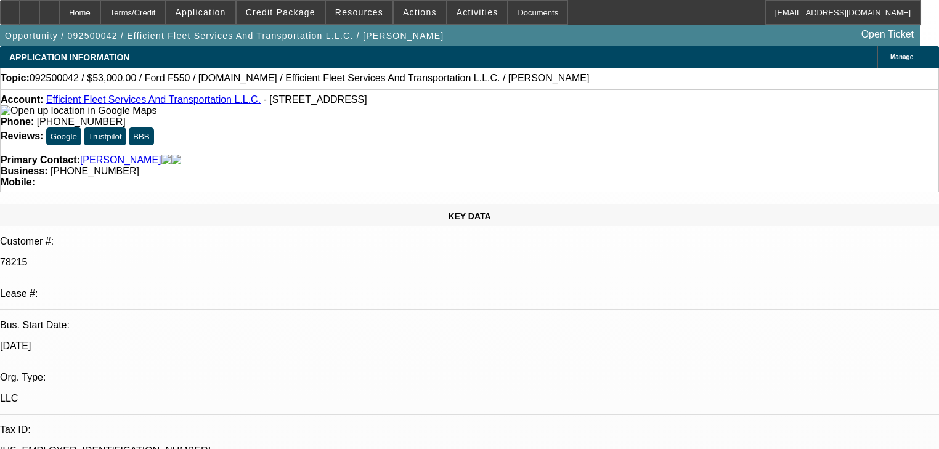
select select "0"
select select "3"
select select "0"
select select "6"
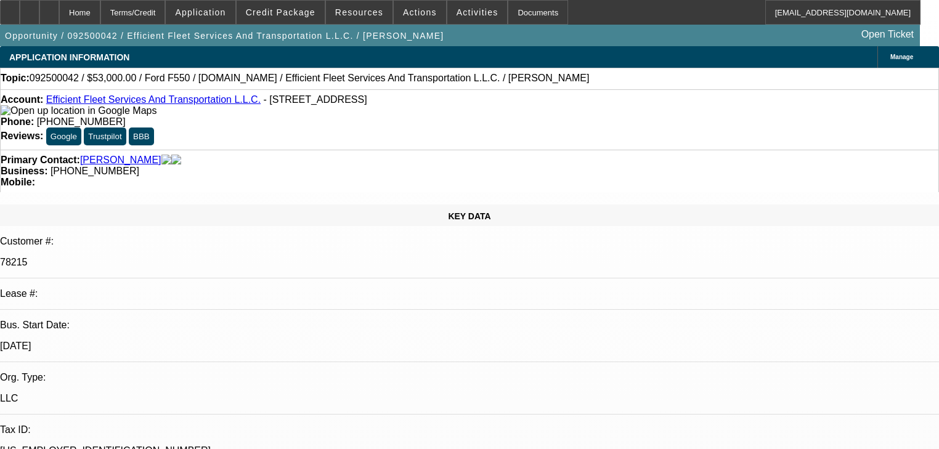
select select "0"
select select "2"
select select "0"
select select "6"
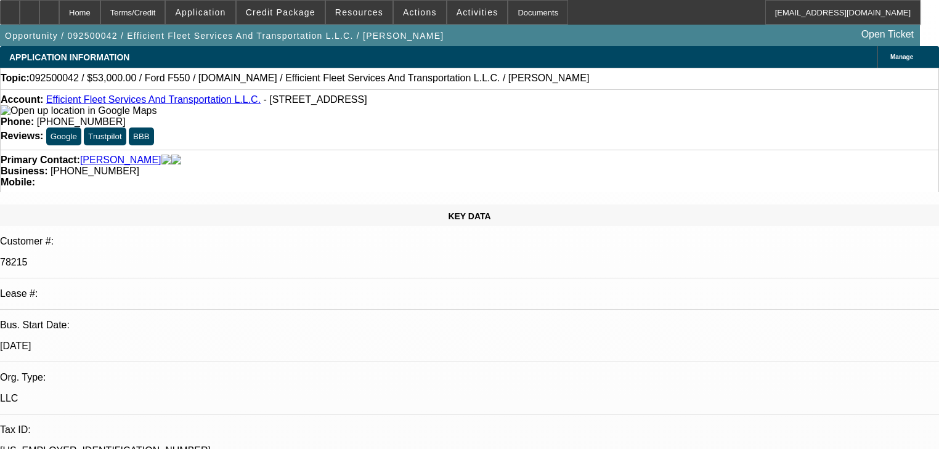
select select "0"
select select "2"
select select "0"
select select "6"
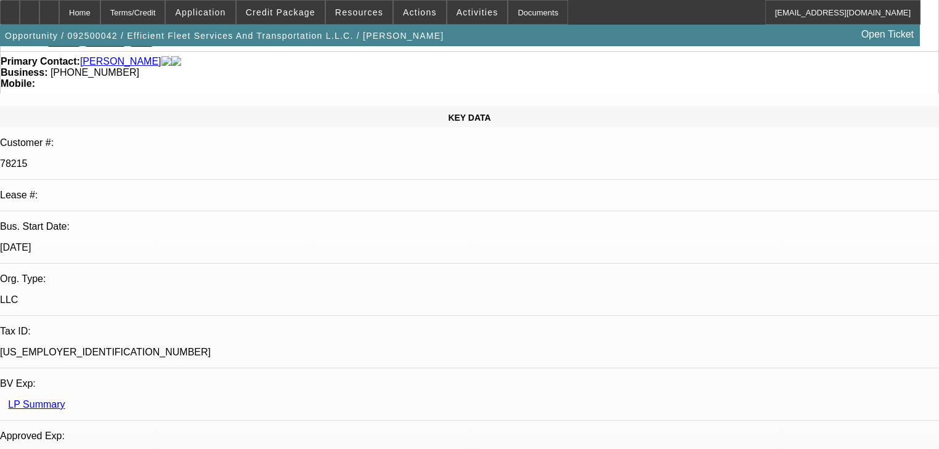
scroll to position [296, 0]
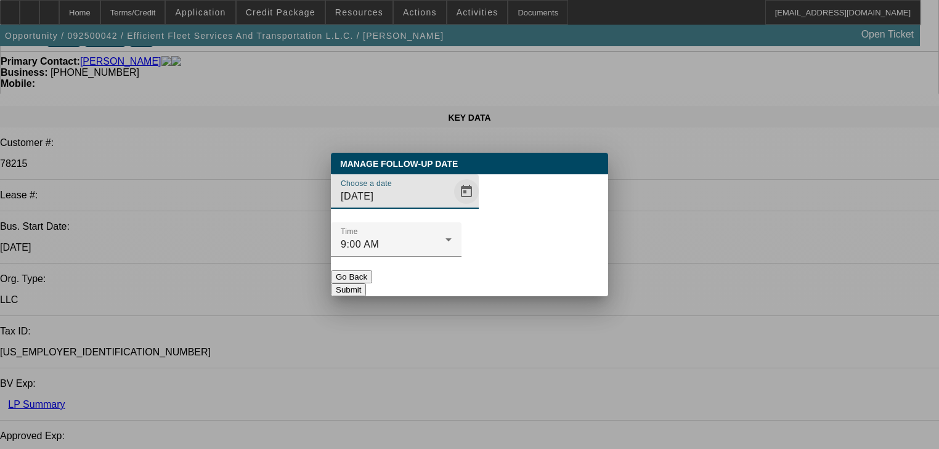
click at [452, 206] on span "Open calendar" at bounding box center [467, 192] width 30 height 30
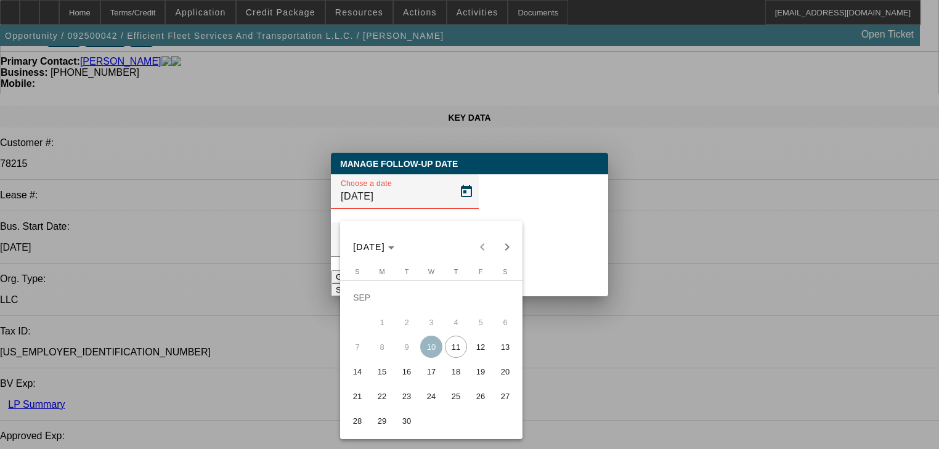
click at [471, 353] on span "12" at bounding box center [481, 347] width 22 height 22
type input "9/12/2025"
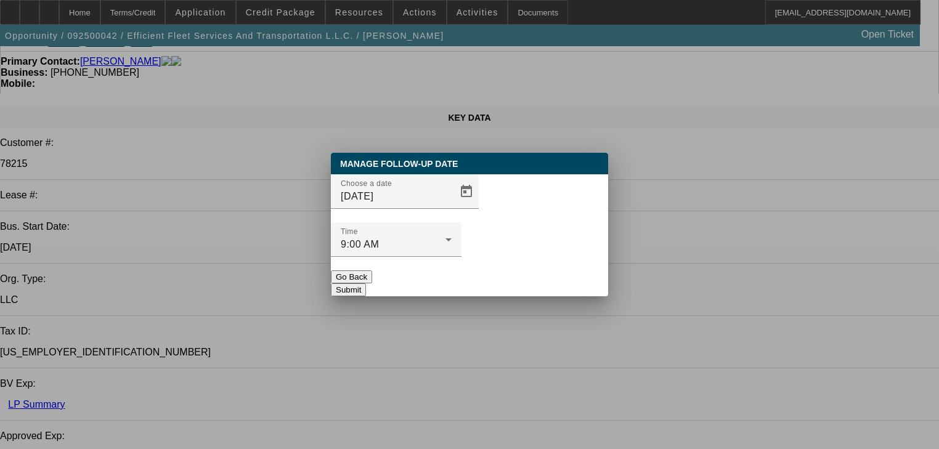
click at [366, 284] on button "Submit" at bounding box center [348, 290] width 35 height 13
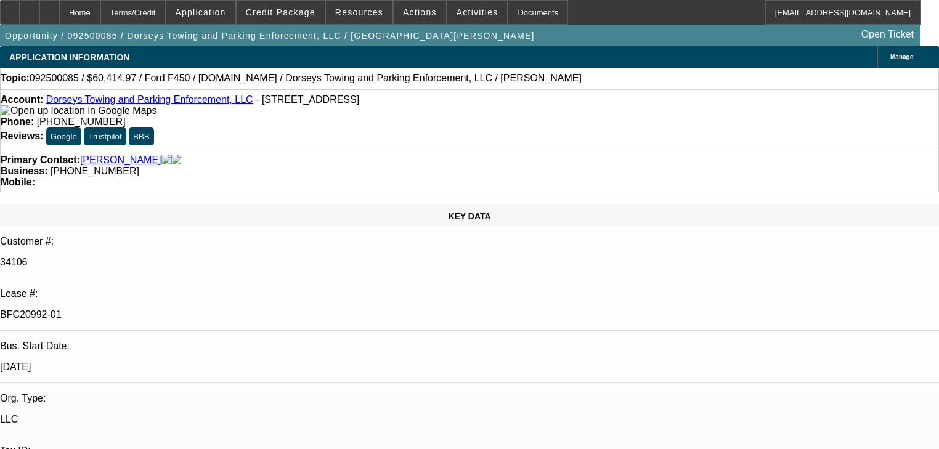
select select "2"
select select "0"
select select "6"
select select "2"
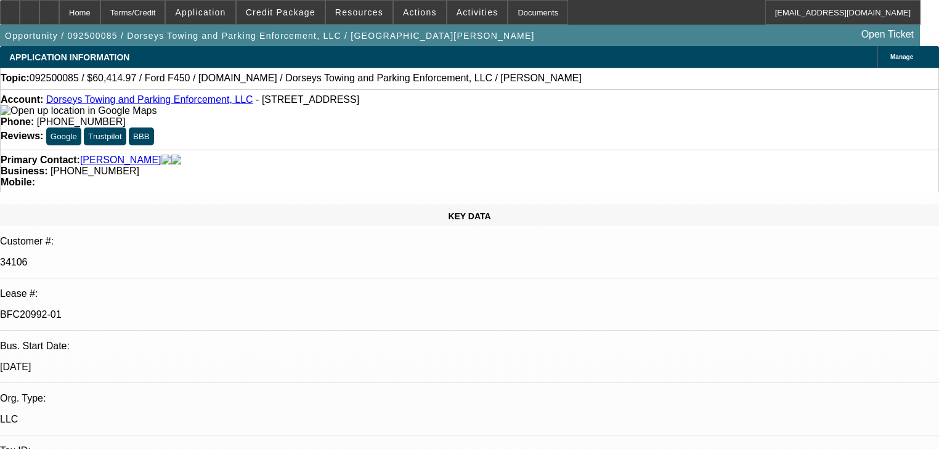
select select "2"
select select "0"
select select "6"
select select "0"
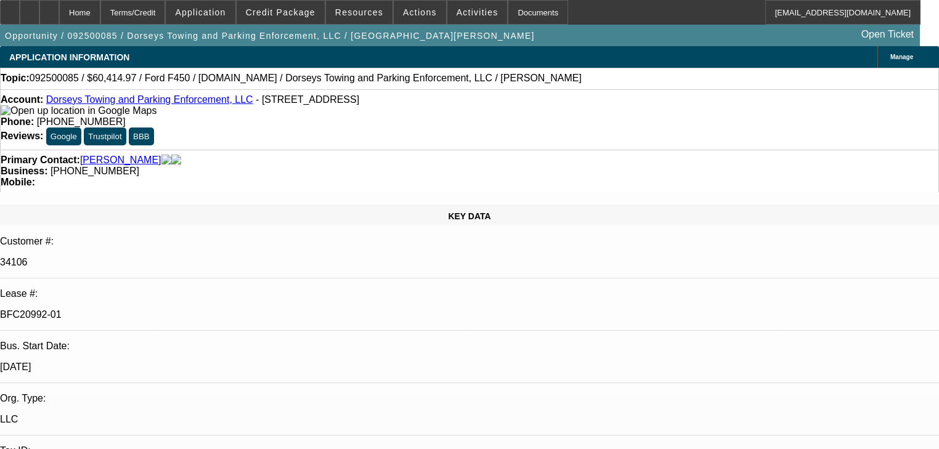
select select "2"
select select "0"
select select "6"
select select "0"
select select "2"
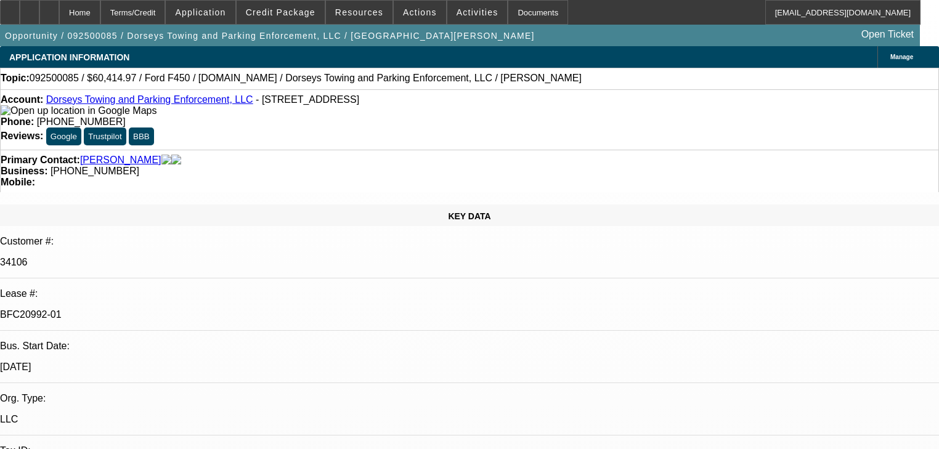
select select "2"
select select "0"
select select "6"
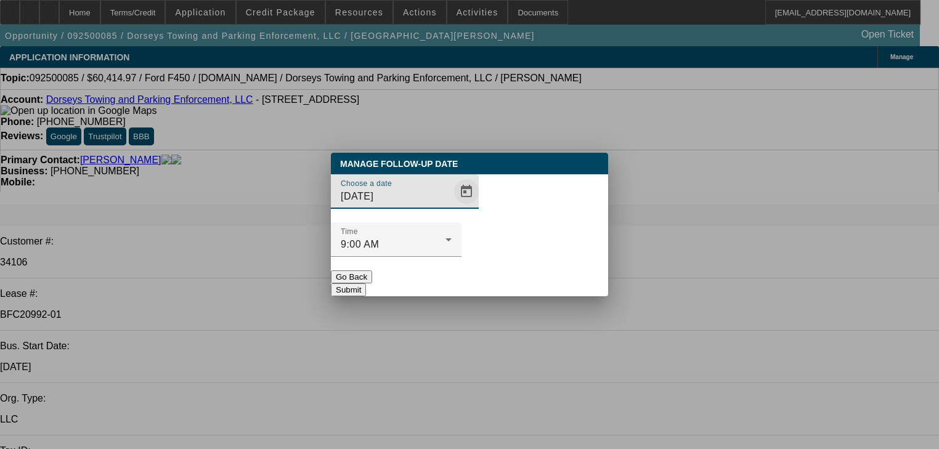
click at [452, 206] on span "Open calendar" at bounding box center [467, 192] width 30 height 30
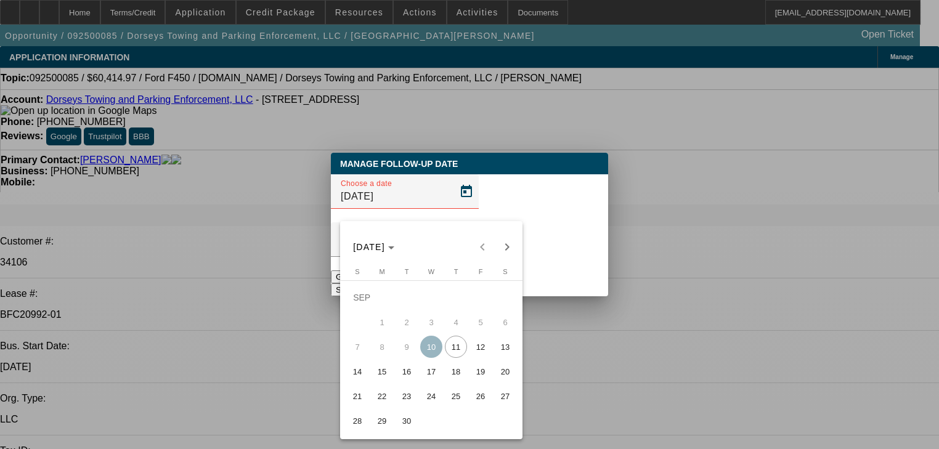
click at [482, 346] on span "12" at bounding box center [481, 347] width 22 height 22
type input "[DATE]"
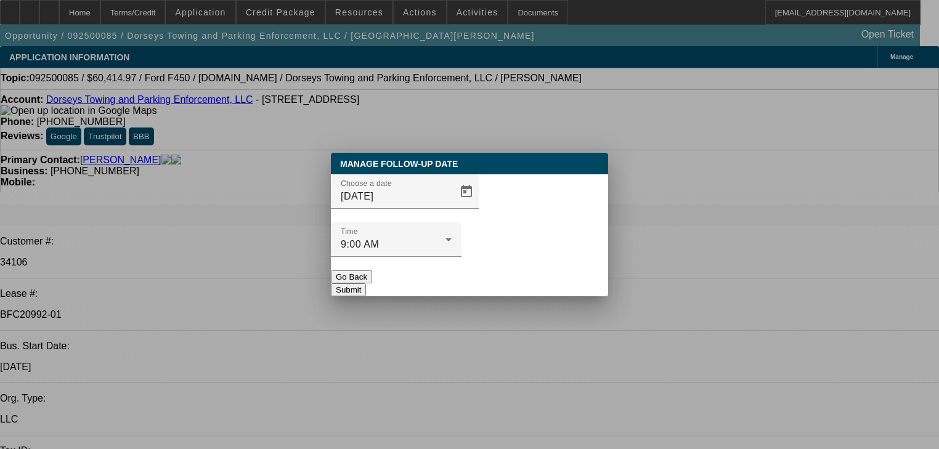
click at [366, 284] on button "Submit" at bounding box center [348, 290] width 35 height 13
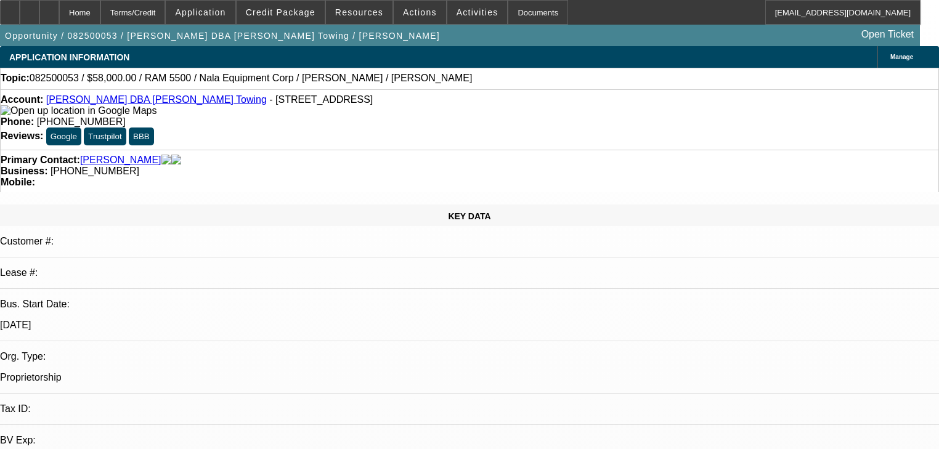
select select "0"
select select "2"
select select "0.1"
select select "4"
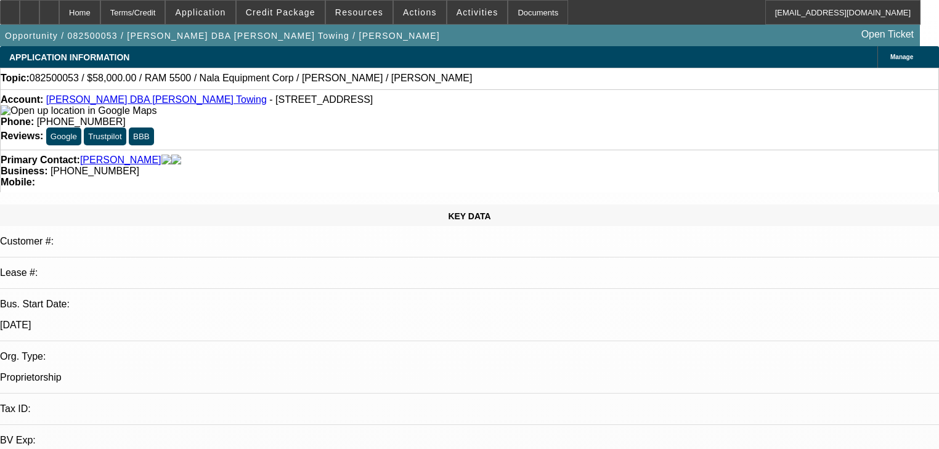
select select "0.2"
select select "2"
select select "0.1"
select select "4"
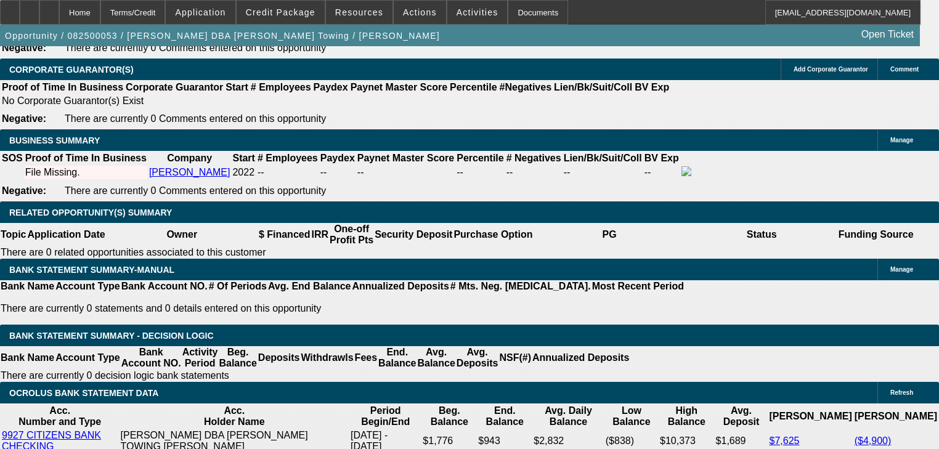
scroll to position [2120, 0]
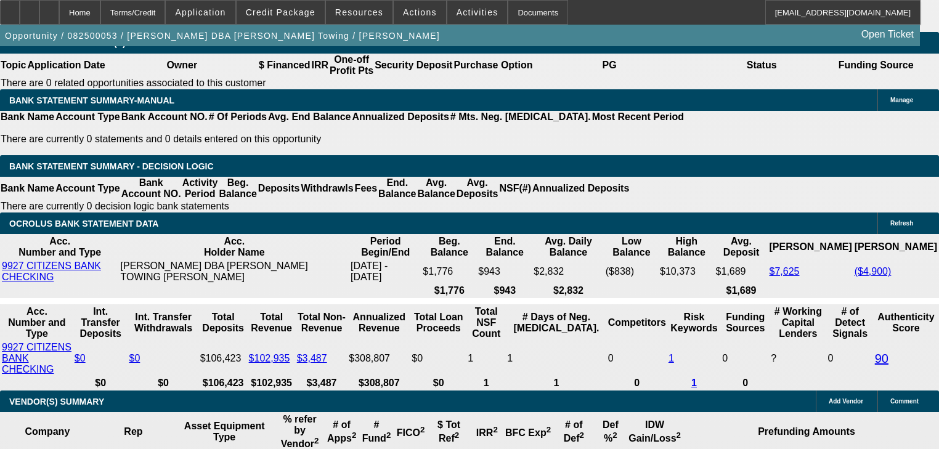
radio input "true"
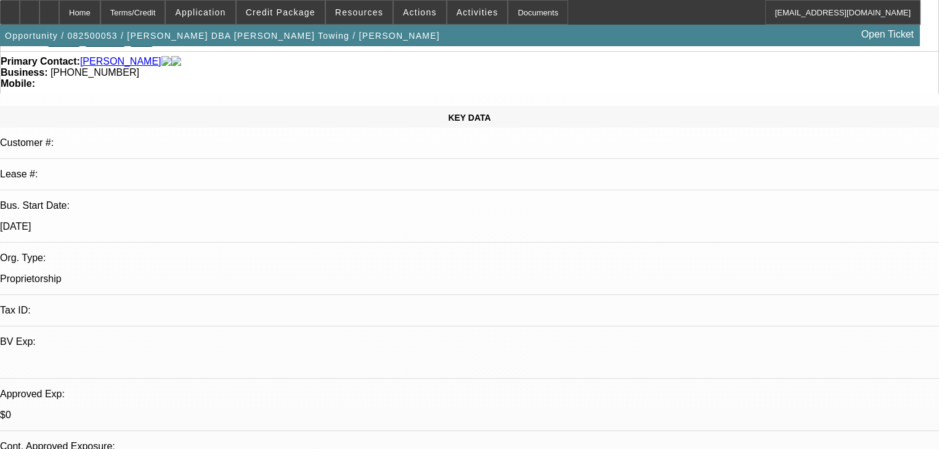
scroll to position [0, 0]
type textarea "So busy, one driver is out. Doing everything by himself. Training a guy. Has no…"
radio input "true"
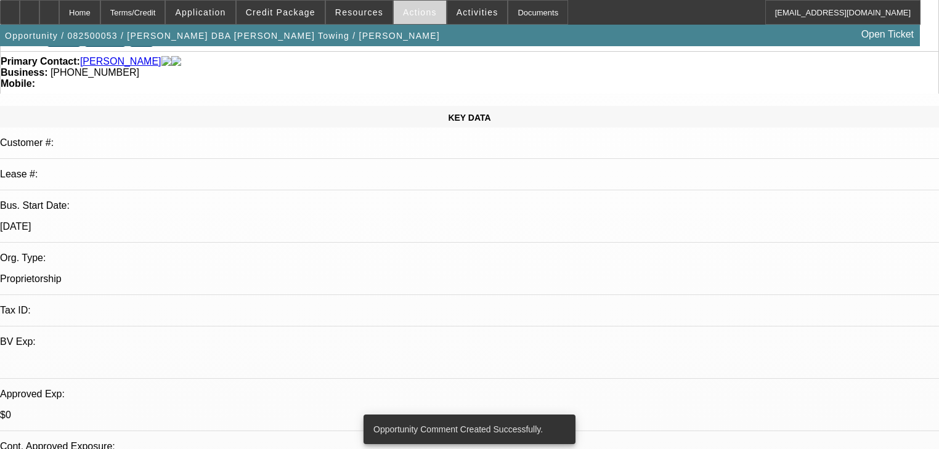
click at [394, 6] on span at bounding box center [420, 13] width 52 height 30
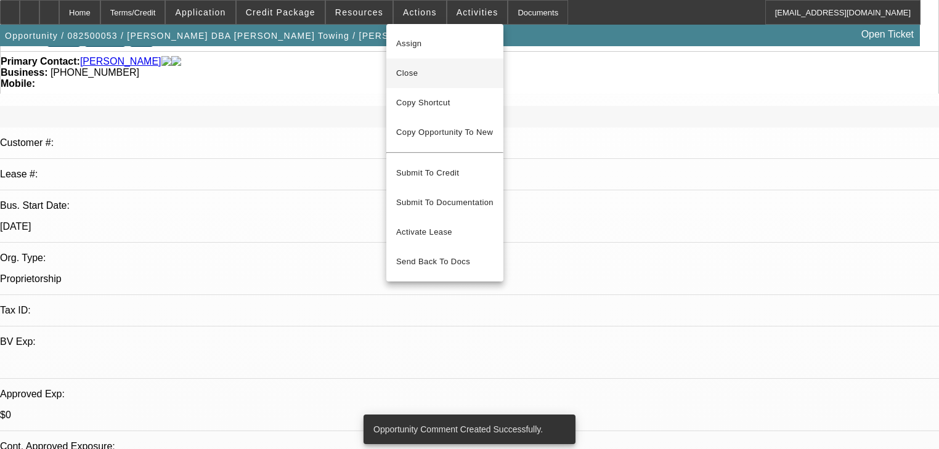
click at [420, 69] on span "Close" at bounding box center [444, 73] width 97 height 15
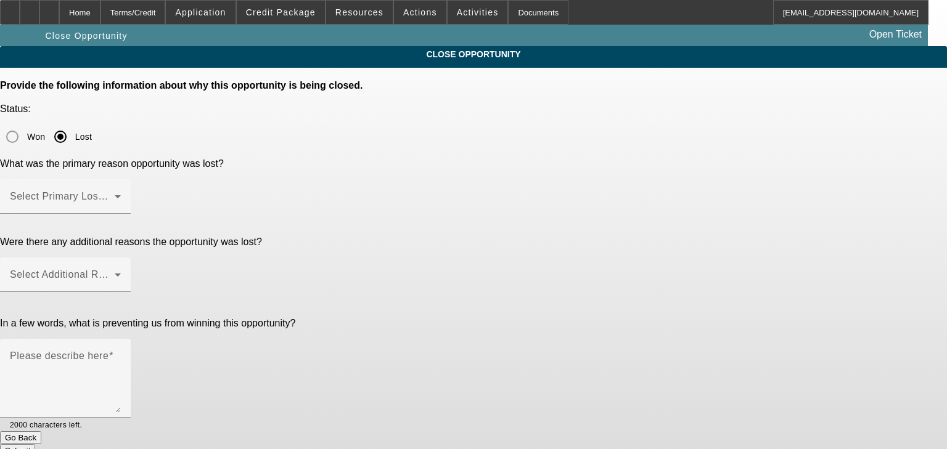
click at [115, 194] on span at bounding box center [62, 201] width 105 height 15
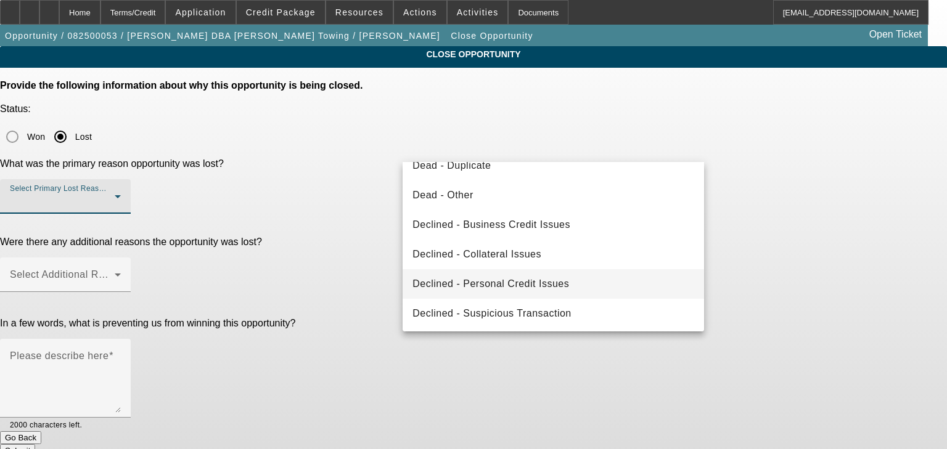
scroll to position [165, 0]
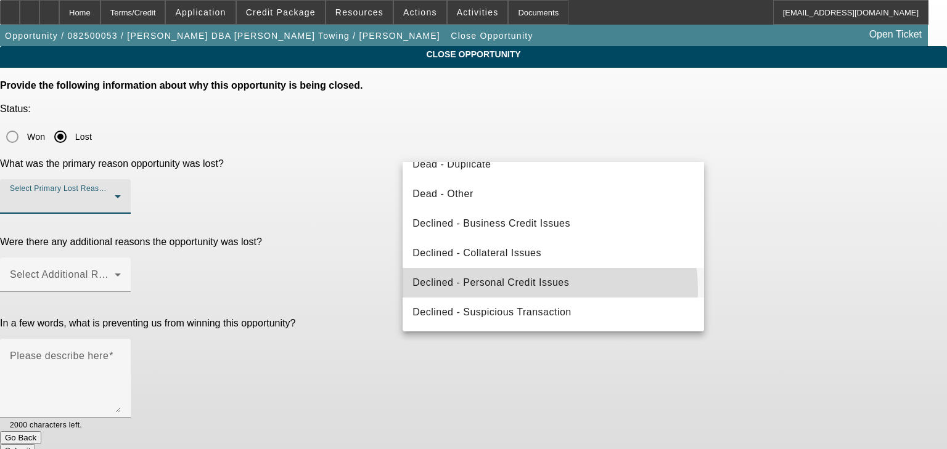
click at [505, 290] on mat-option "Declined - Personal Credit Issues" at bounding box center [552, 283] width 301 height 30
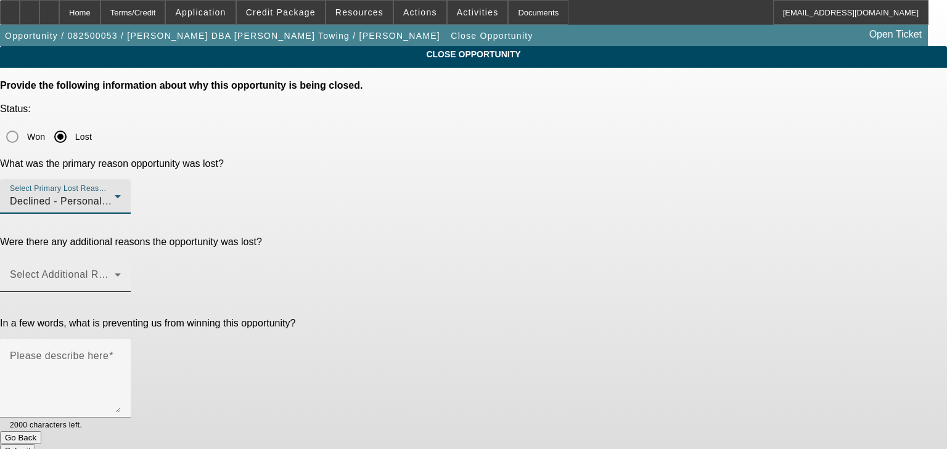
click at [115, 272] on span at bounding box center [62, 279] width 105 height 15
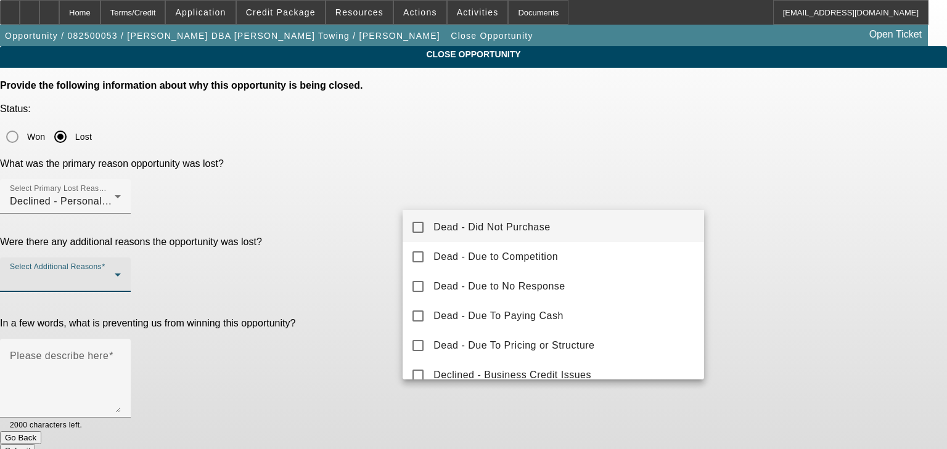
scroll to position [49, 0]
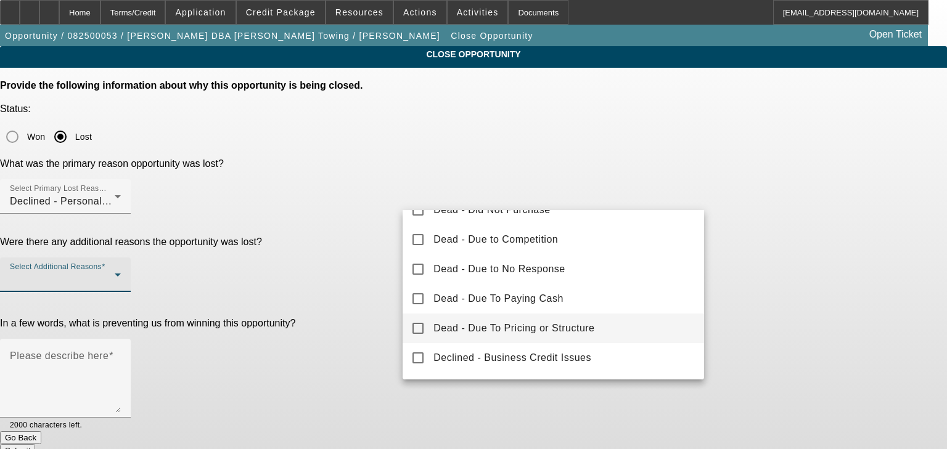
click at [520, 322] on mat-option "Dead - Due To Pricing or Structure" at bounding box center [552, 329] width 301 height 30
click at [356, 296] on div at bounding box center [473, 224] width 947 height 449
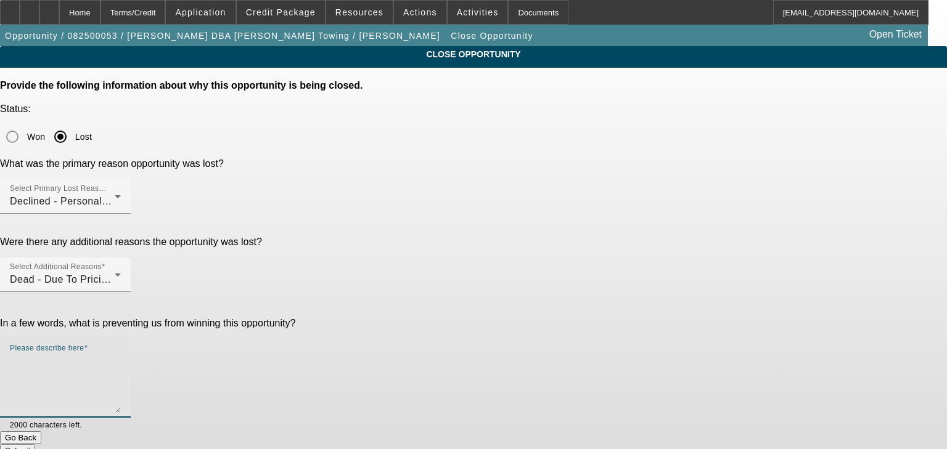
click at [121, 354] on textarea "Please describe here" at bounding box center [65, 383] width 111 height 59
type textarea "Declined, potential in the future"
click at [35, 444] on button "Submit" at bounding box center [17, 450] width 35 height 13
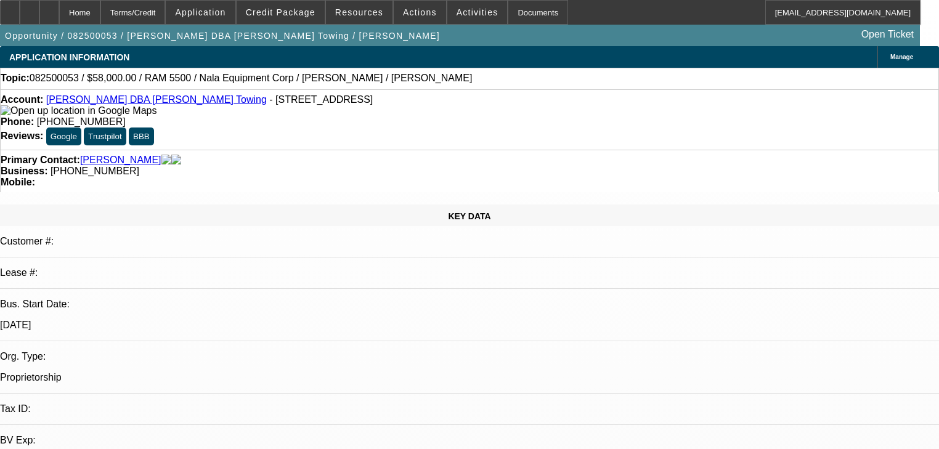
select select "0"
select select "2"
select select "0.1"
select select "4"
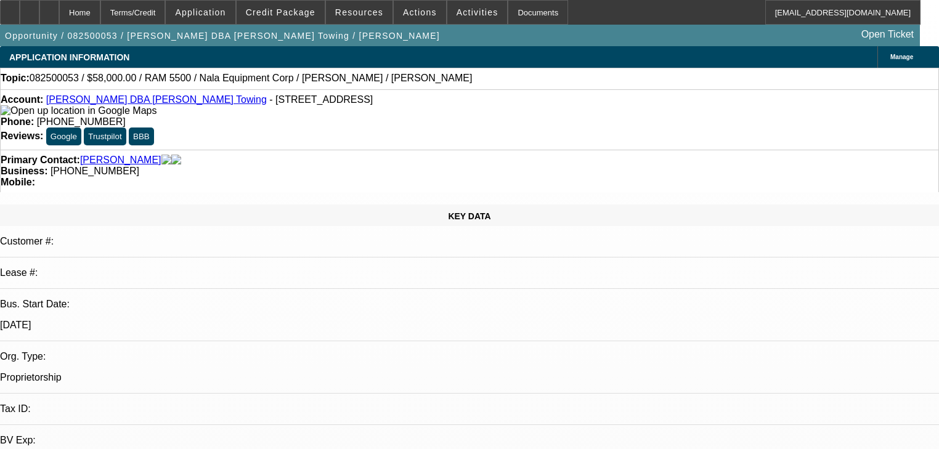
select select "0.2"
select select "2"
select select "0.1"
select select "4"
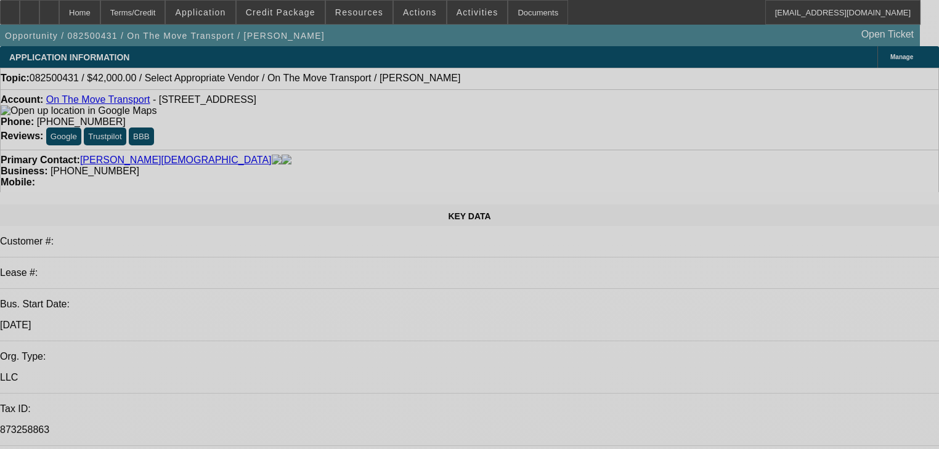
select select "0"
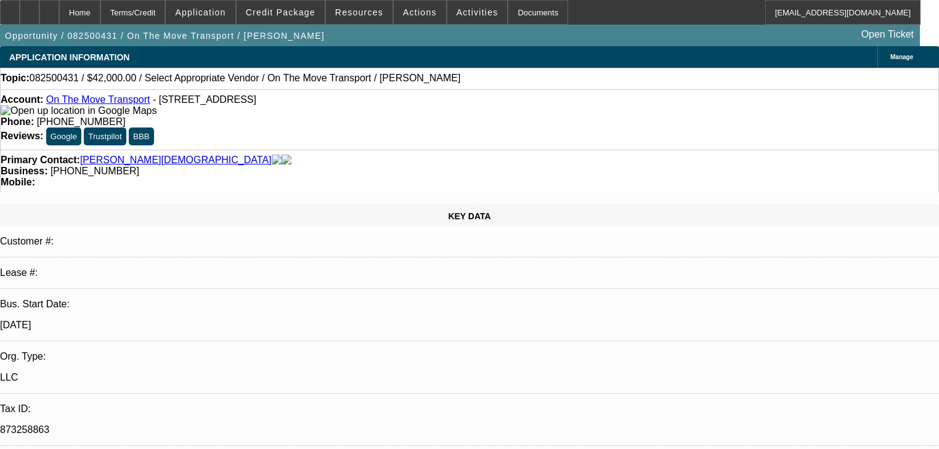
select select "0"
select select "2"
select select "0.1"
select select "4"
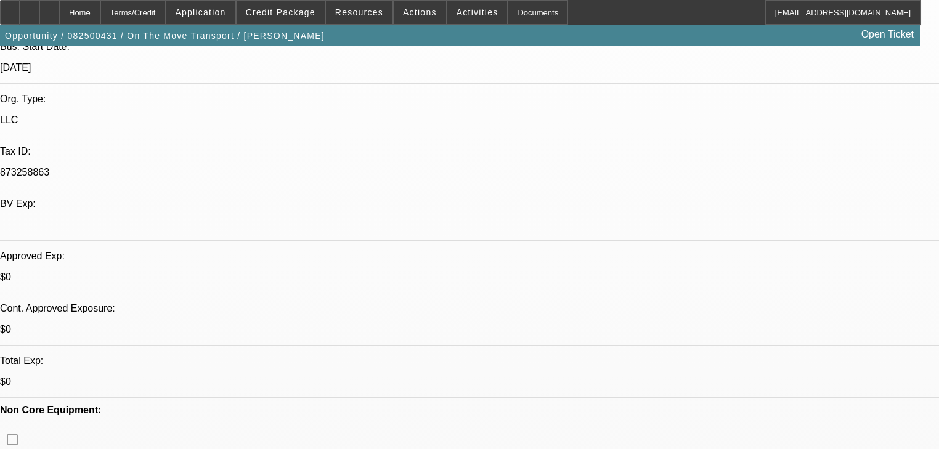
scroll to position [49, 0]
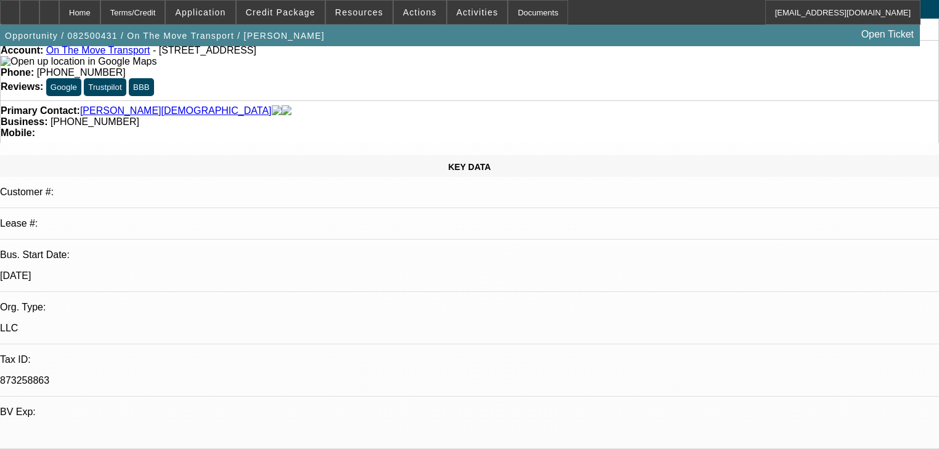
radio input "true"
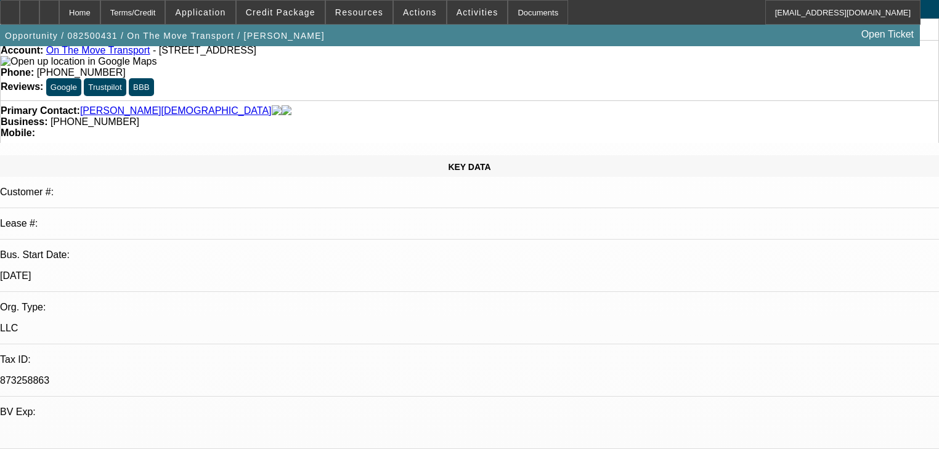
type textarea "Sent one last text"
radio input "true"
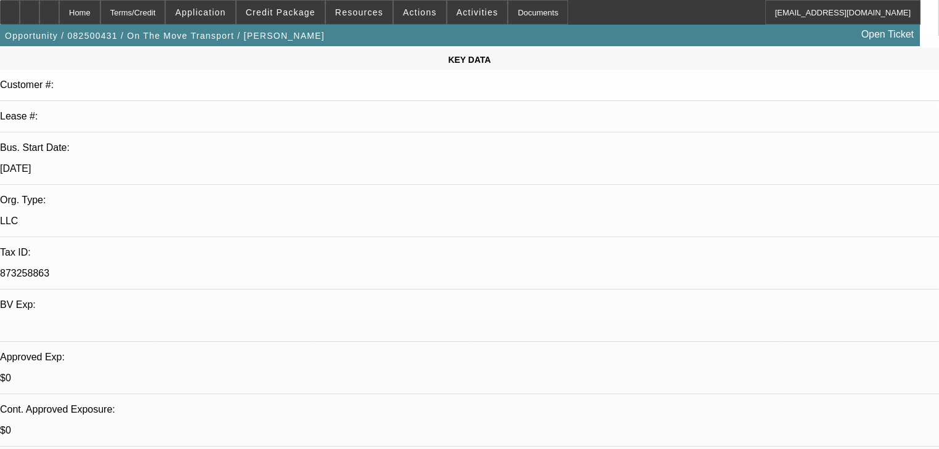
scroll to position [148, 0]
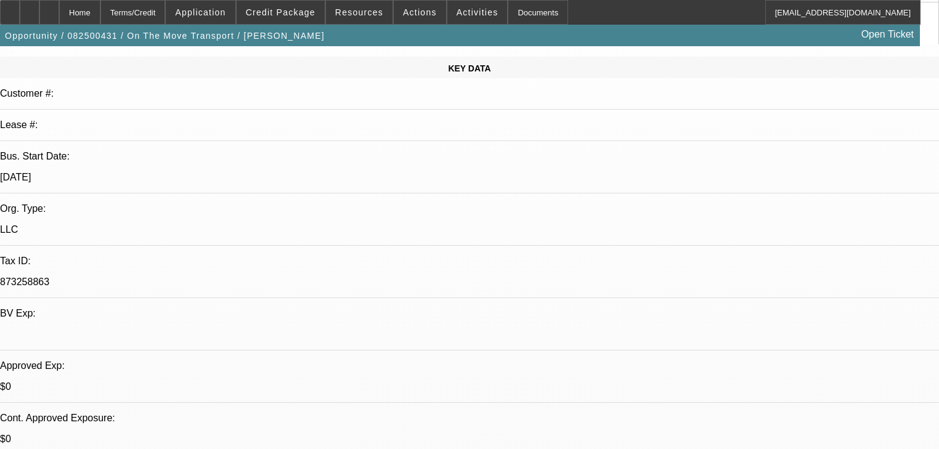
drag, startPoint x: 558, startPoint y: 158, endPoint x: 561, endPoint y: 169, distance: 12.1
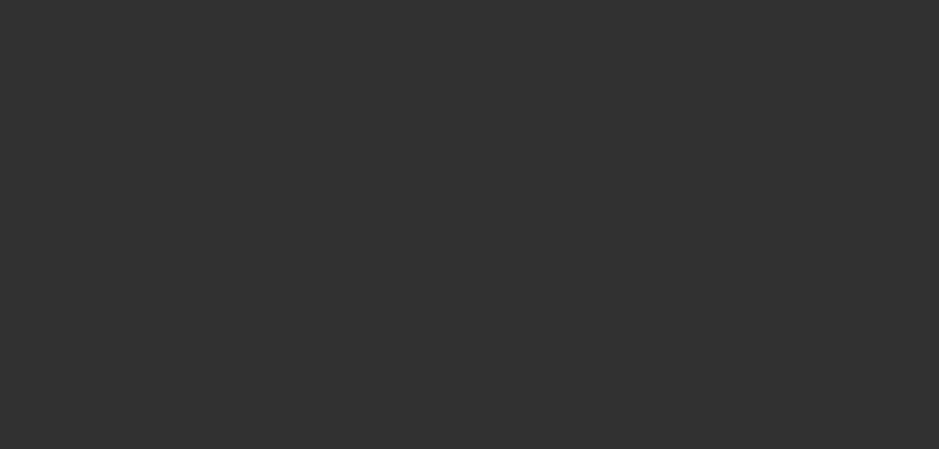
scroll to position [0, 0]
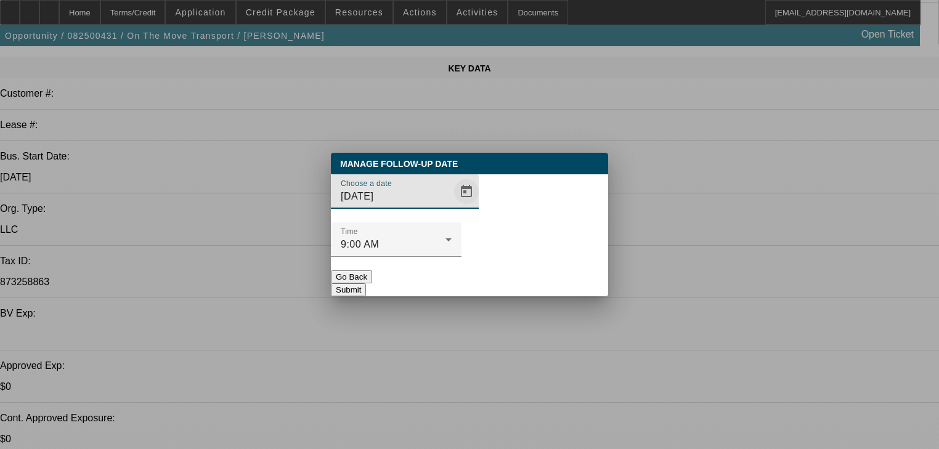
click at [452, 206] on span "Open calendar" at bounding box center [467, 192] width 30 height 30
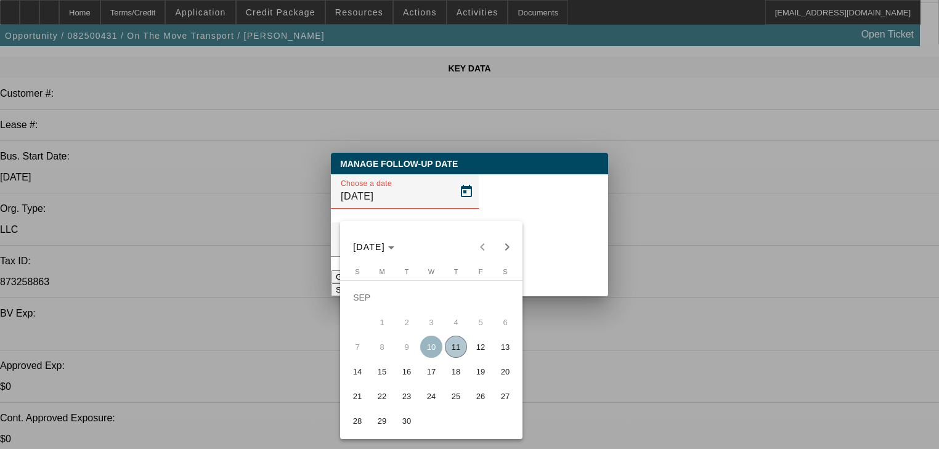
click at [426, 393] on span "24" at bounding box center [431, 396] width 22 height 22
type input "9/24/2025"
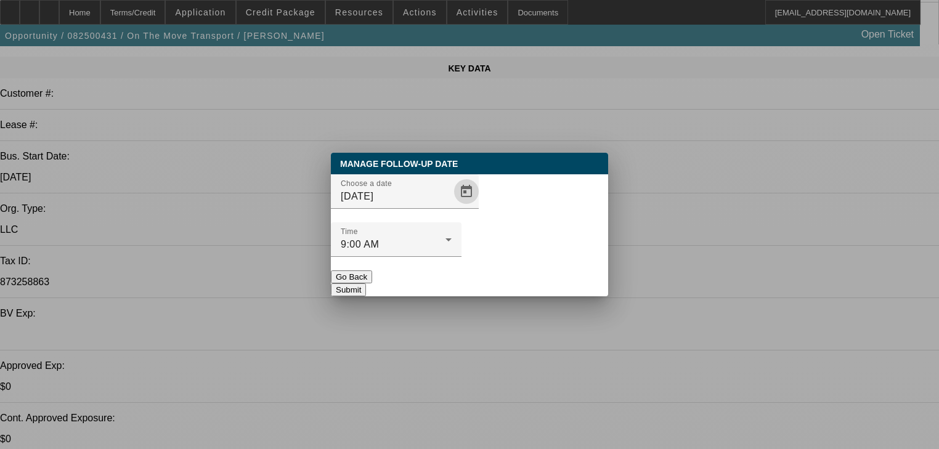
click at [366, 284] on button "Submit" at bounding box center [348, 290] width 35 height 13
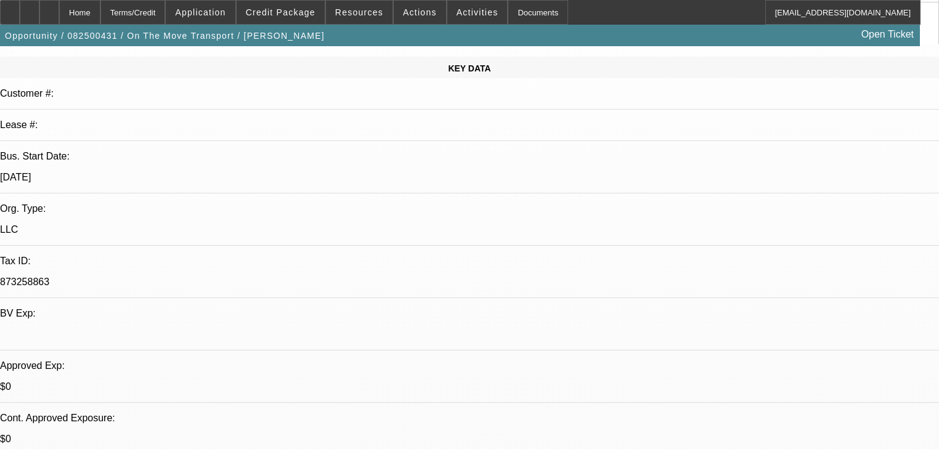
scroll to position [148, 0]
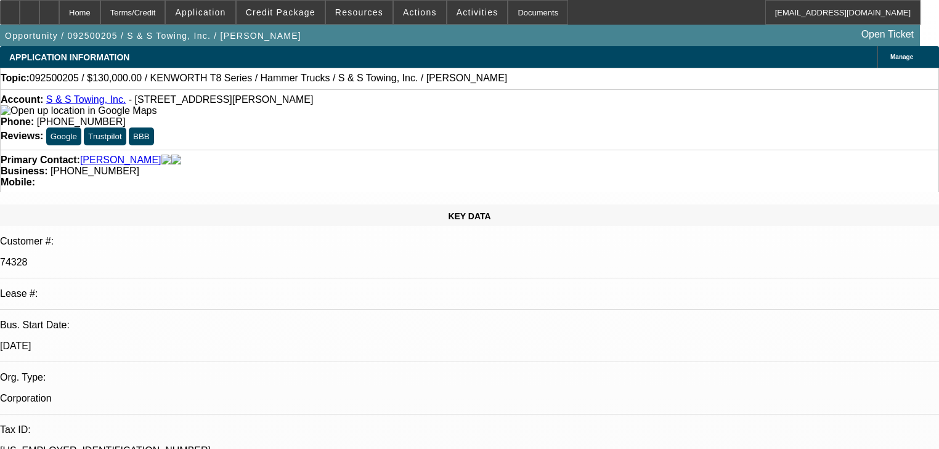
select select "0"
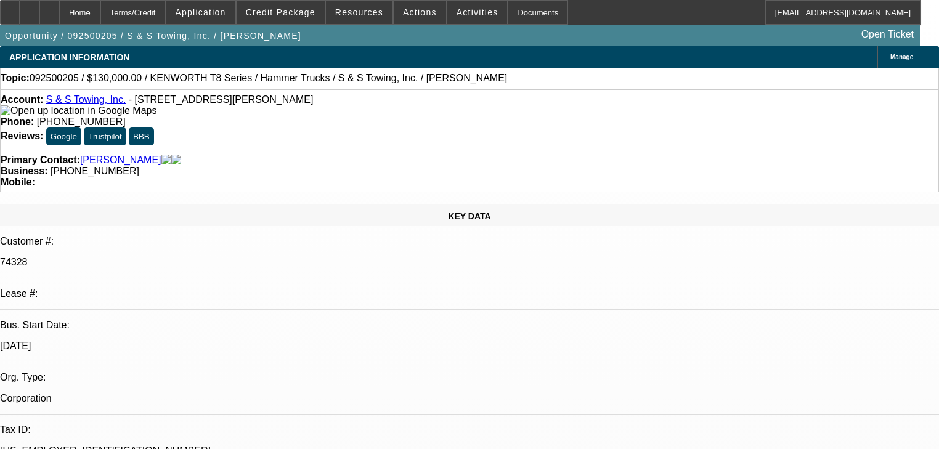
select select "0"
select select "1"
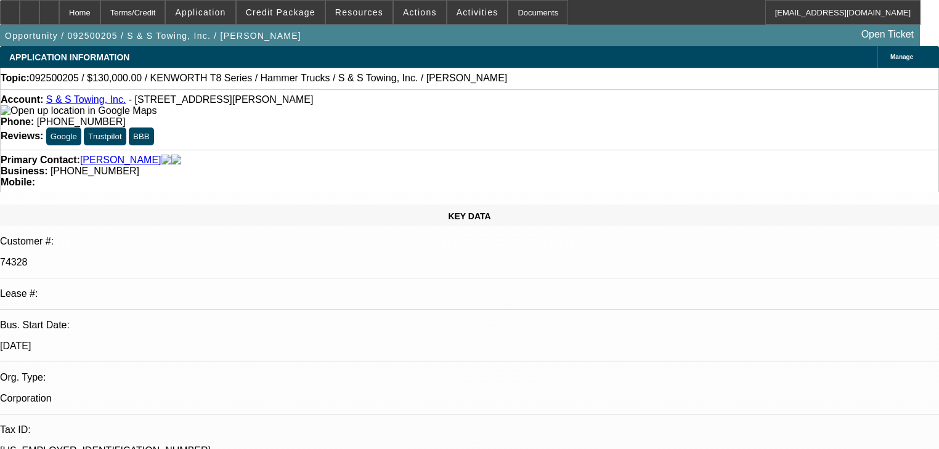
select select "2"
select select "6"
select select "1"
select select "2"
select select "6"
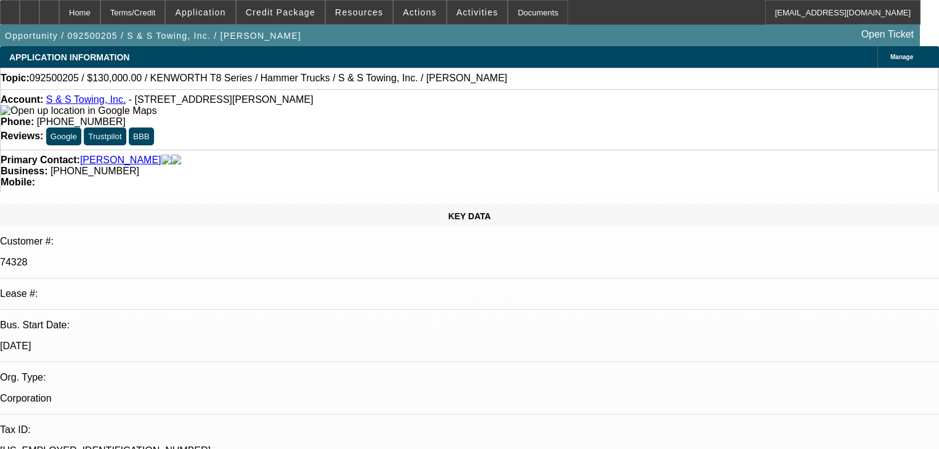
select select "1"
select select "2"
select select "6"
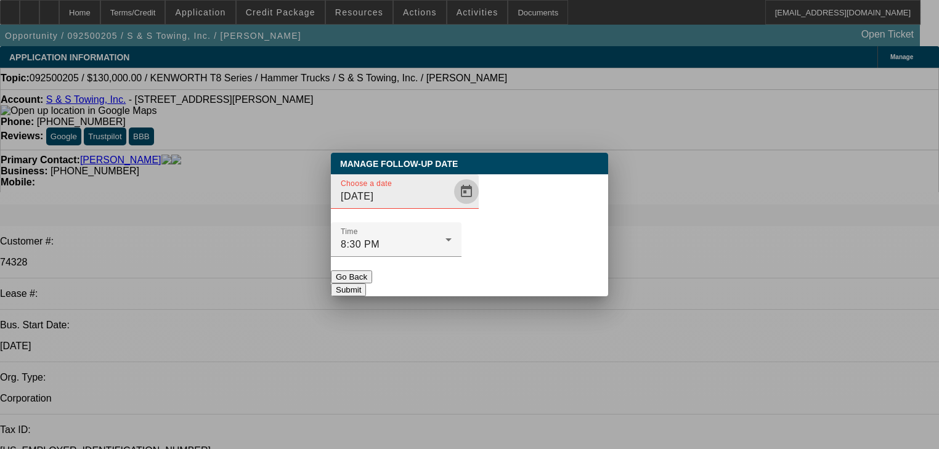
click at [452, 206] on span "Open calendar" at bounding box center [467, 192] width 30 height 30
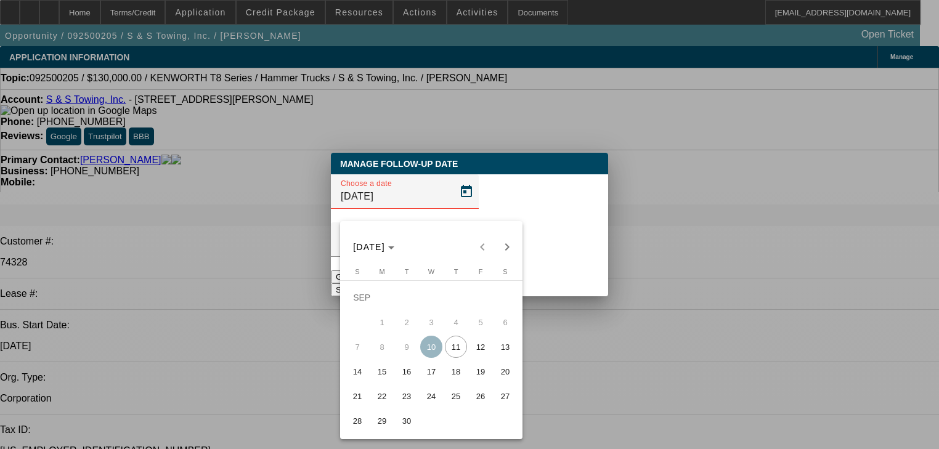
click at [476, 357] on span "12" at bounding box center [481, 347] width 22 height 22
type input "[DATE]"
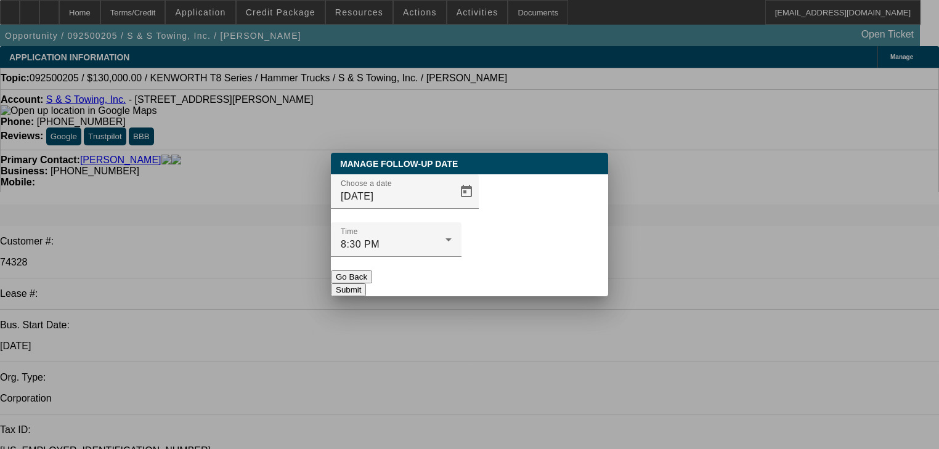
click at [366, 284] on button "Submit" at bounding box center [348, 290] width 35 height 13
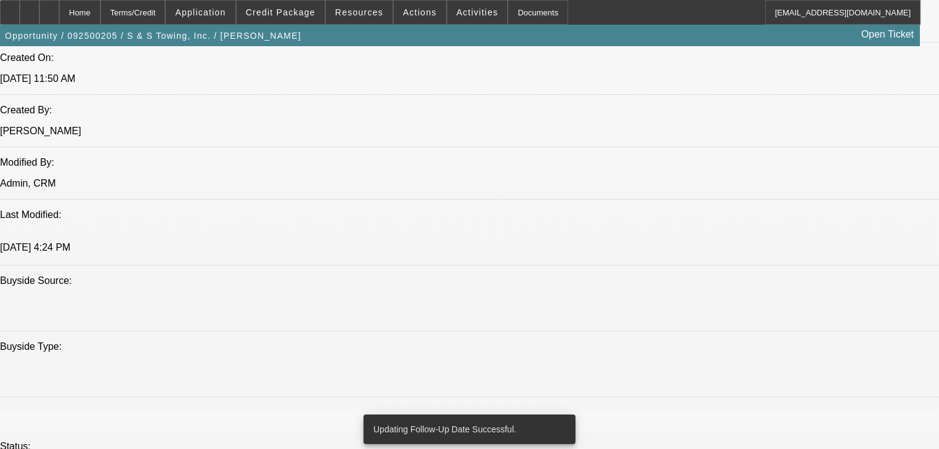
scroll to position [1183, 0]
